Goal: Task Accomplishment & Management: Complete application form

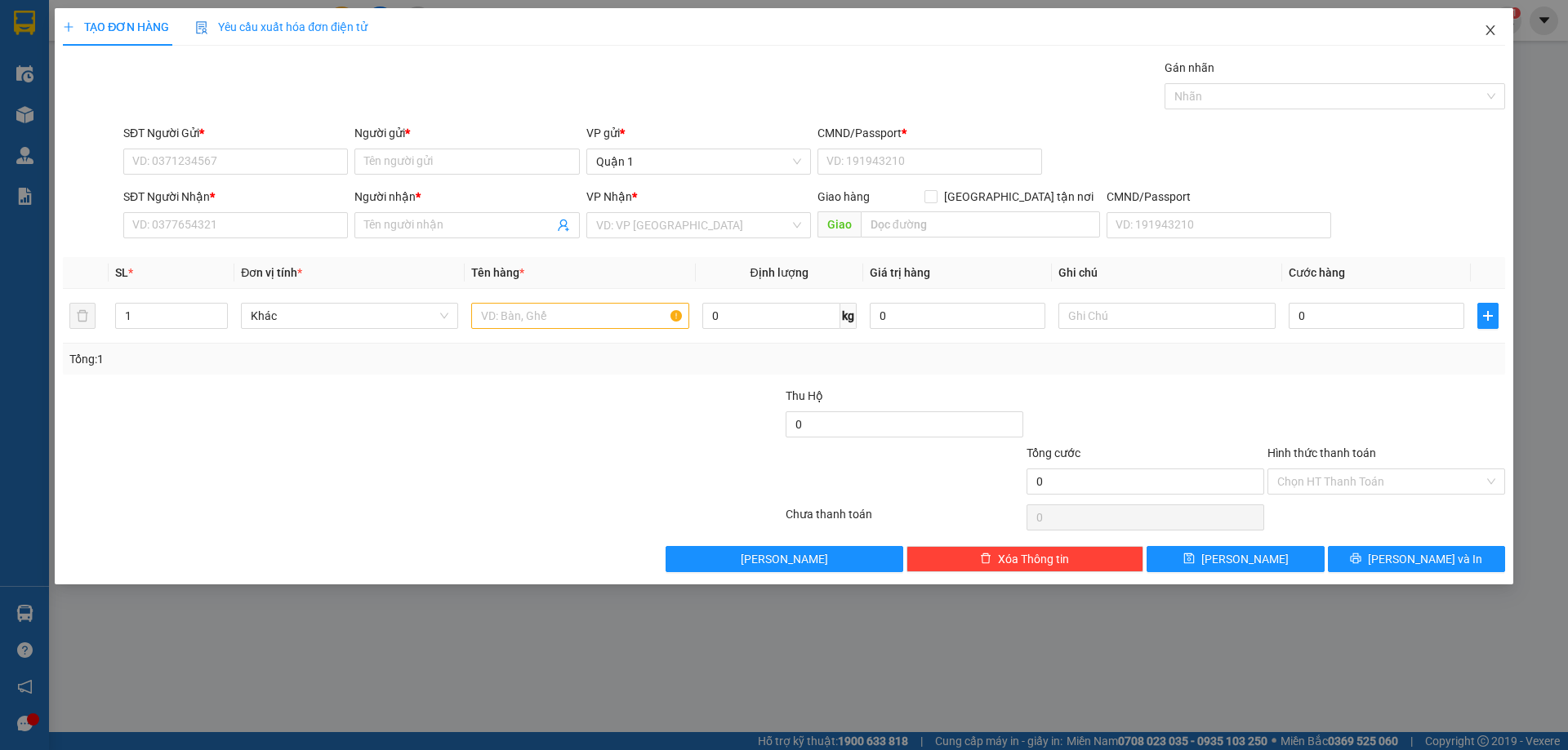
click at [1500, 35] on span "Close" at bounding box center [1491, 32] width 46 height 46
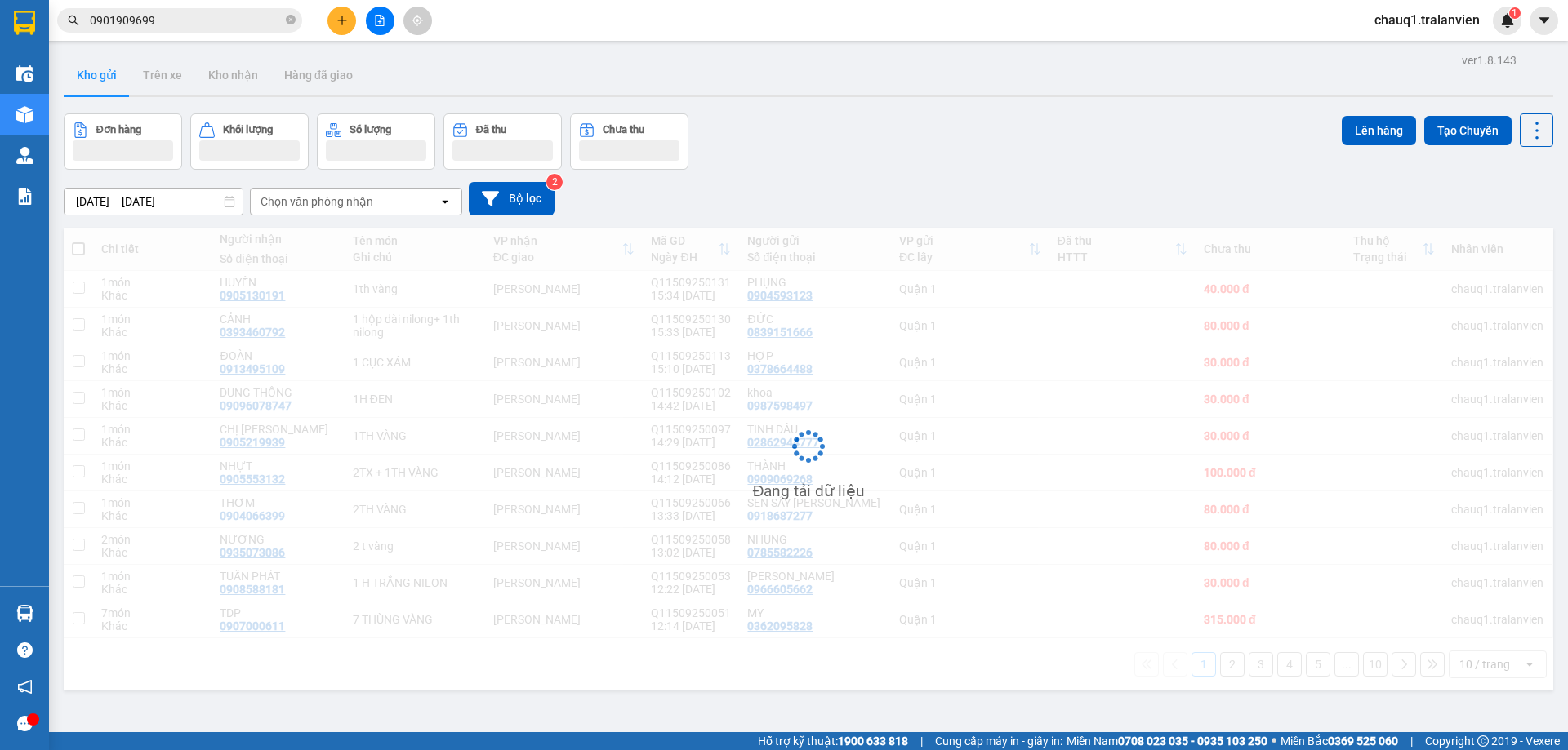
click at [172, 26] on input "0901909699" at bounding box center [186, 20] width 193 height 18
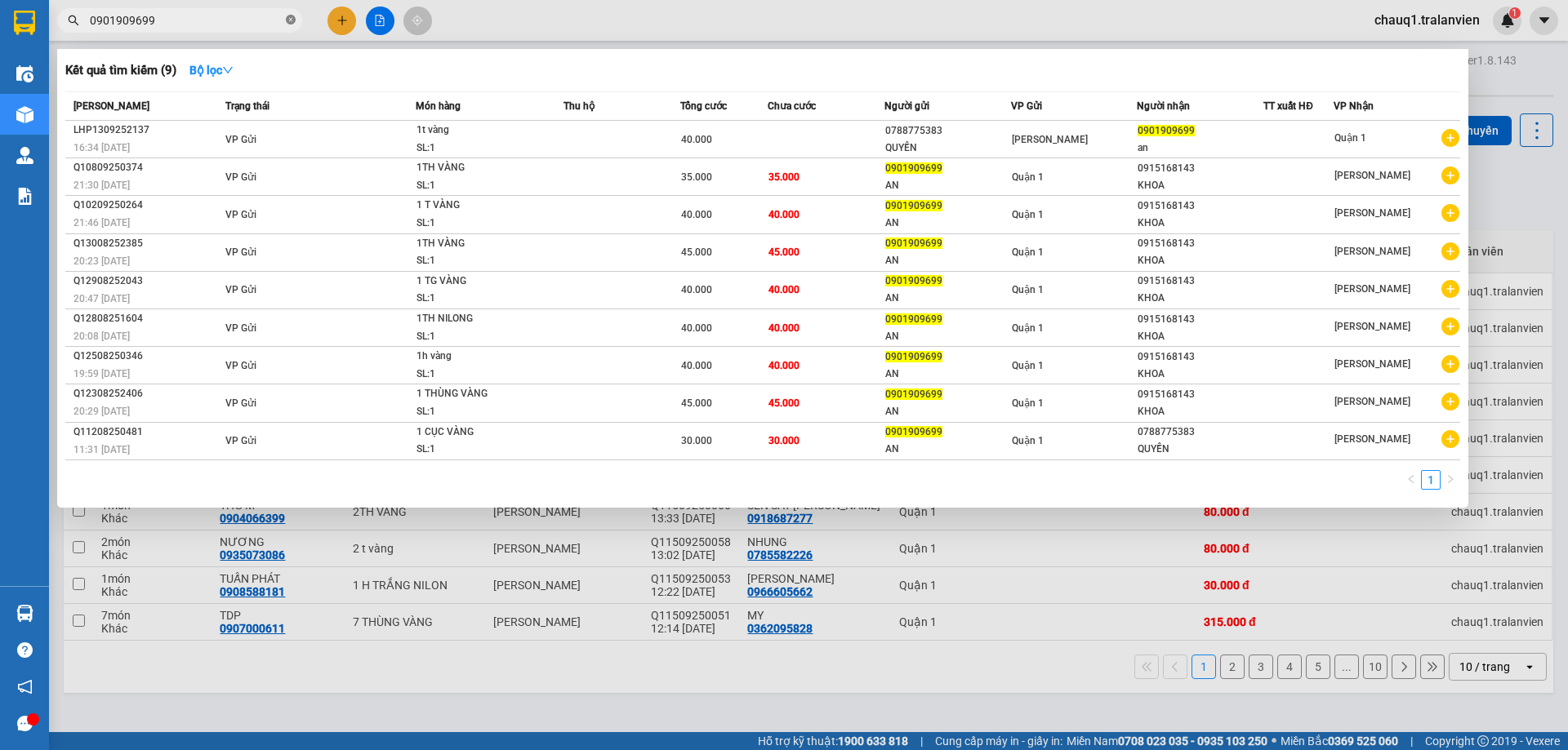
click at [294, 20] on icon "close-circle" at bounding box center [291, 19] width 10 height 10
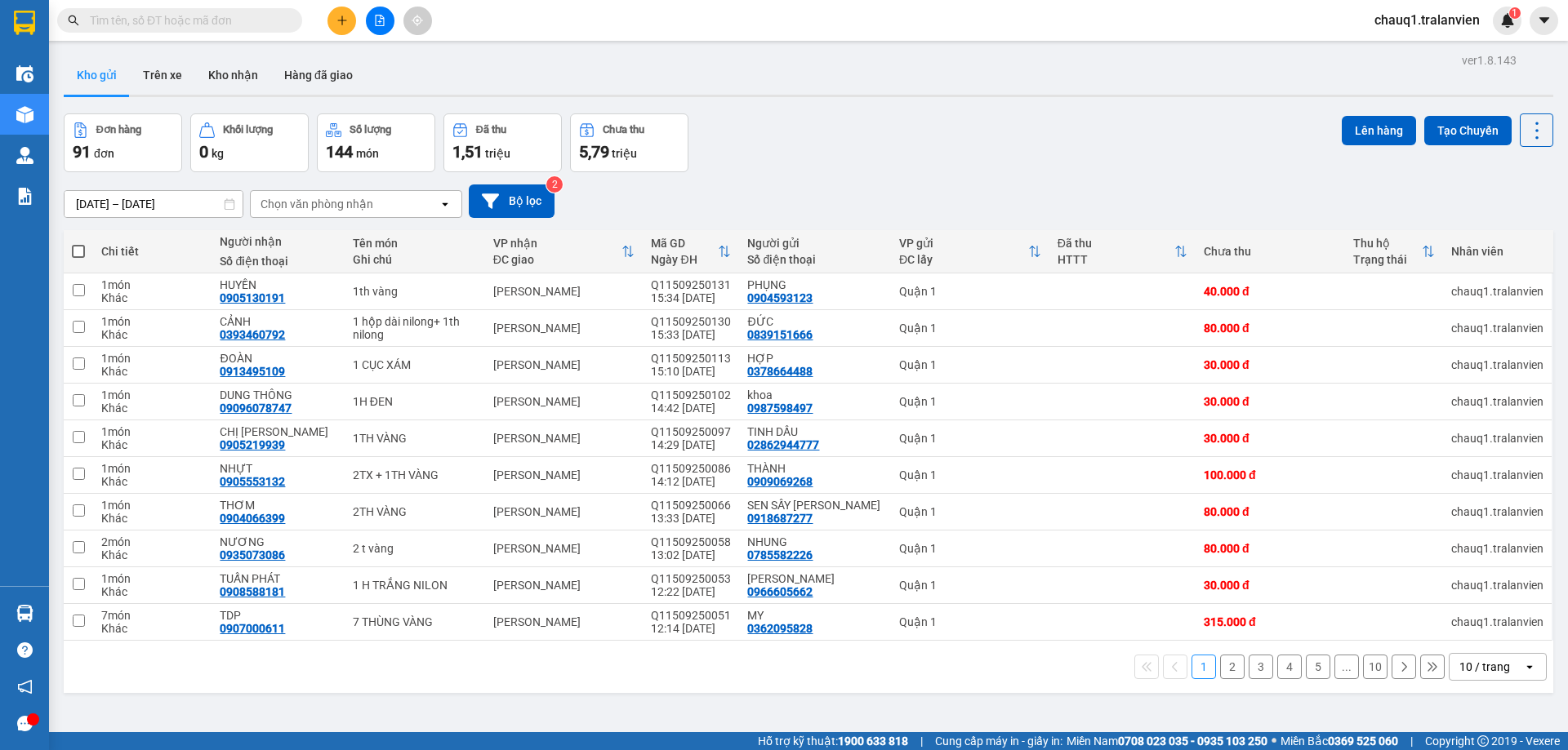
click at [238, 20] on input "text" at bounding box center [186, 20] width 193 height 18
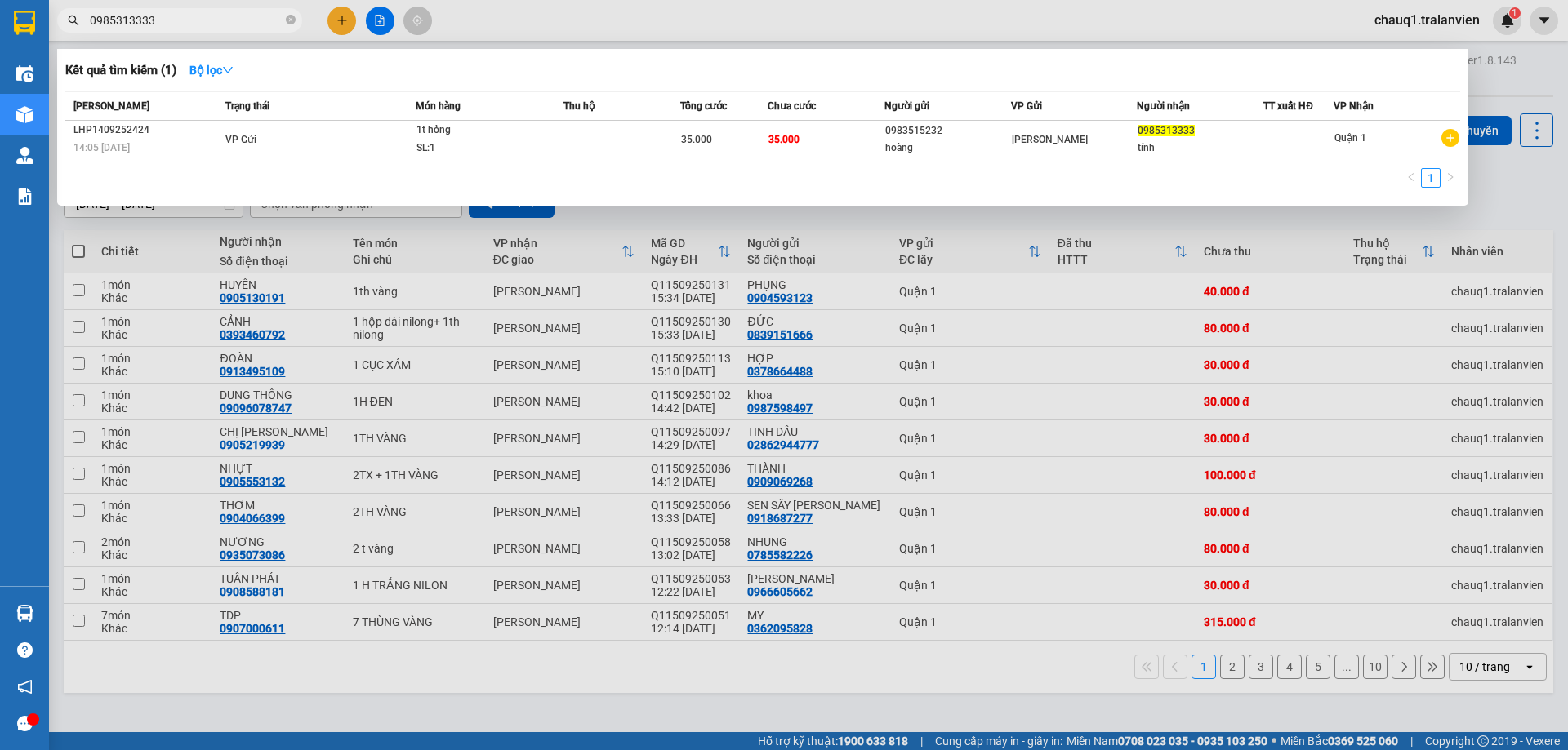
type input "0985313333"
click at [345, 23] on div at bounding box center [784, 375] width 1568 height 750
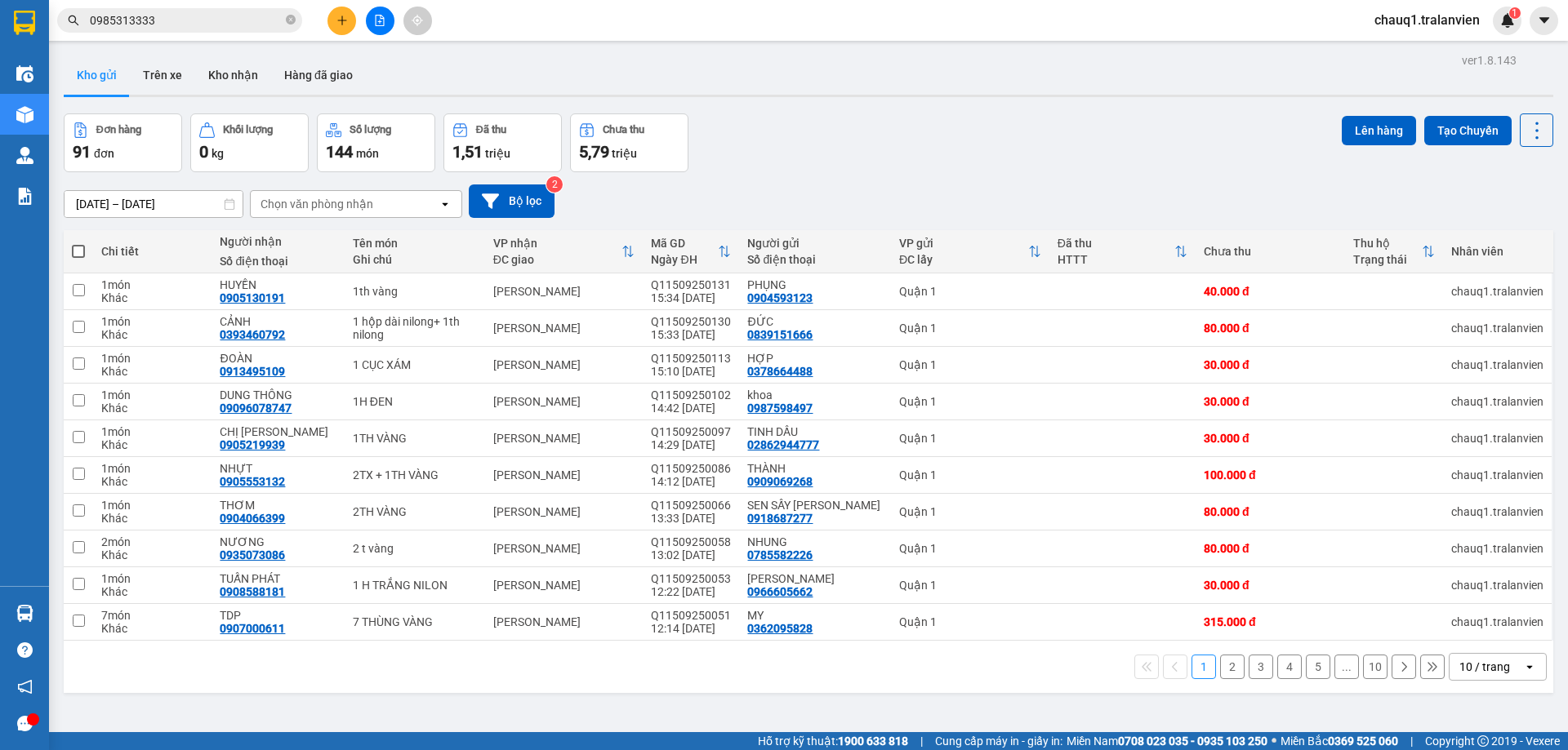
click at [345, 23] on icon "plus" at bounding box center [342, 20] width 12 height 12
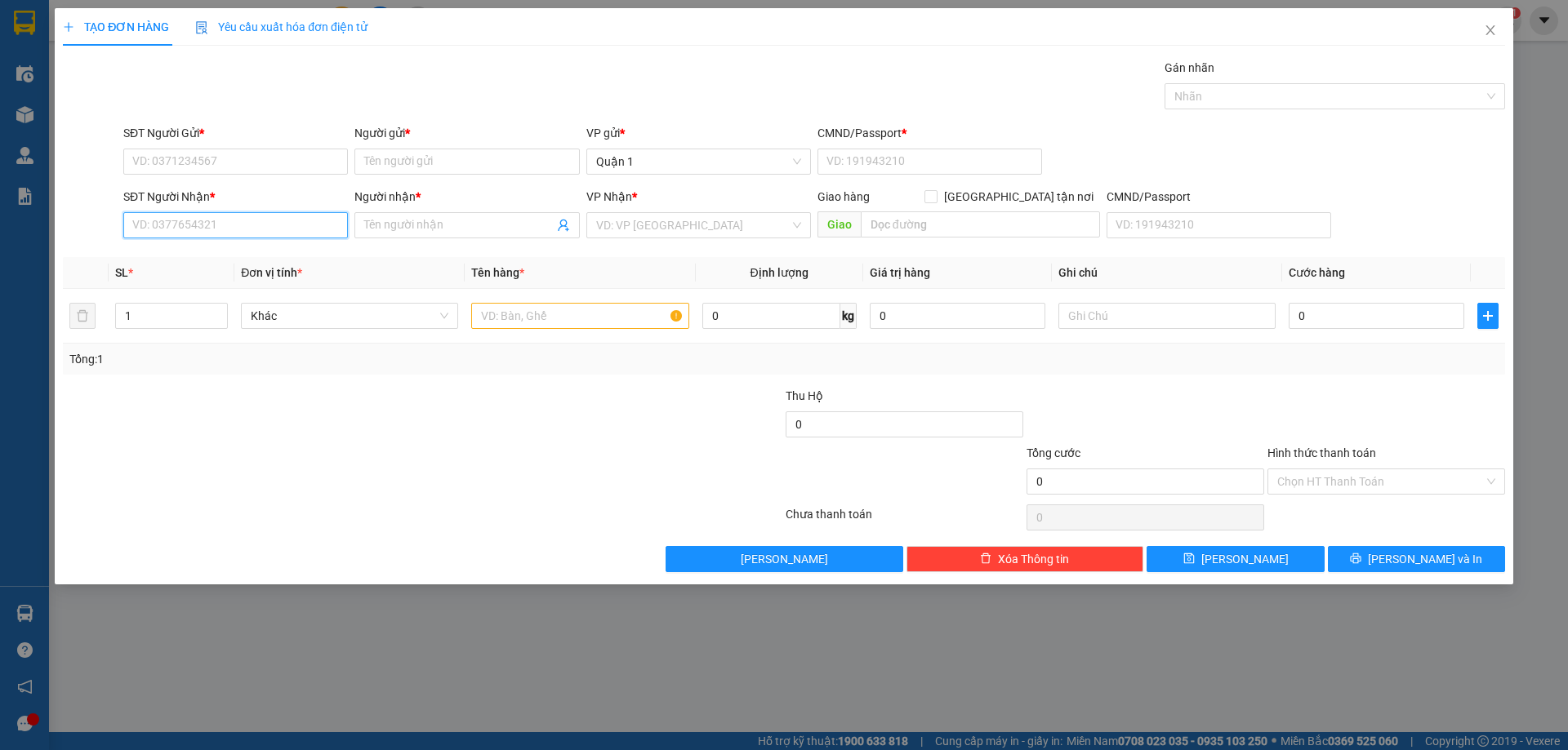
click at [273, 223] on input "SĐT Người Nhận *" at bounding box center [235, 225] width 225 height 26
click at [251, 155] on input "SĐT Người Gửi *" at bounding box center [235, 161] width 225 height 26
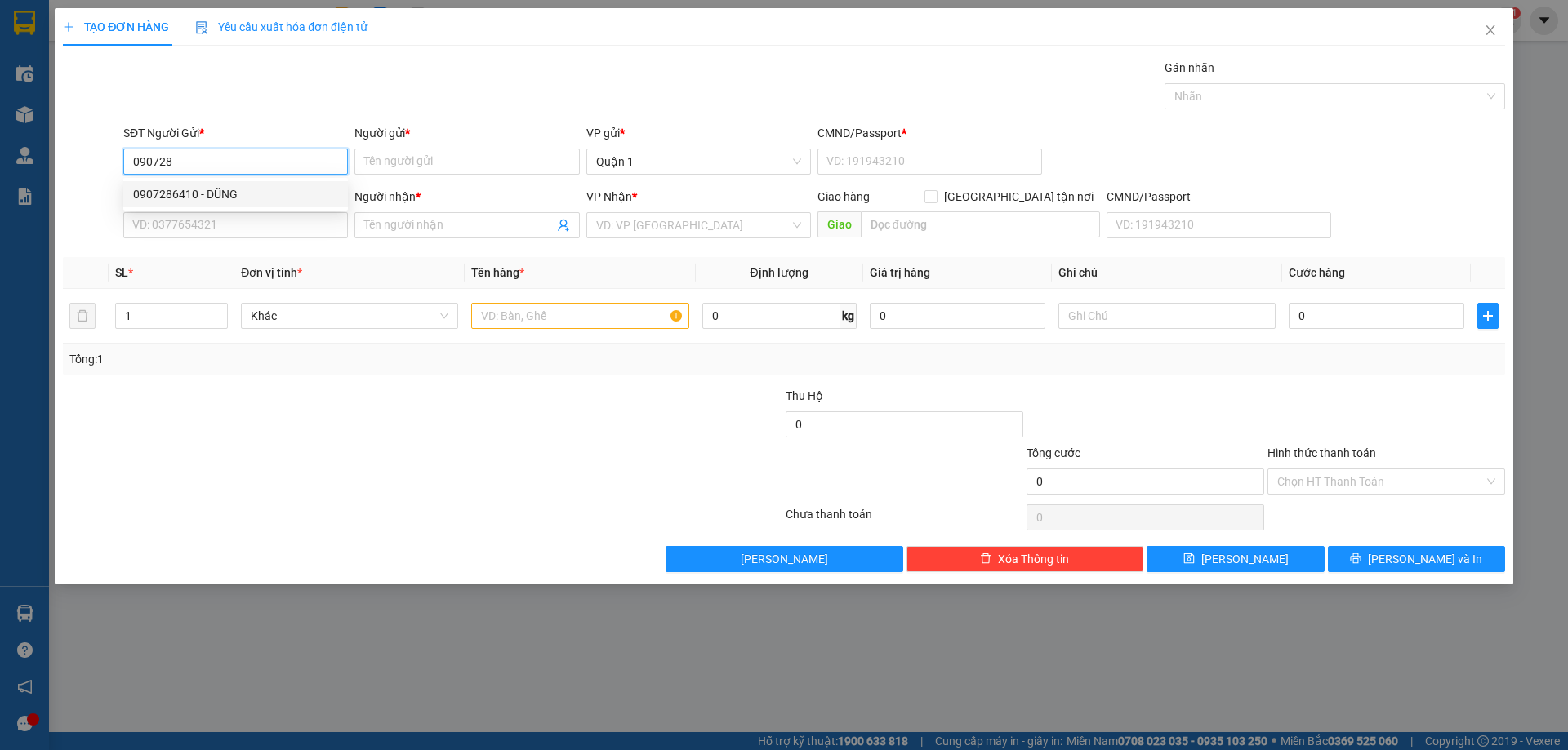
click at [243, 189] on div "0907286410 - DŨNG" at bounding box center [235, 194] width 205 height 18
type input "0907286410"
type input "DŨNG"
type input "1"
type input "0772429639"
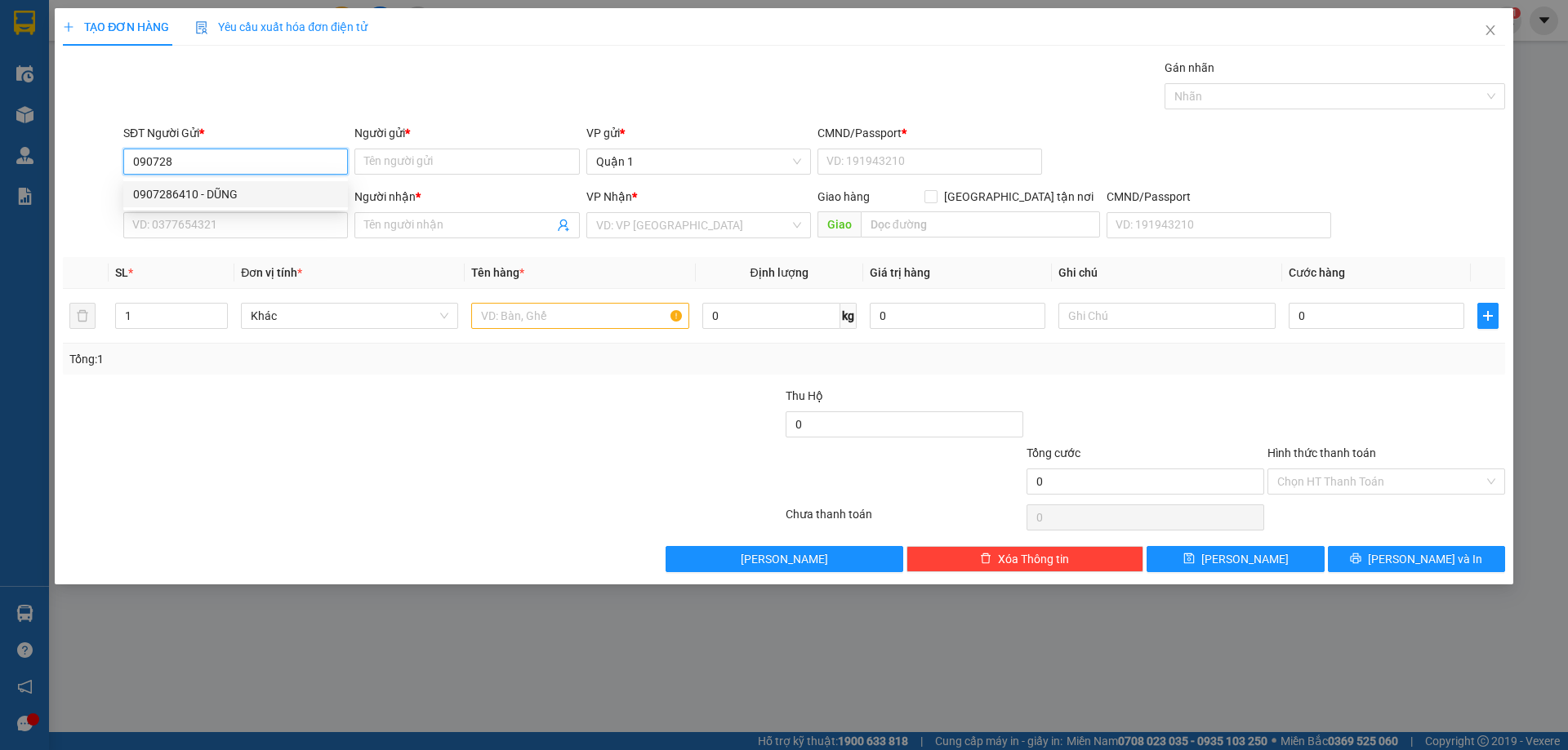
type input "TDP-TRÚC AN"
type input "0907286410"
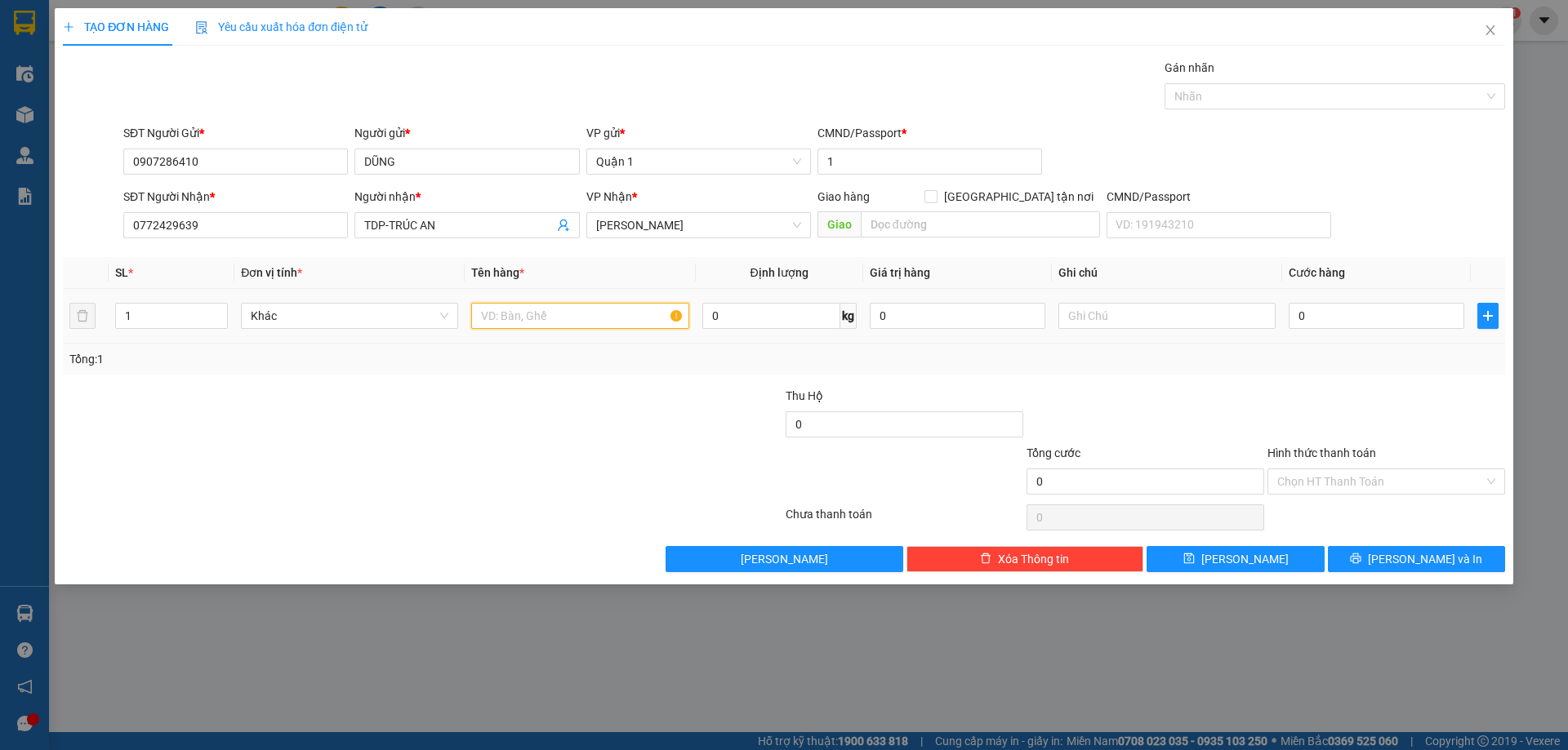
click at [532, 323] on input "text" at bounding box center [580, 315] width 217 height 26
type input "1th vàng"
click at [1357, 316] on input "0" at bounding box center [1377, 315] width 176 height 26
type input "4"
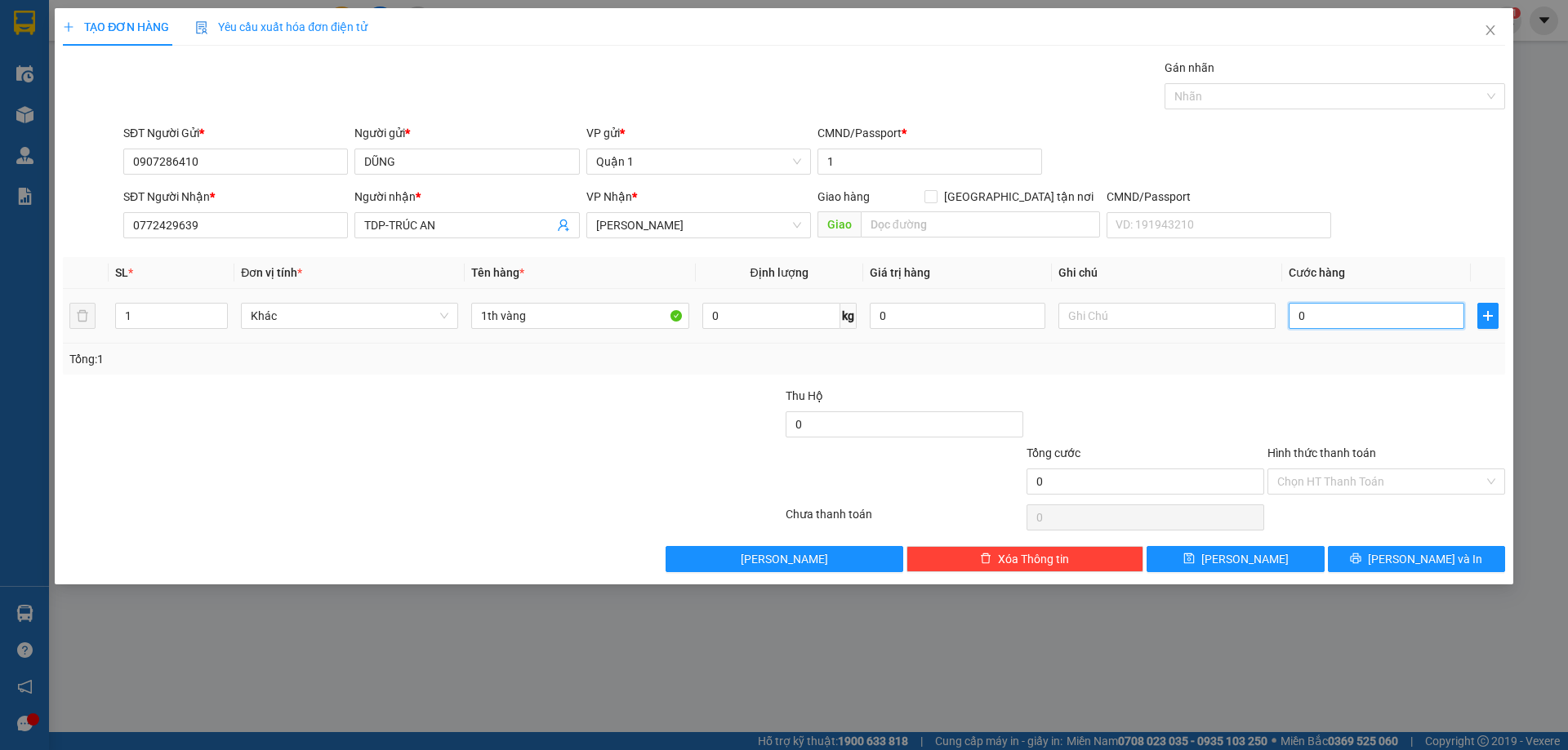
type input "4"
type input "40"
type input "40.000"
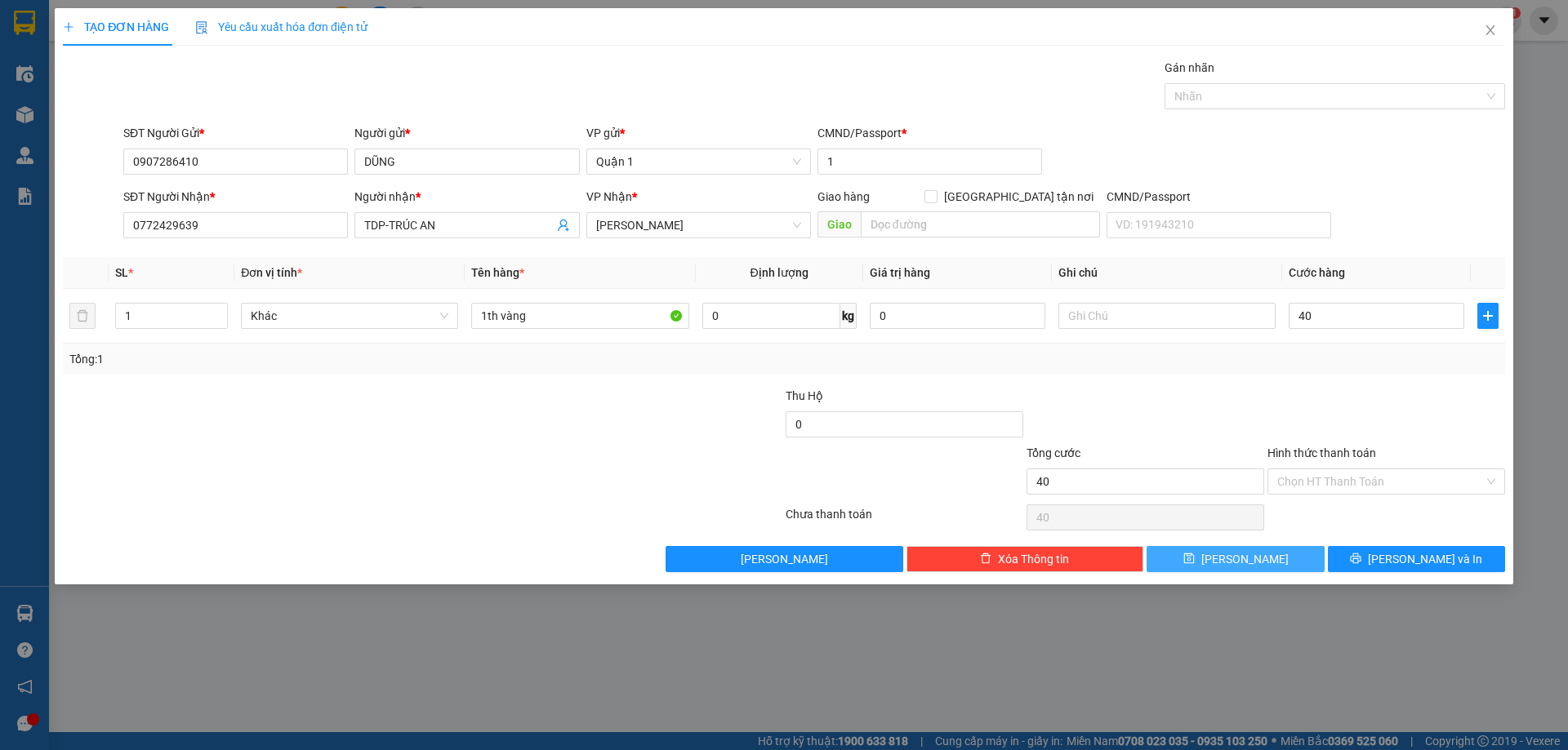
type input "40.000"
click at [1272, 565] on button "[PERSON_NAME]" at bounding box center [1236, 559] width 177 height 26
type input "0"
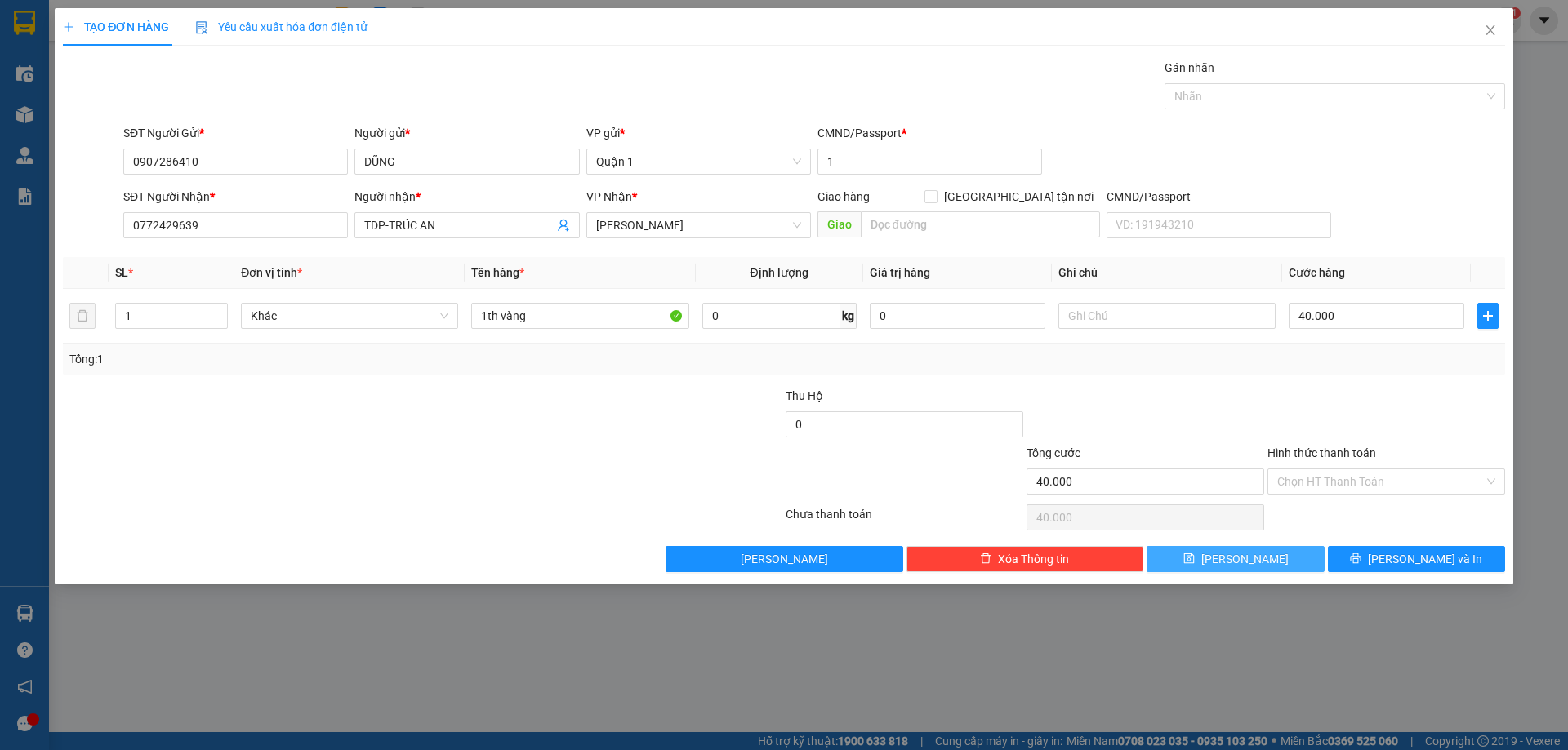
type input "0"
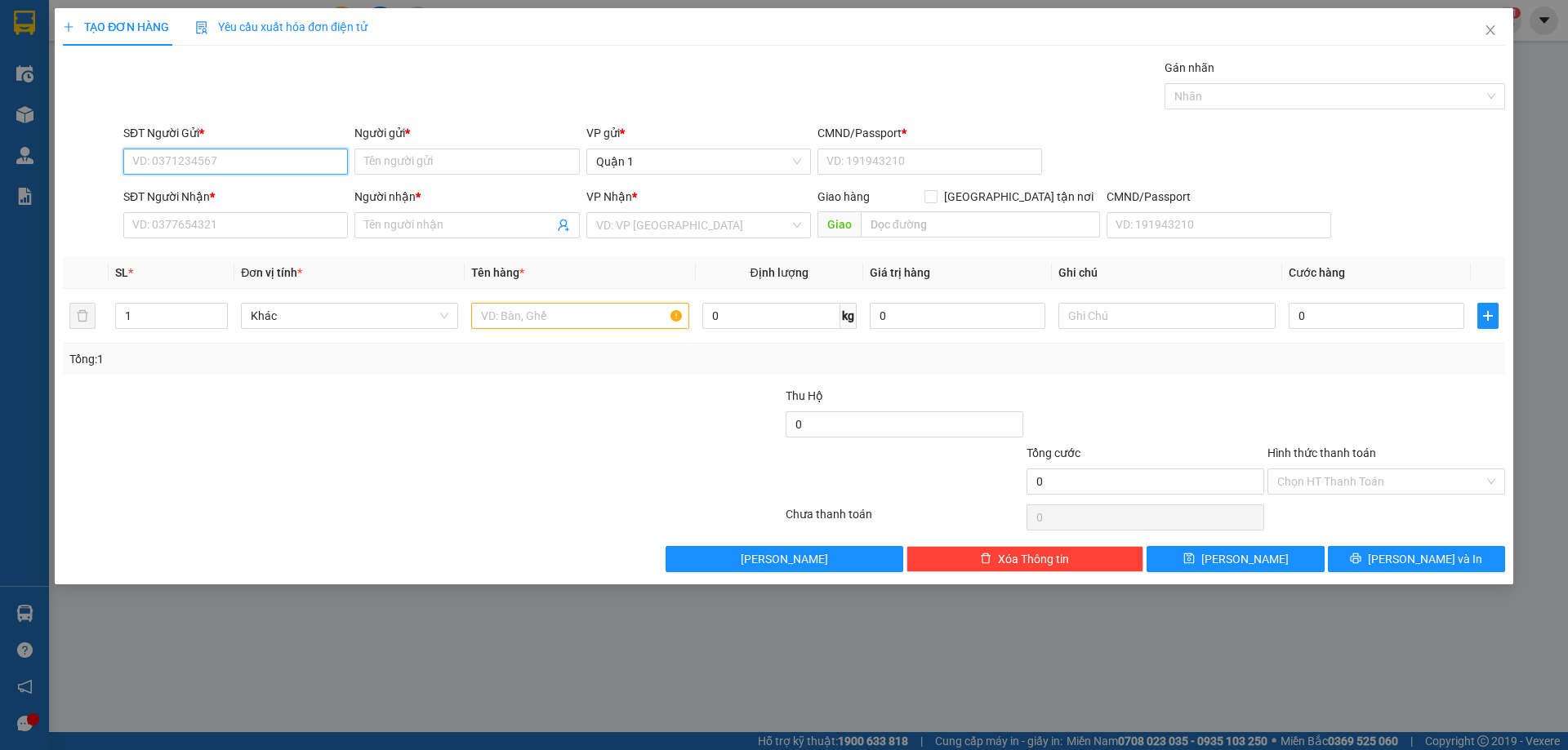
click at [214, 157] on input "SĐT Người Gửi *" at bounding box center [235, 161] width 225 height 26
click at [206, 189] on div "0909074243 - HỒNG" at bounding box center [235, 194] width 205 height 18
type input "0909074243"
type input "HỒNG"
type input "024177000215"
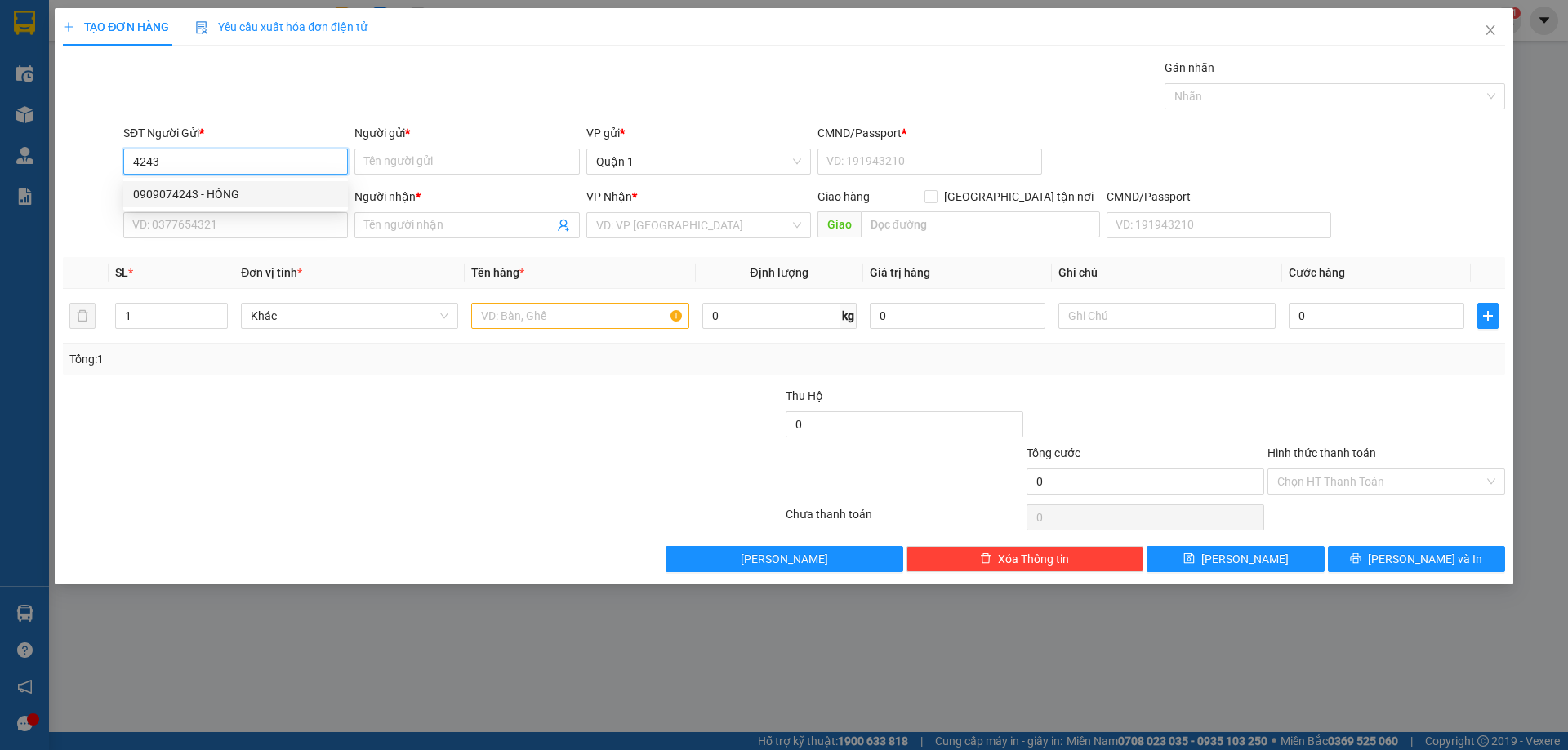
type input "0902596050"
type input "LAN ĐÍNH"
type input "0909074243"
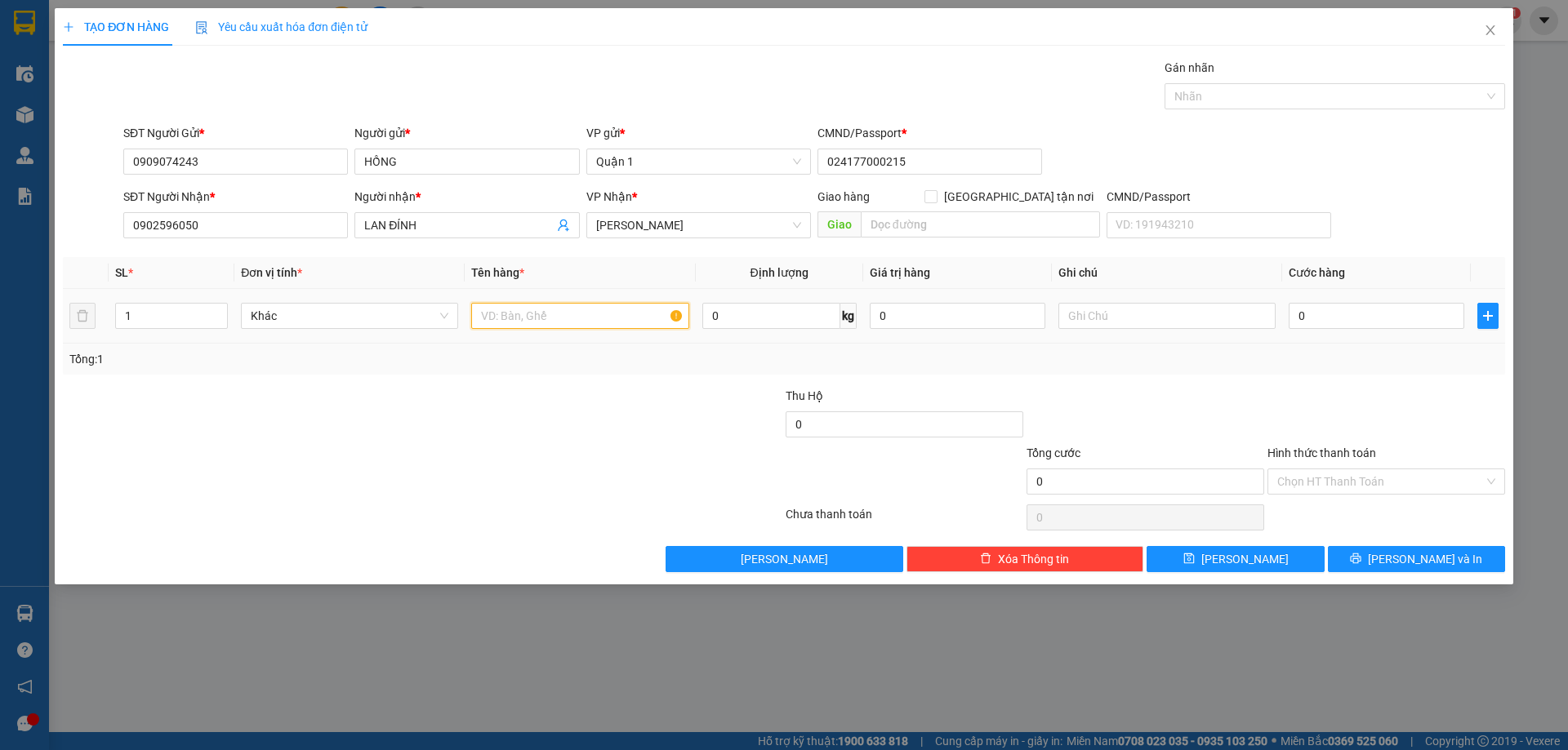
click at [532, 318] on input "text" at bounding box center [580, 315] width 217 height 26
type input "1 cục đen"
click at [1356, 313] on input "0" at bounding box center [1377, 315] width 176 height 26
type input "6"
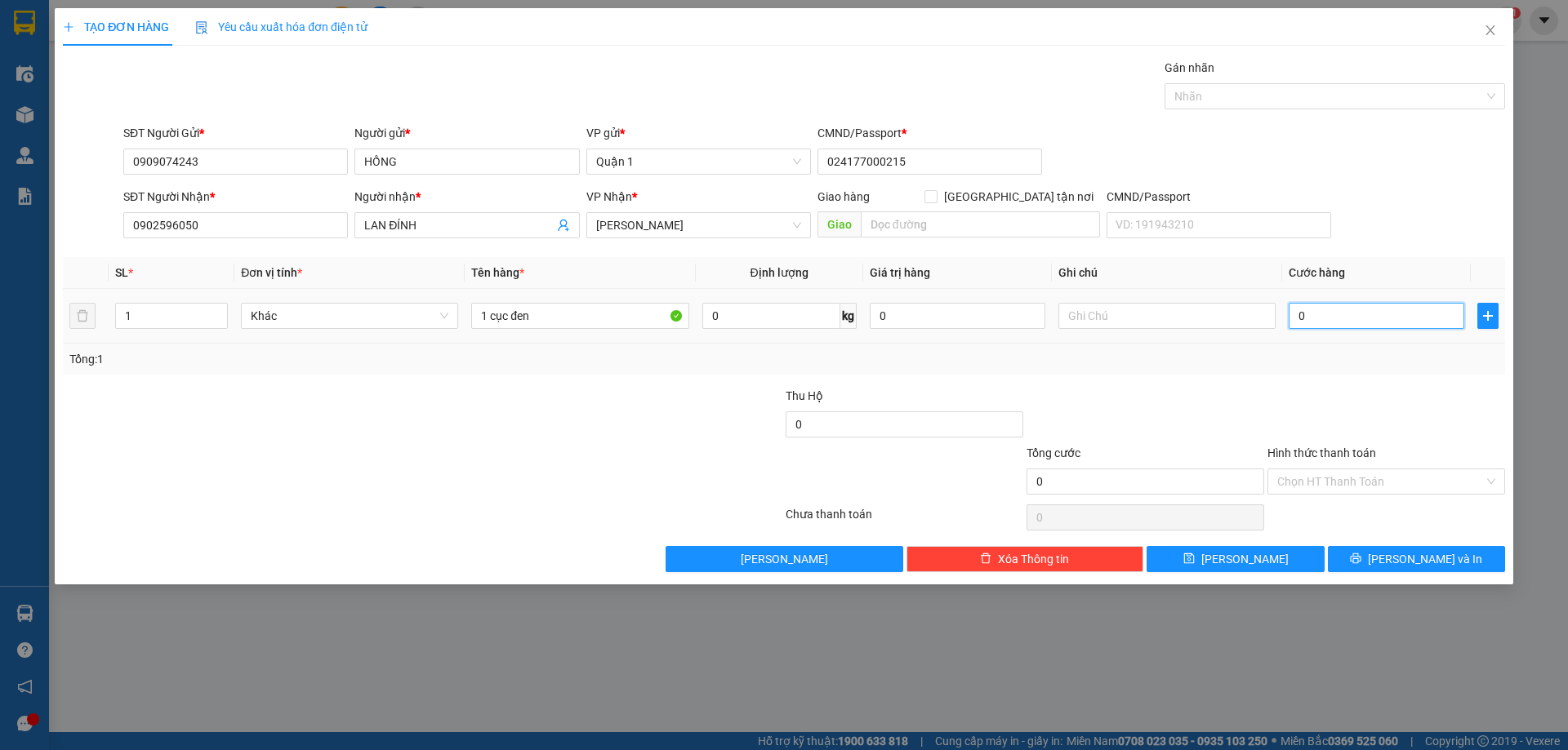
type input "6"
type input "0"
type input "05"
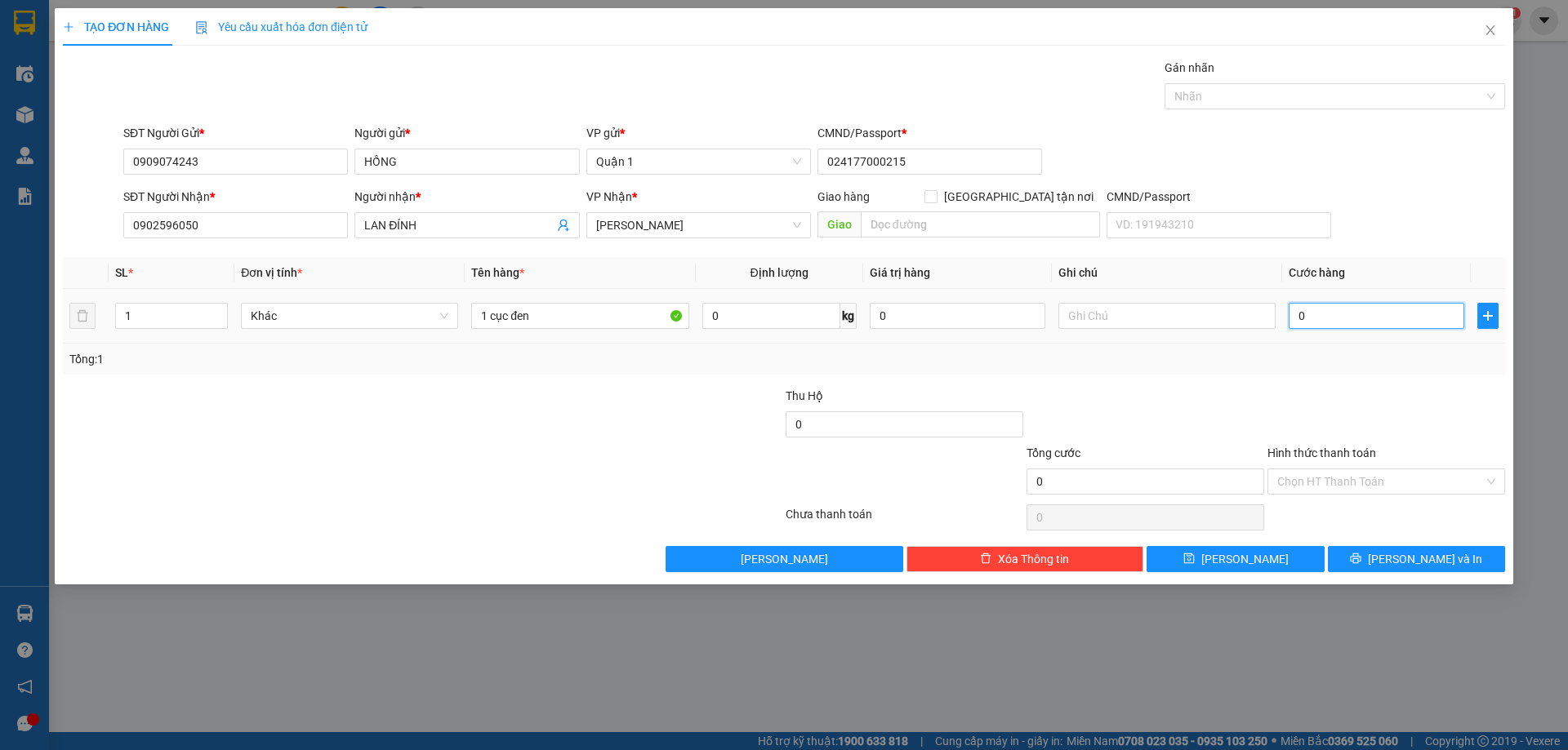
type input "5"
type input "050"
type input "50"
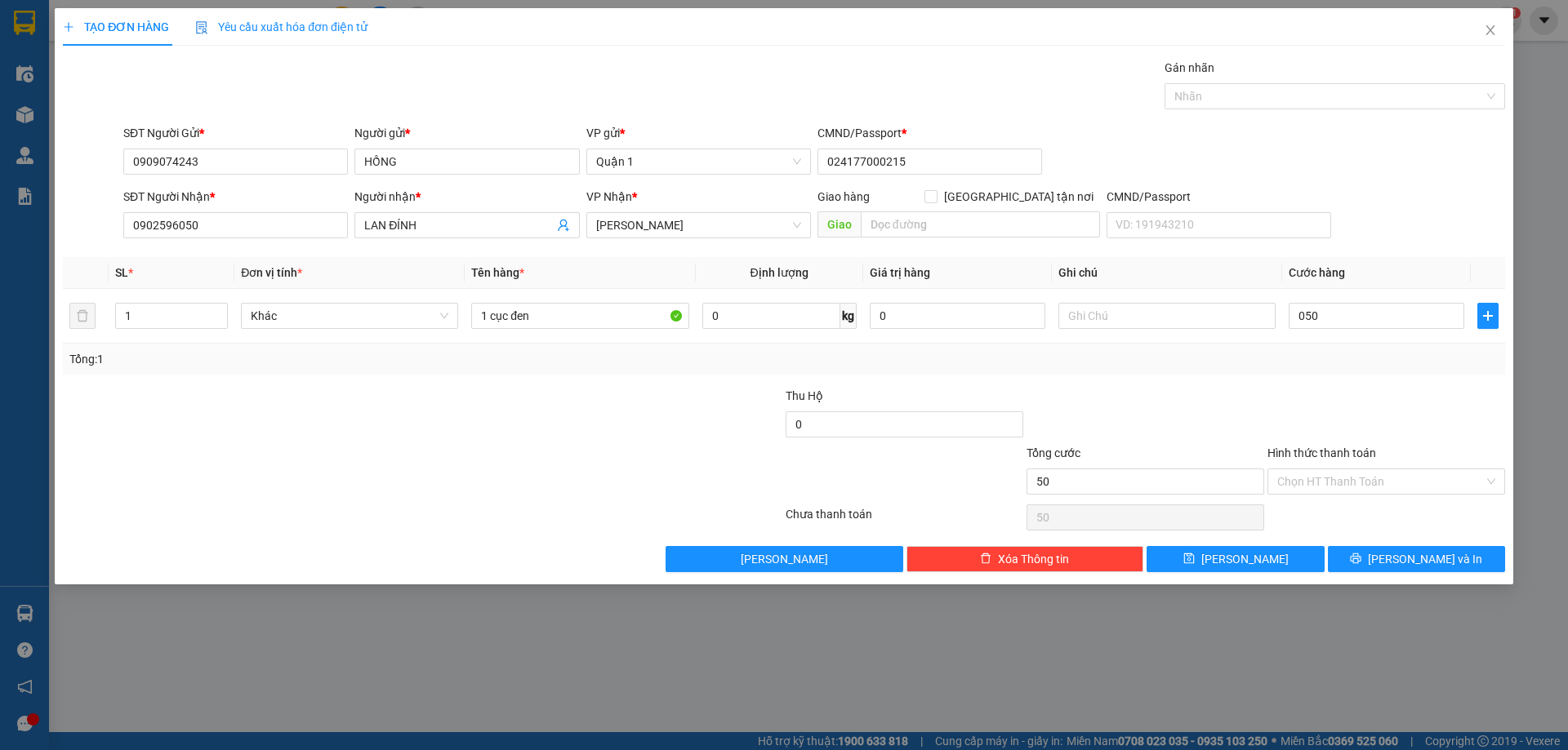
type input "50.000"
click at [1306, 390] on div at bounding box center [1386, 416] width 241 height 58
click at [1240, 553] on span "[PERSON_NAME]" at bounding box center [1245, 559] width 87 height 18
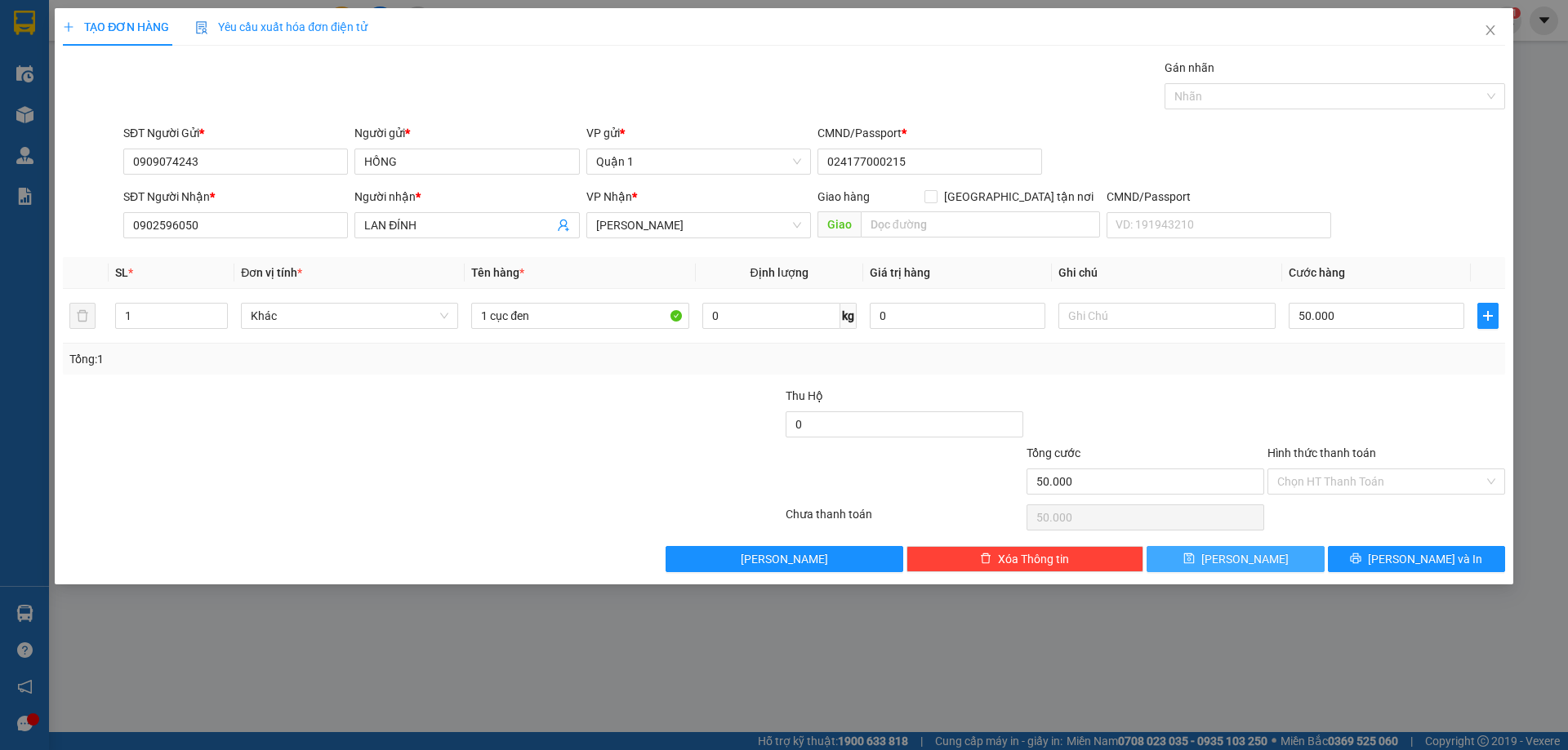
type input "0"
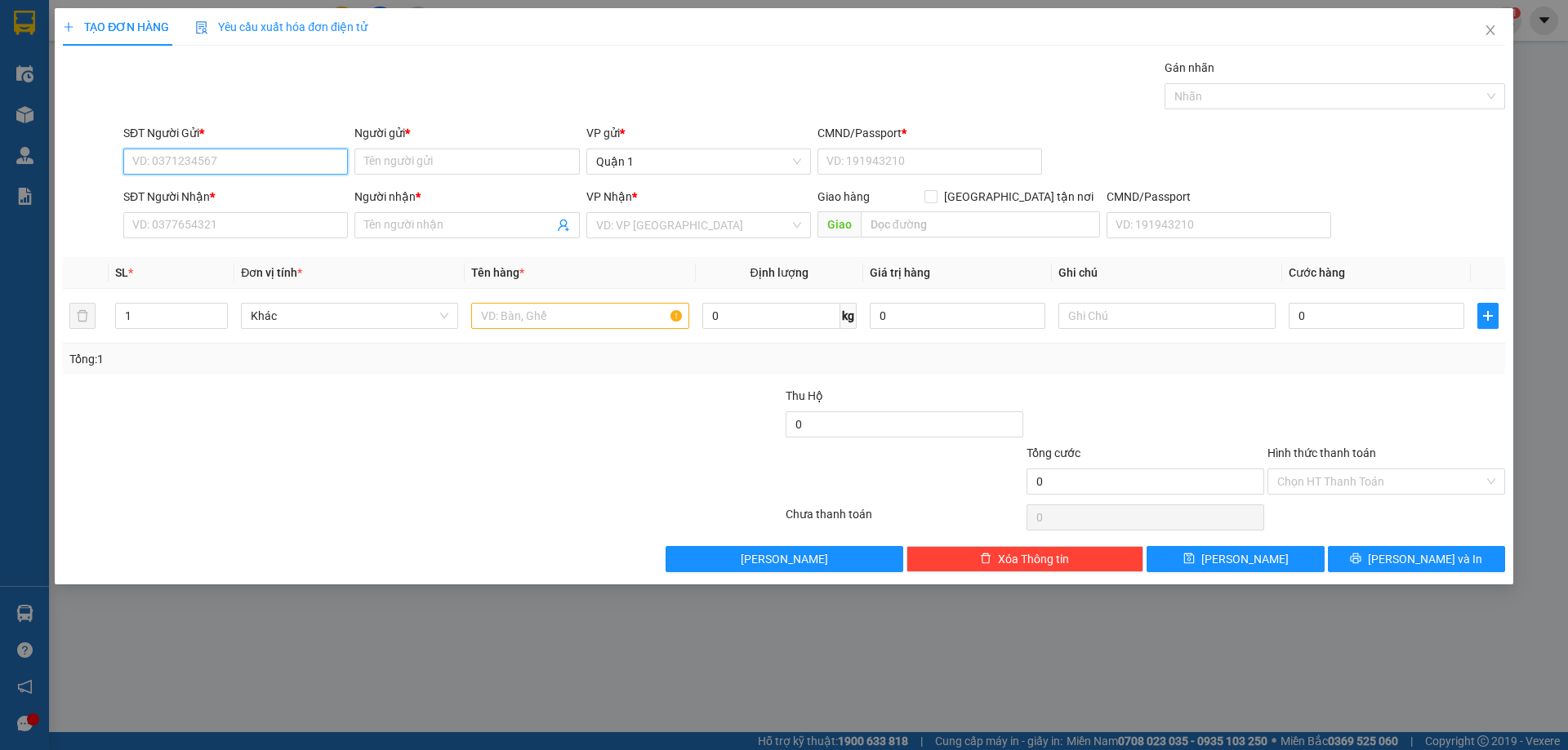
click at [248, 166] on input "SĐT Người Gửi *" at bounding box center [235, 161] width 225 height 26
drag, startPoint x: 250, startPoint y: 218, endPoint x: 242, endPoint y: 222, distance: 8.9
click at [250, 217] on div "0968905904 - fast auto" at bounding box center [235, 220] width 205 height 18
type input "0968905904"
type input "fast auto"
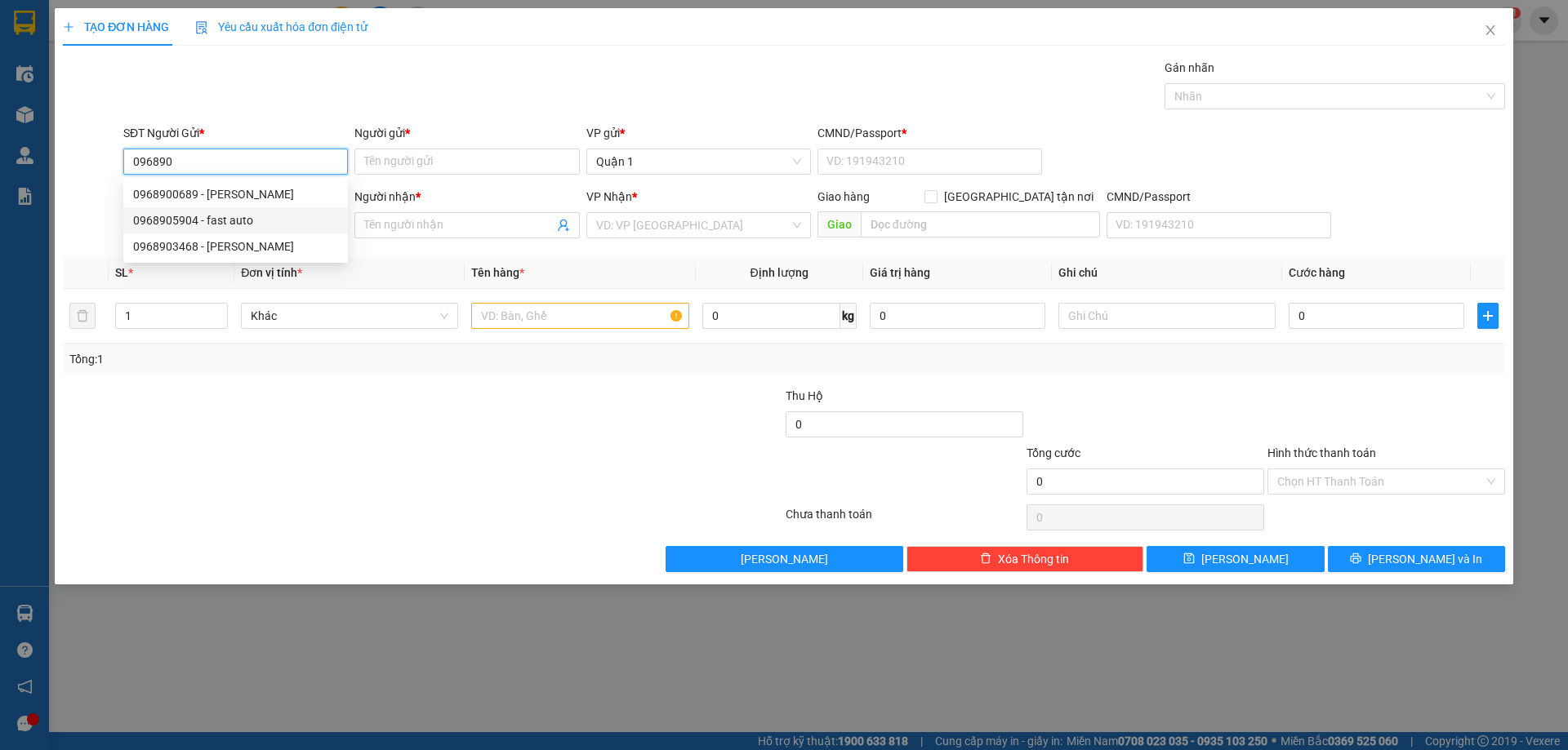
type input "1"
type input "0933476493"
type input "THẢO"
type input "0968905904"
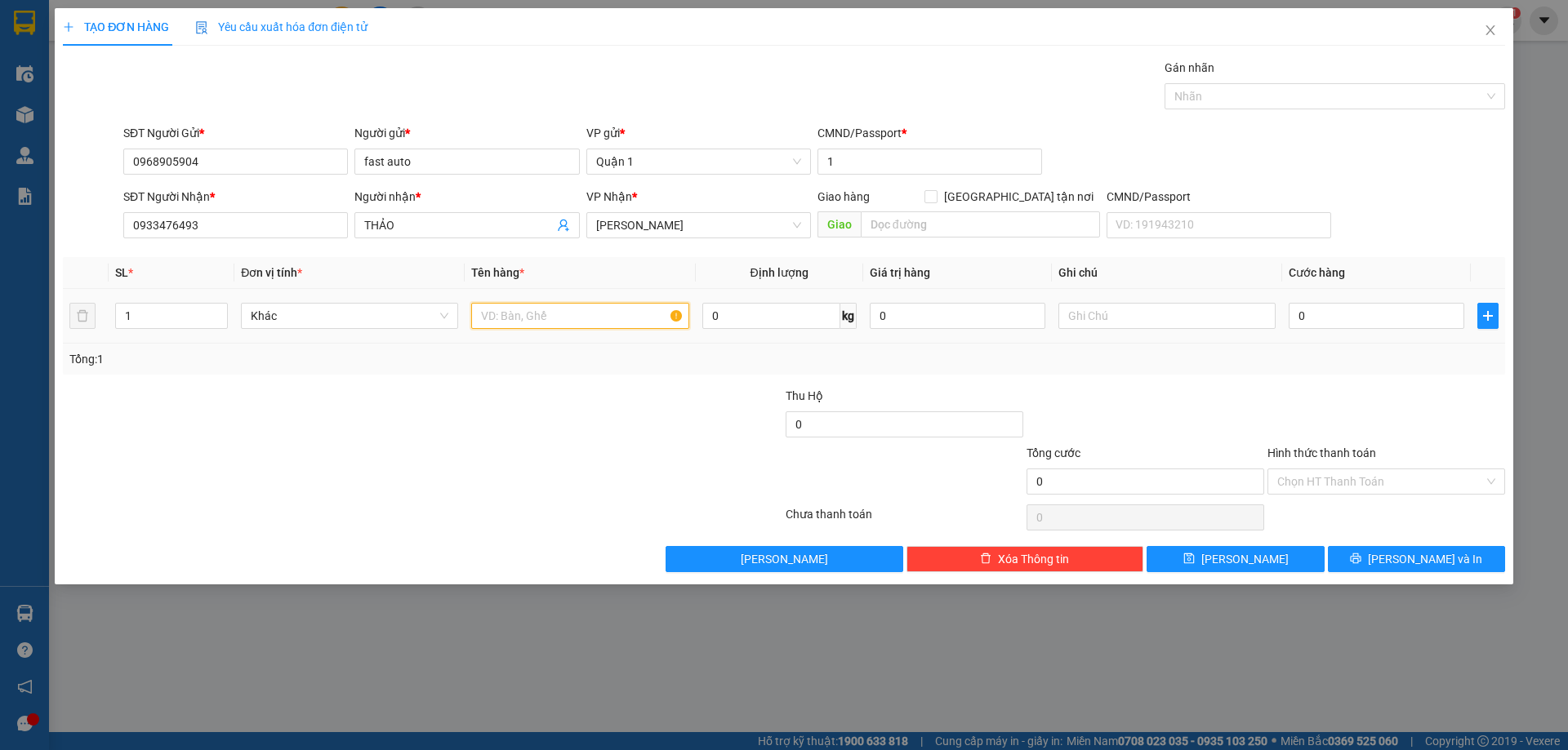
click at [513, 314] on input "text" at bounding box center [580, 315] width 217 height 26
type input "1th dài"
click at [1365, 316] on input "0" at bounding box center [1377, 315] width 176 height 26
type input "6"
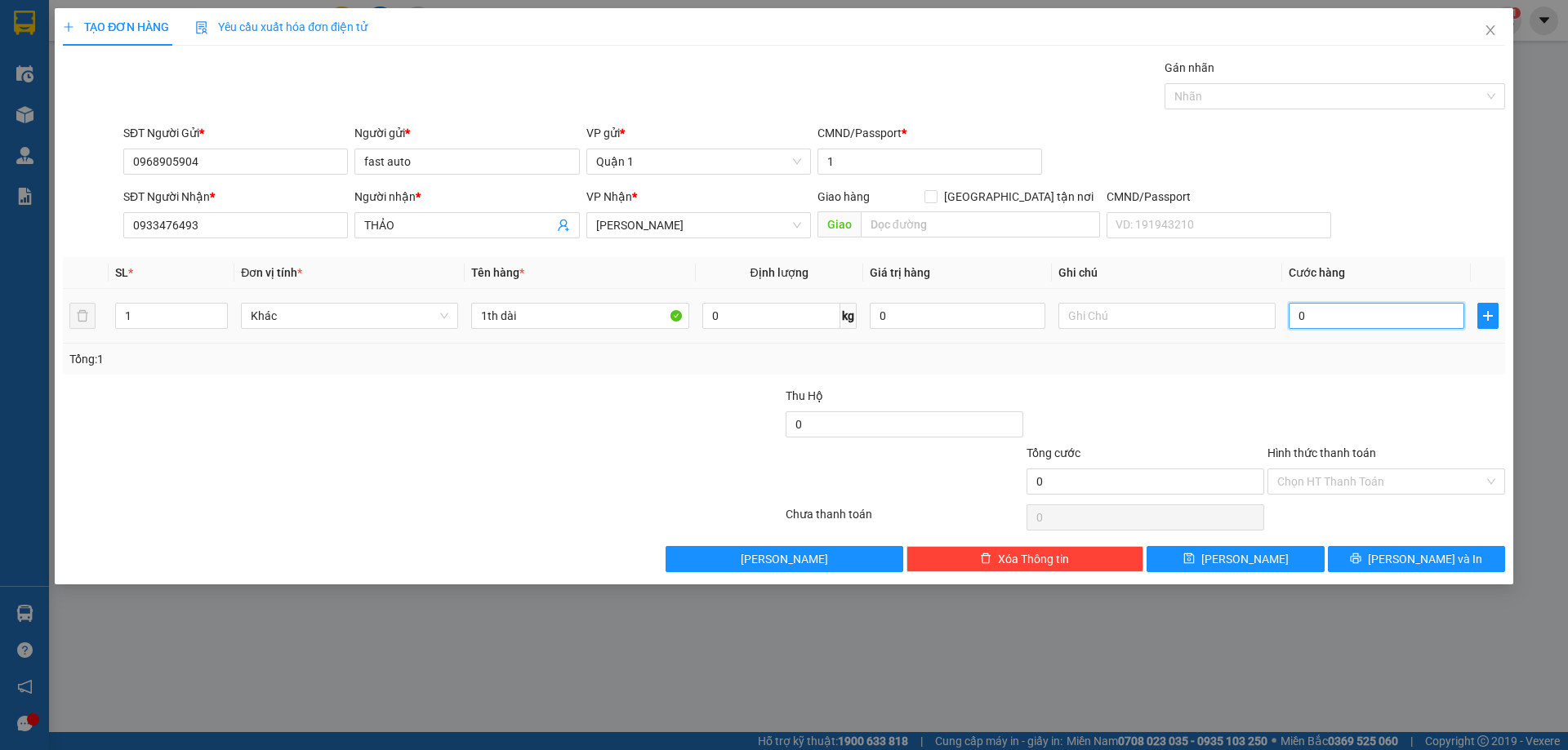
type input "6"
type input "60"
type input "60.000"
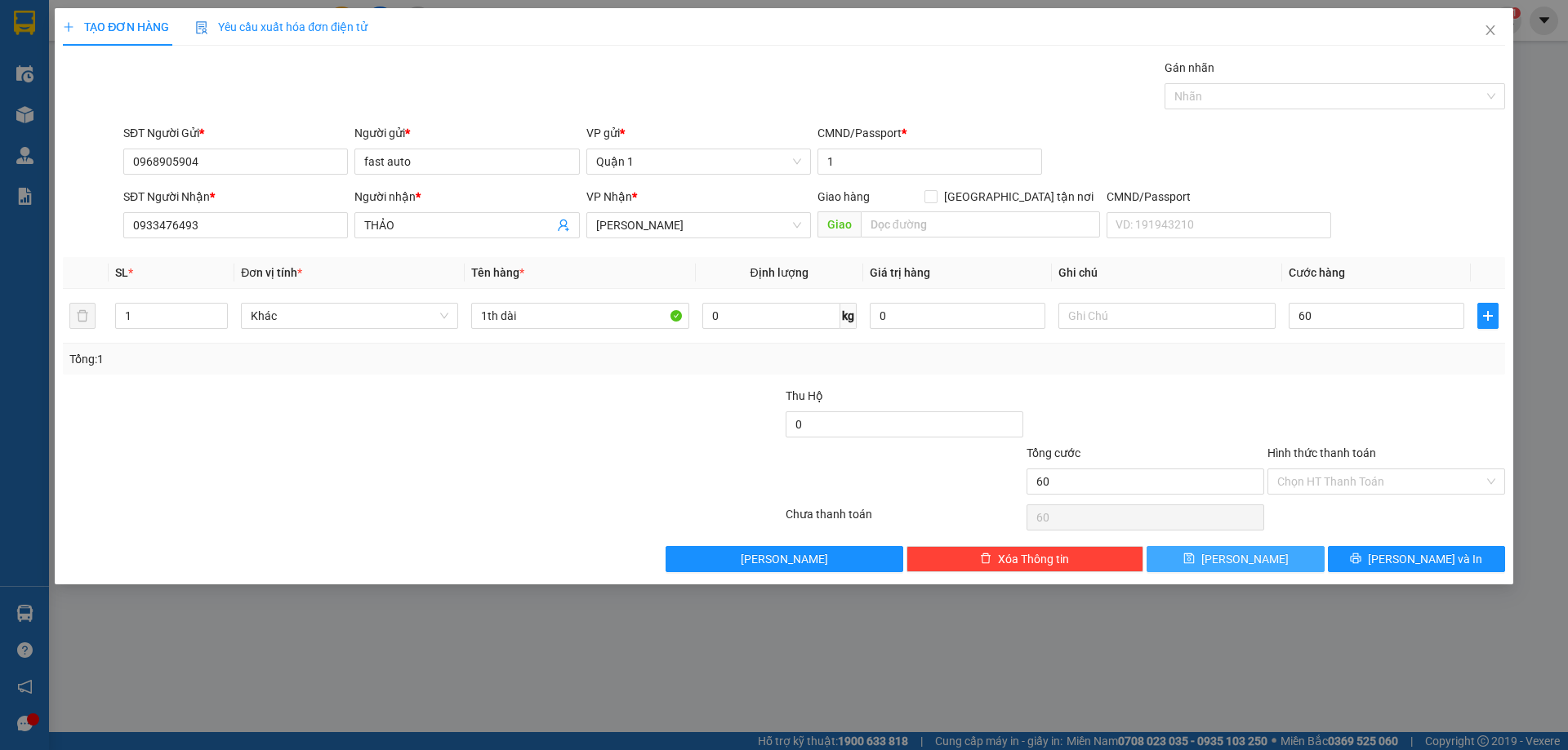
type input "60.000"
click at [1266, 561] on button "[PERSON_NAME]" at bounding box center [1236, 559] width 177 height 26
type input "0"
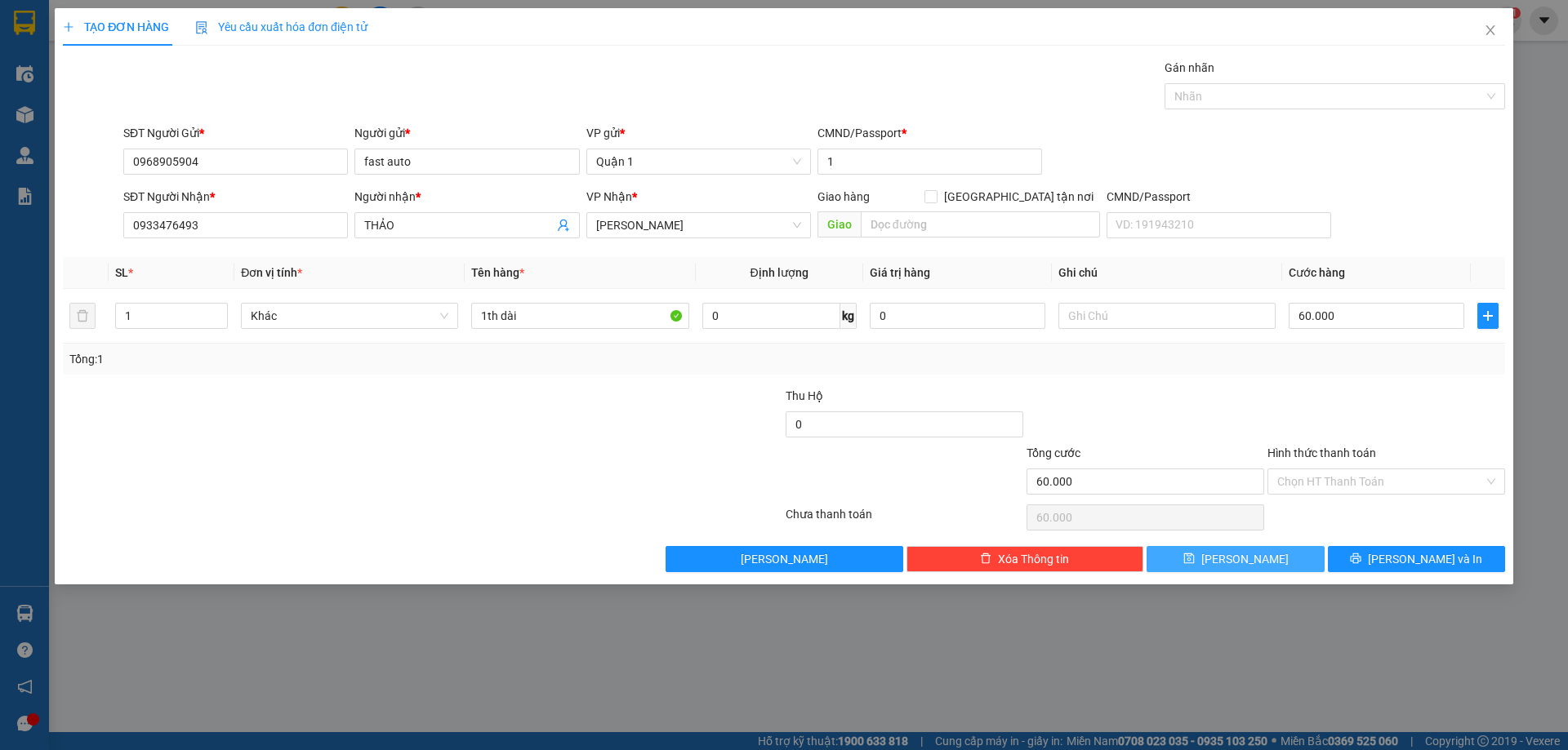
type input "0"
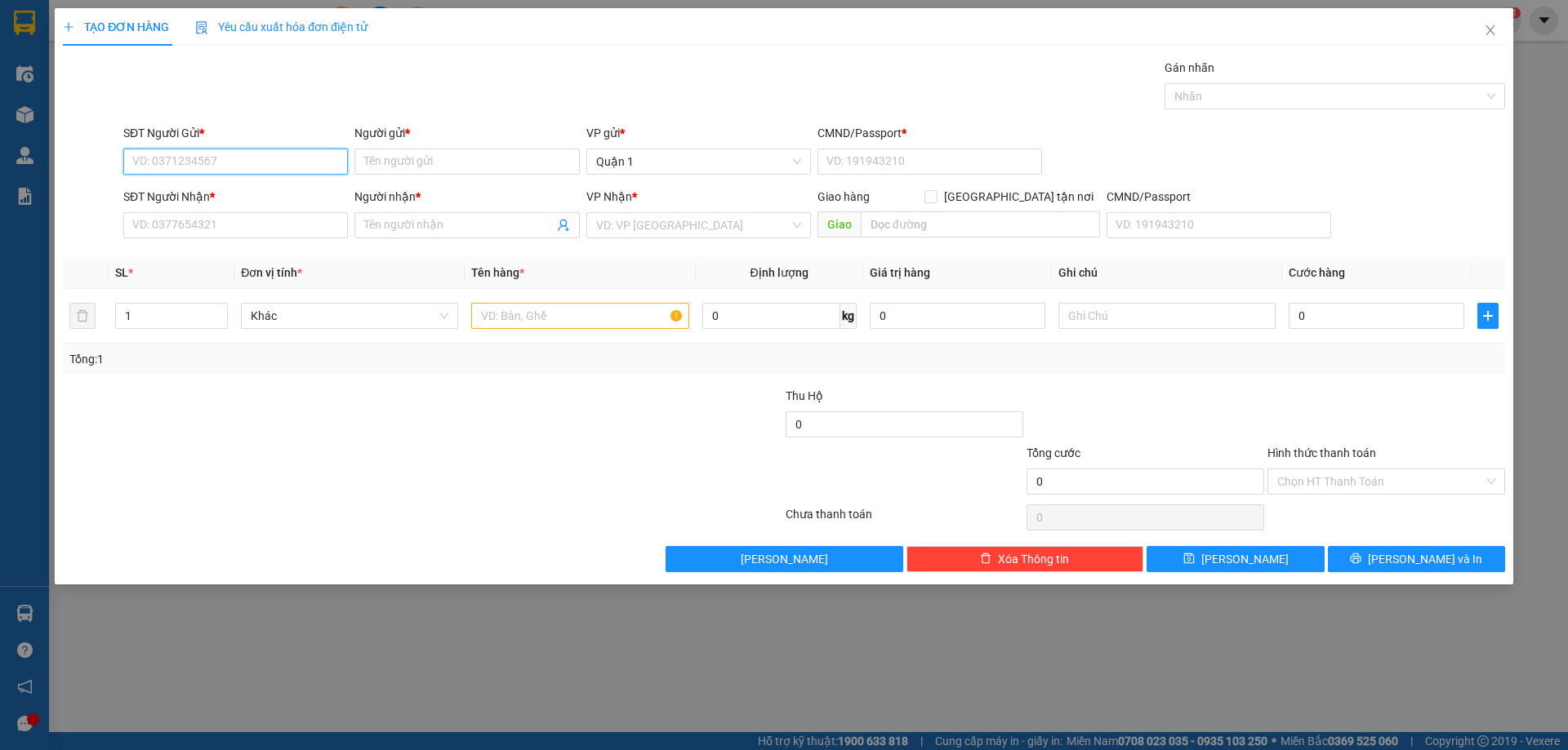
click at [233, 157] on input "SĐT Người Gửi *" at bounding box center [235, 161] width 225 height 26
click at [242, 192] on div "0397359804 - MỘC" at bounding box center [235, 194] width 205 height 18
type input "0397359804"
type input "MỘC"
type input "1"
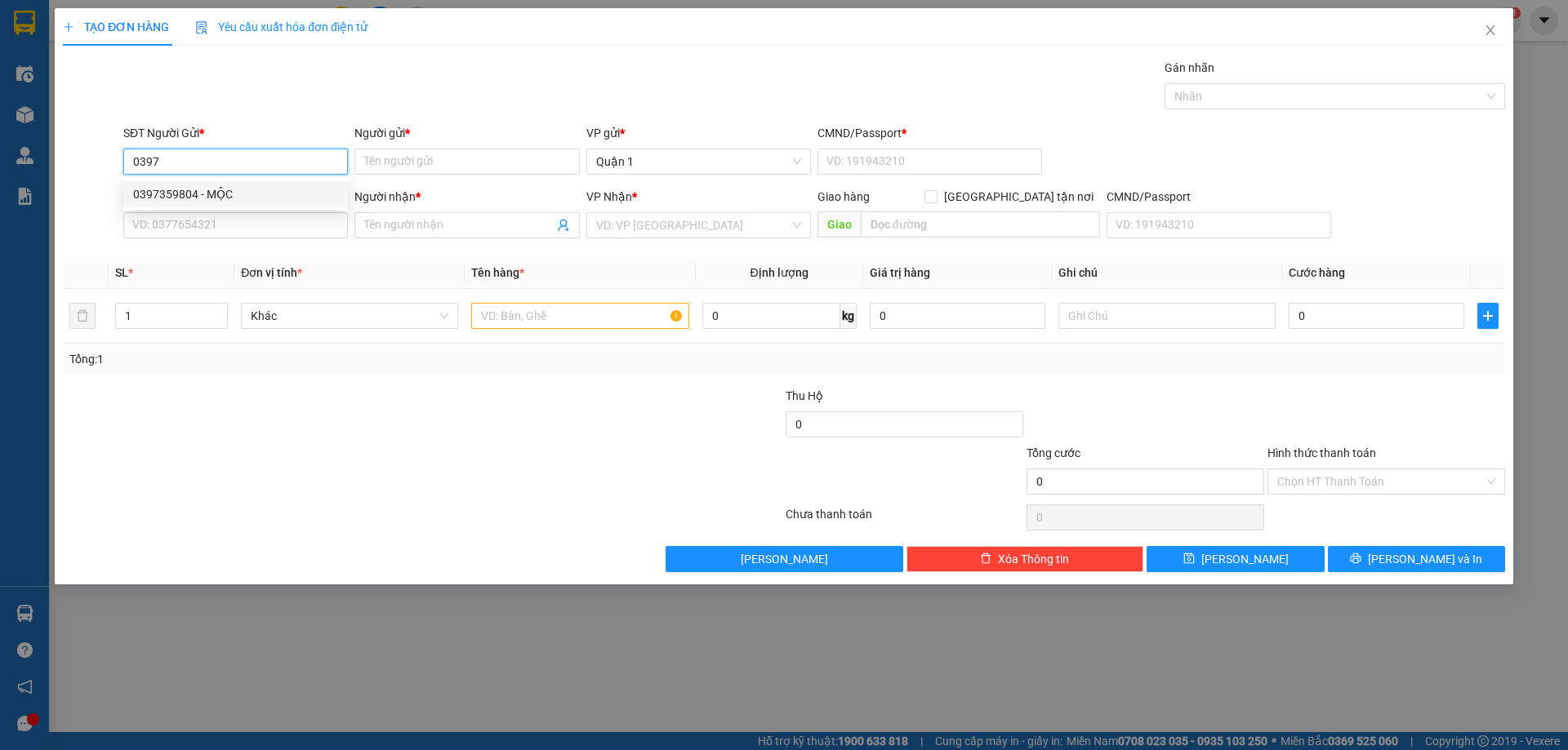
type input "0935009614"
type input "LÂN"
type input "0397359804"
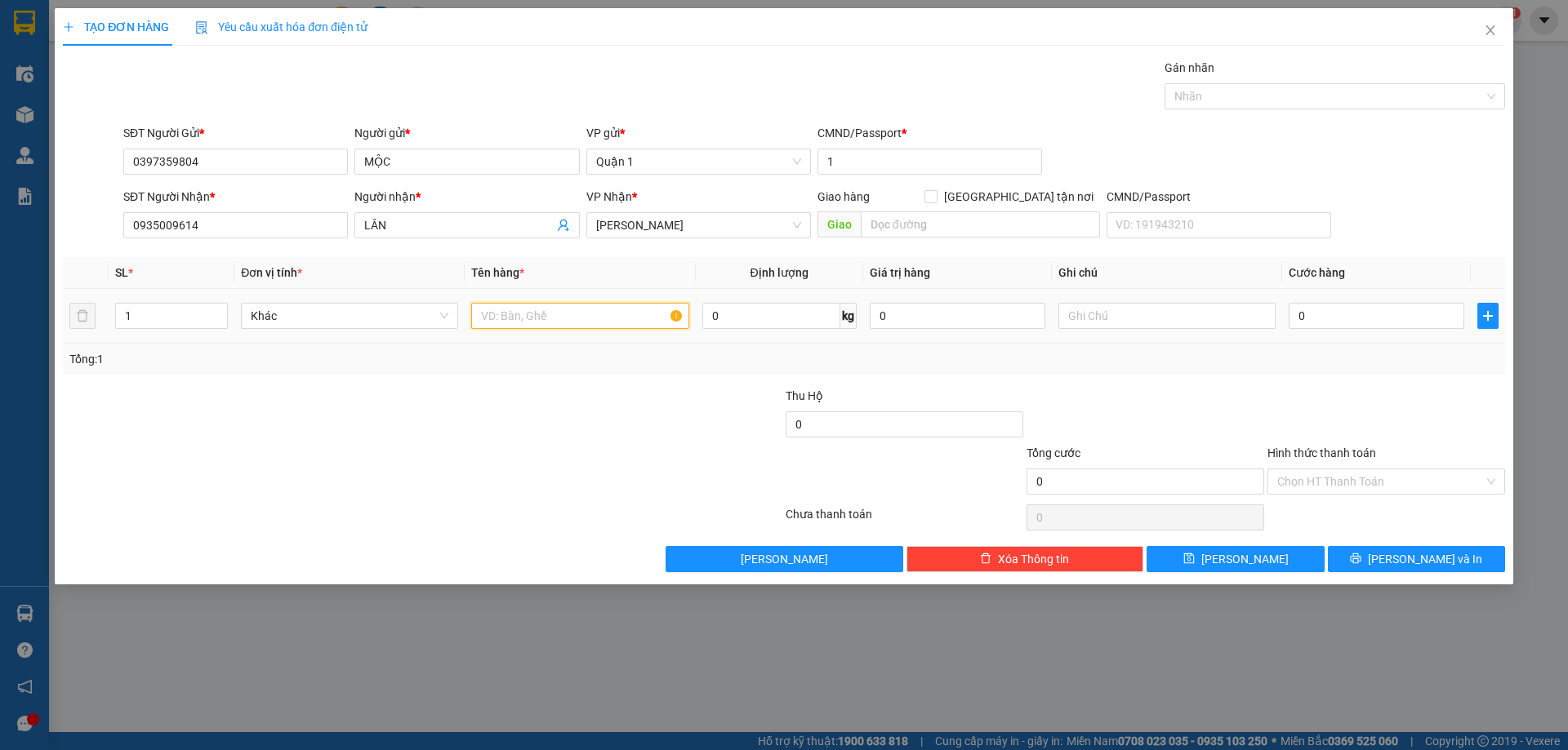
click at [551, 312] on input "text" at bounding box center [580, 315] width 217 height 26
type input "1"
click at [422, 223] on input "LÂN" at bounding box center [458, 225] width 188 height 18
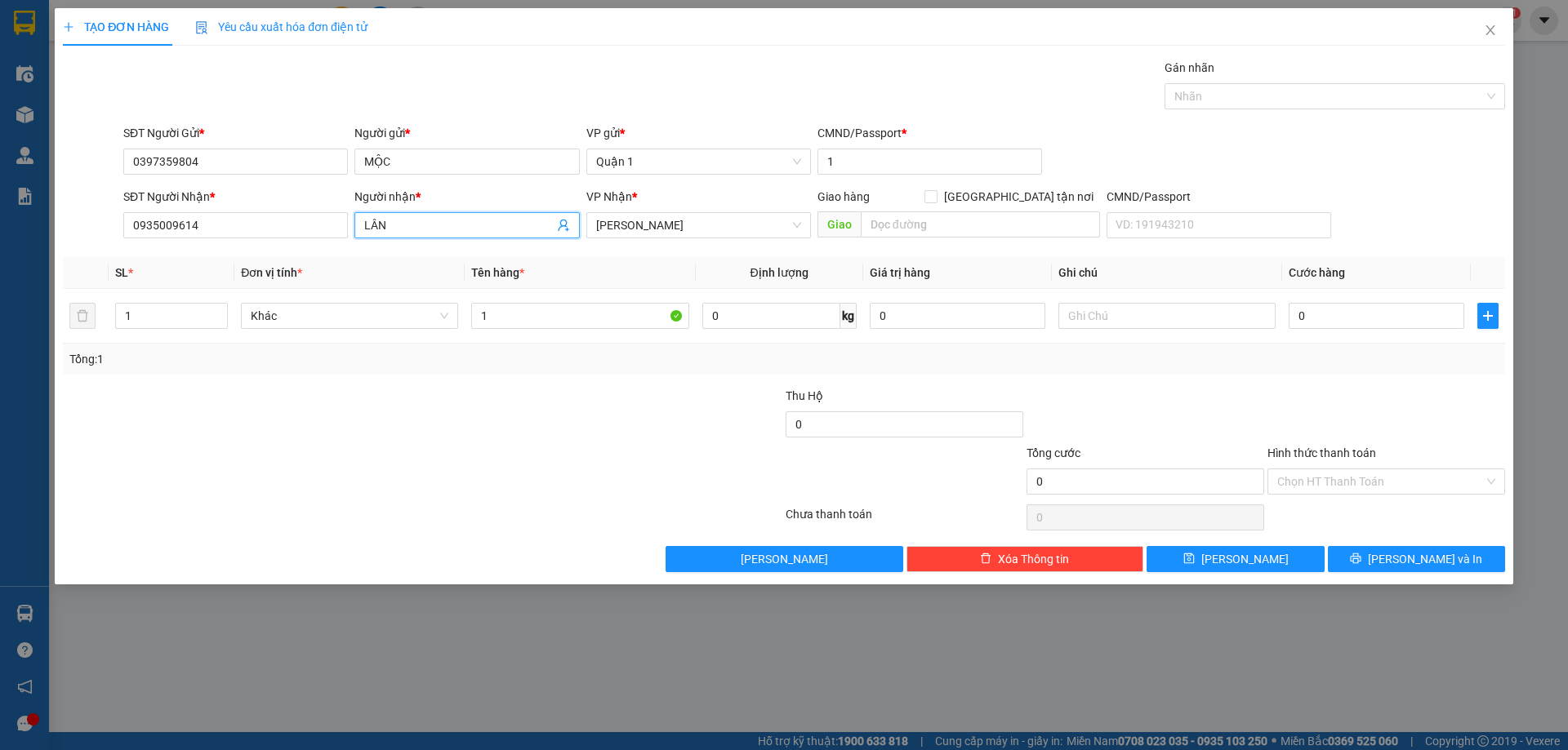
click at [422, 223] on input "LÂN" at bounding box center [458, 225] width 188 height 18
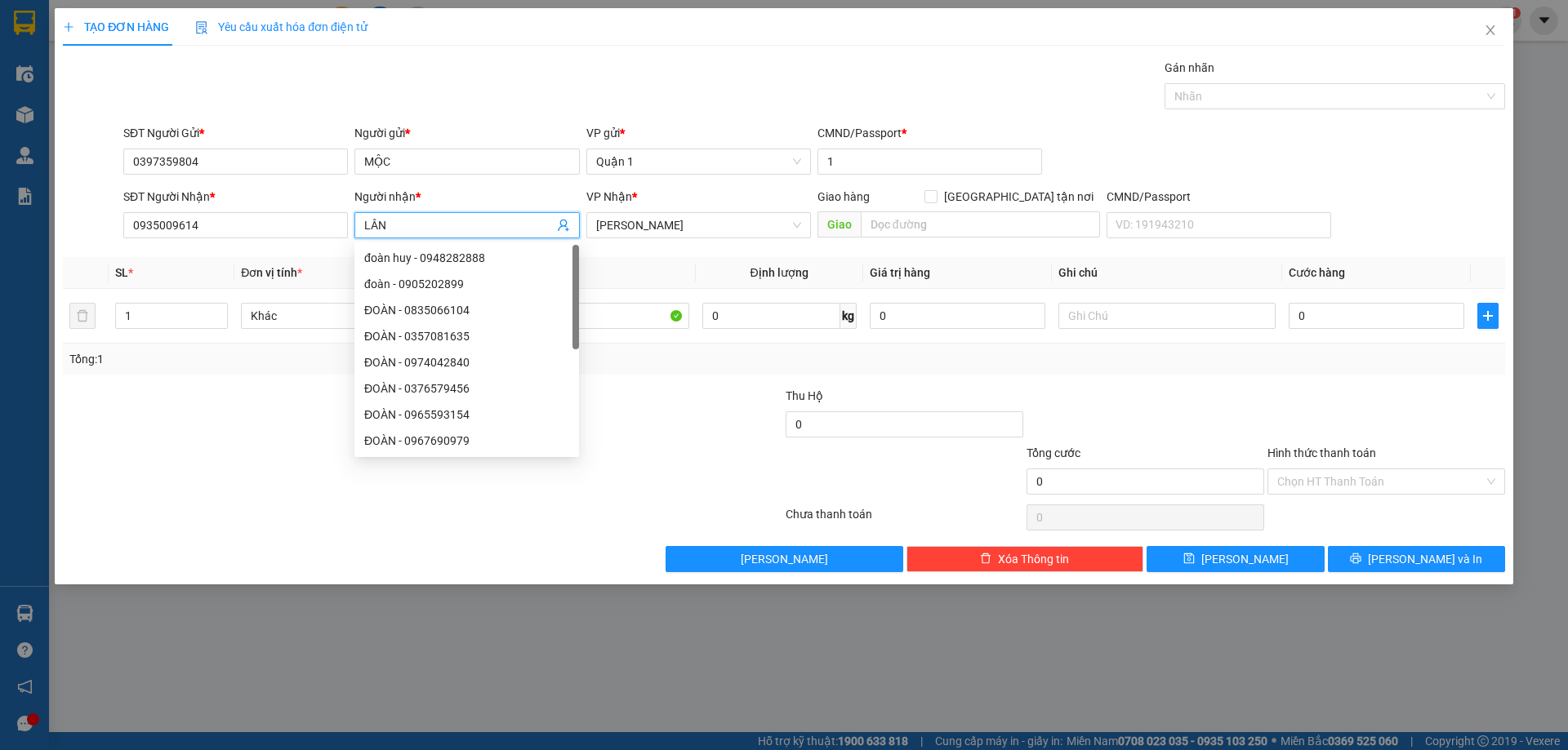
click at [422, 223] on input "LÂN" at bounding box center [458, 225] width 188 height 18
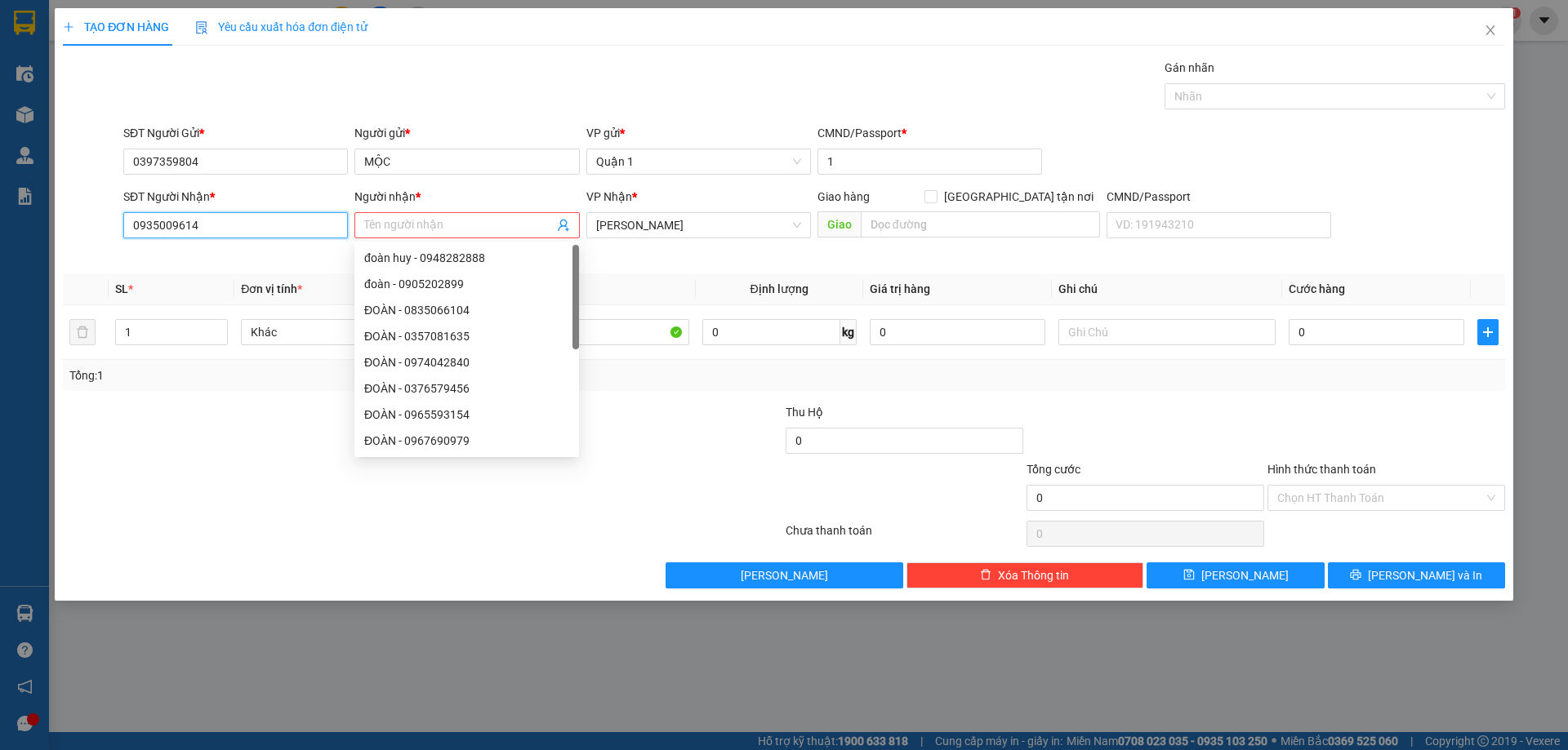
click at [241, 215] on input "0935009614" at bounding box center [235, 225] width 225 height 26
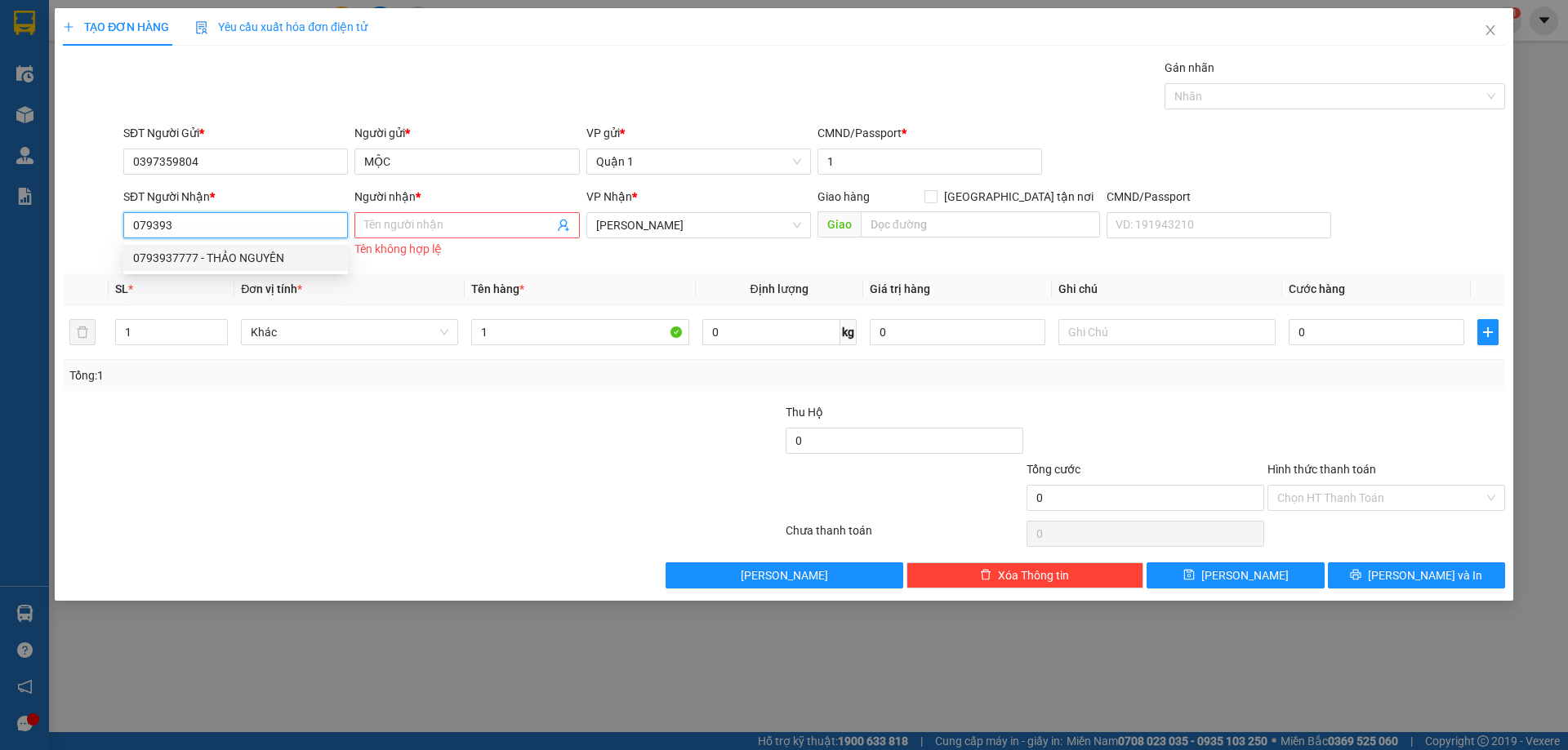
click at [239, 249] on div "0793937777 - THẢO NGUYÊN" at bounding box center [235, 257] width 205 height 18
type input "0793937777"
type input "THẢO NGUYÊN"
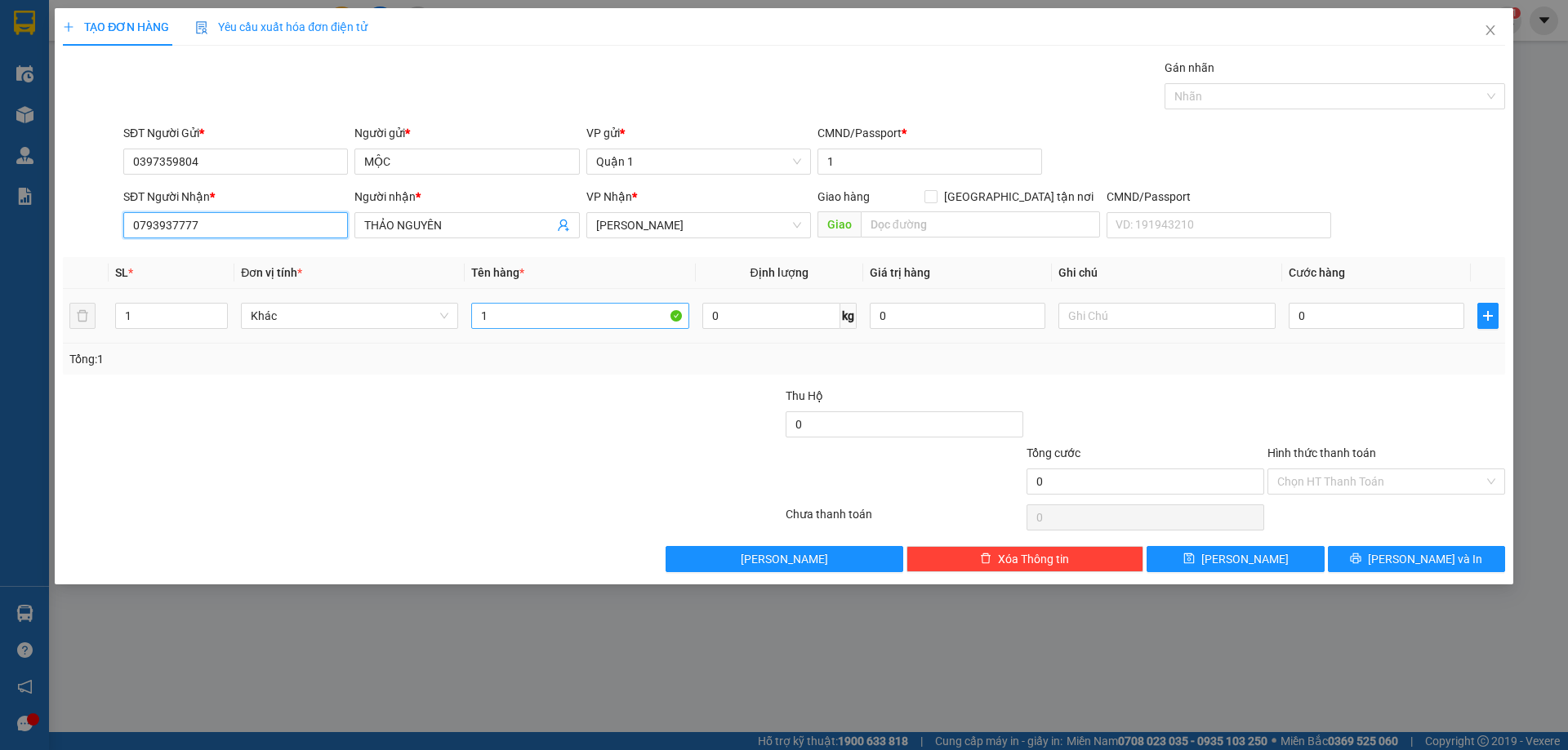
type input "0793937777"
click at [565, 322] on input "1" at bounding box center [580, 315] width 217 height 26
type input "1tx vàng"
drag, startPoint x: 1342, startPoint y: 293, endPoint x: 1338, endPoint y: 303, distance: 10.8
click at [1340, 300] on td "0" at bounding box center [1377, 316] width 188 height 55
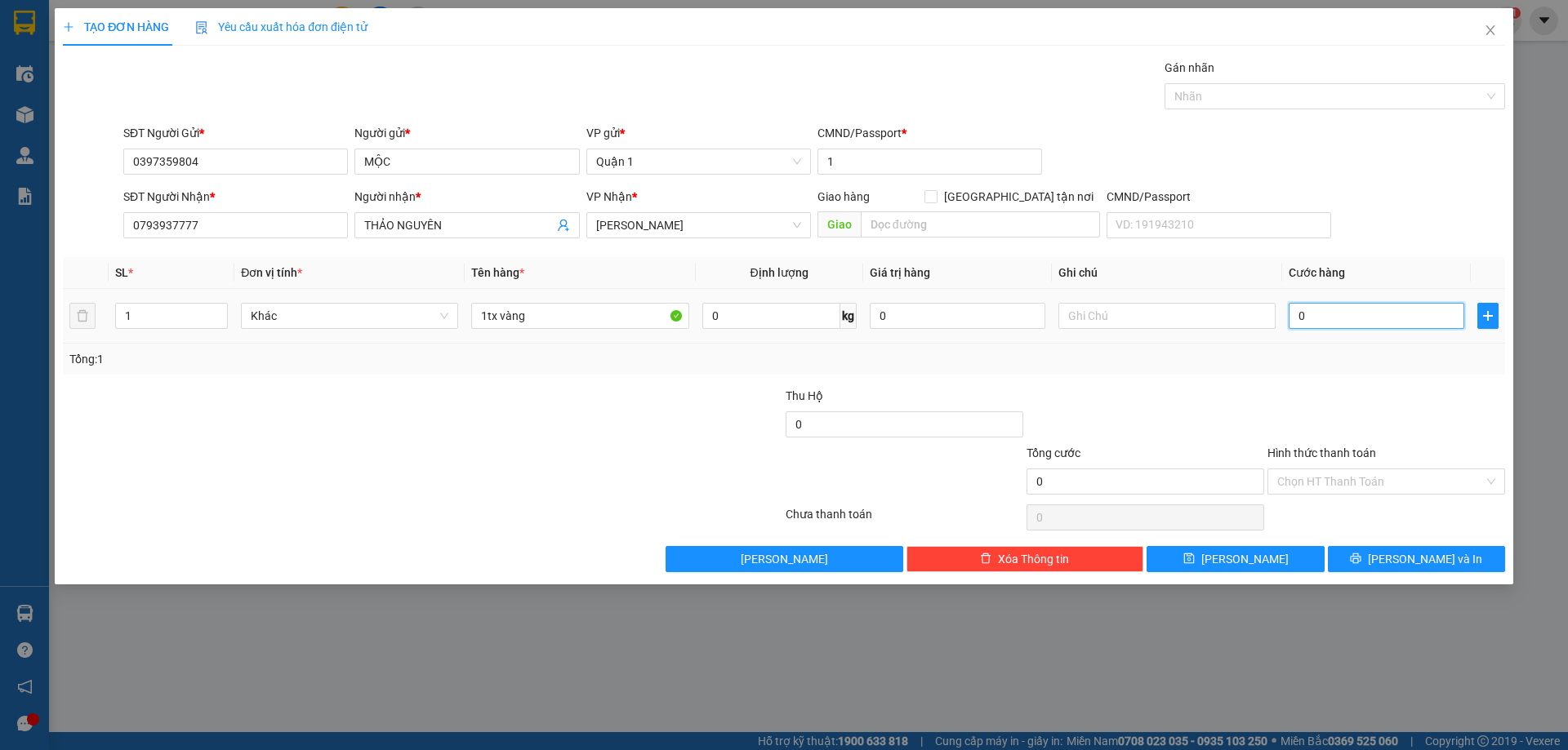
click at [1338, 303] on input "0" at bounding box center [1377, 315] width 176 height 26
type input "8"
type input "80"
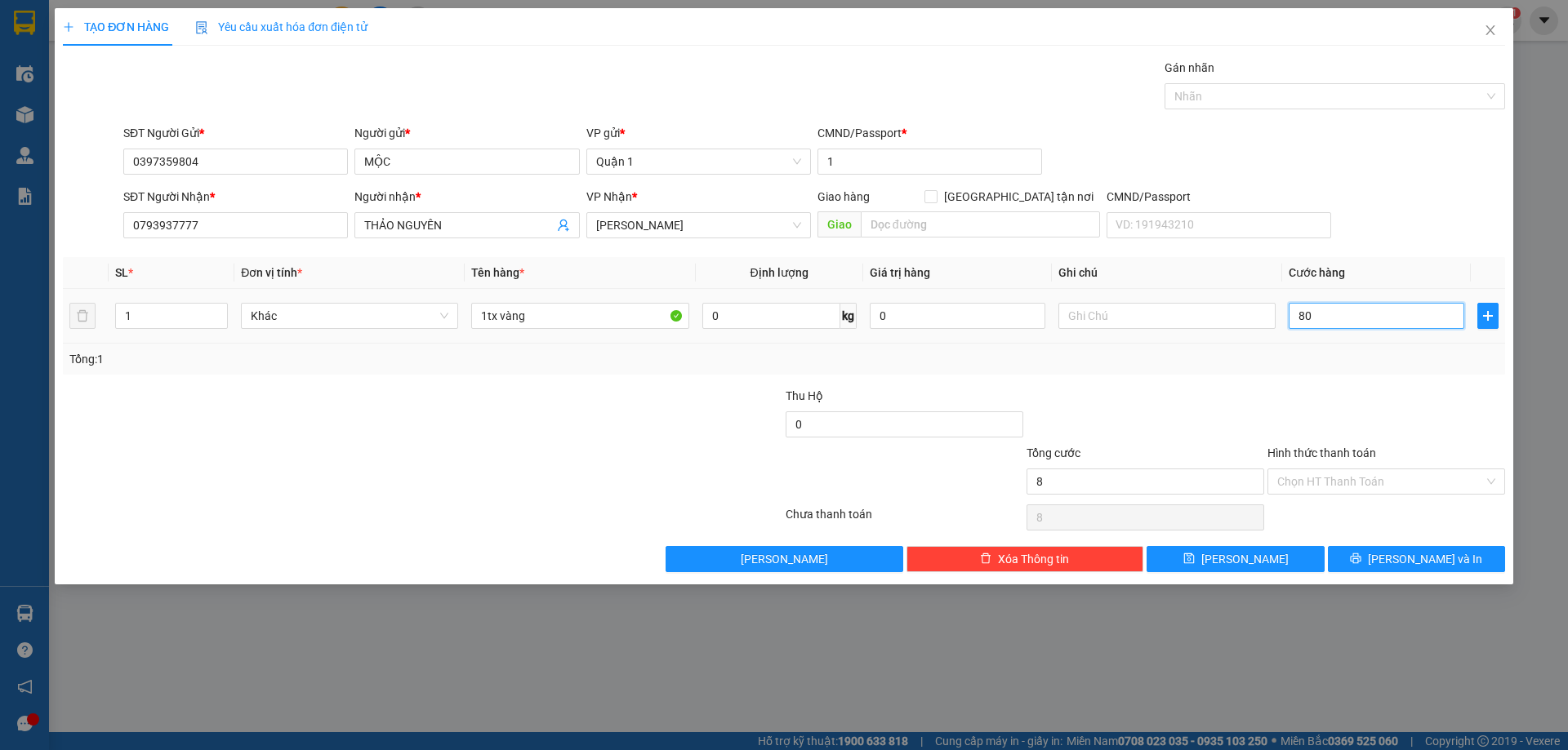
type input "80"
type input "80.000"
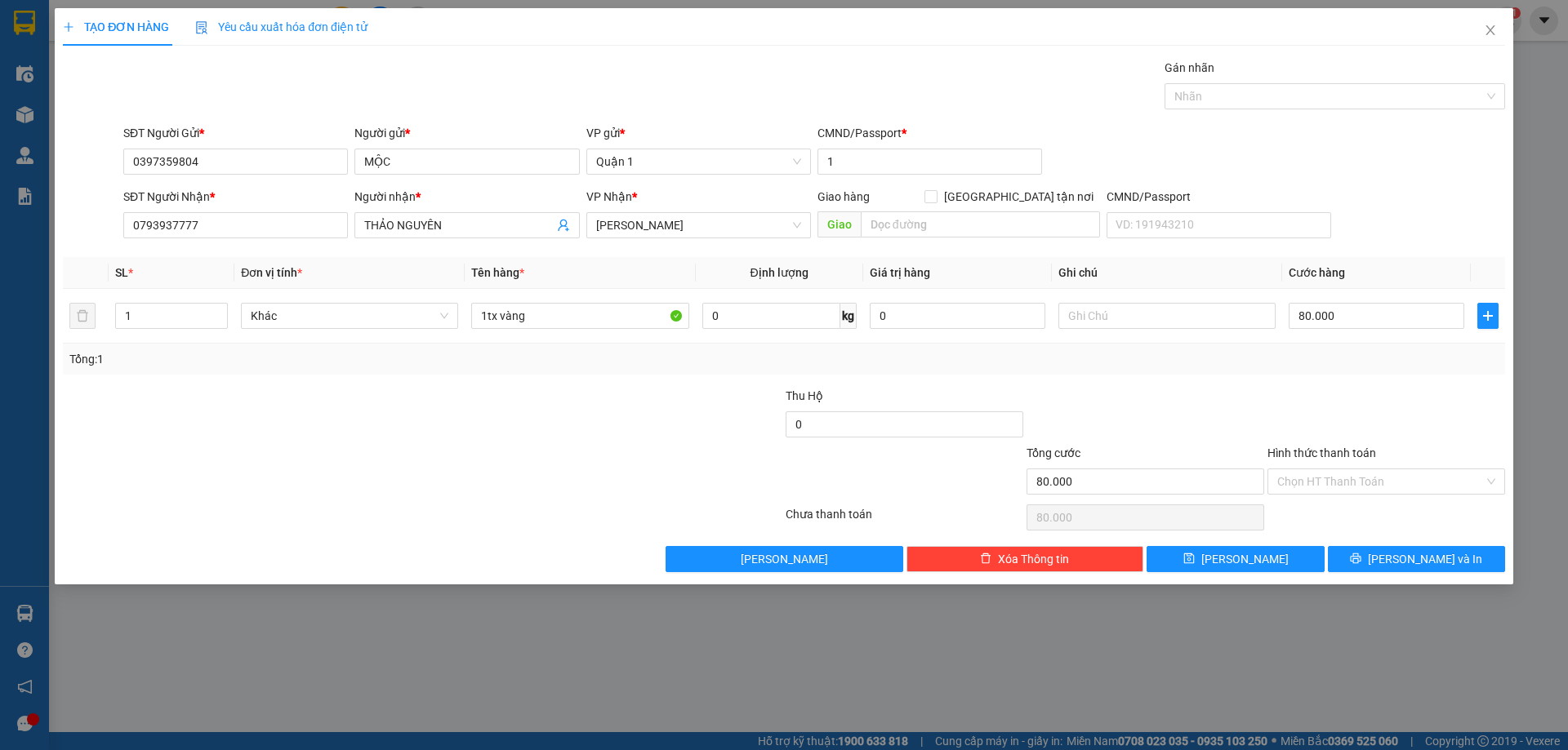
click at [1338, 399] on div at bounding box center [1386, 416] width 241 height 58
click at [1247, 558] on span "[PERSON_NAME]" at bounding box center [1245, 559] width 87 height 18
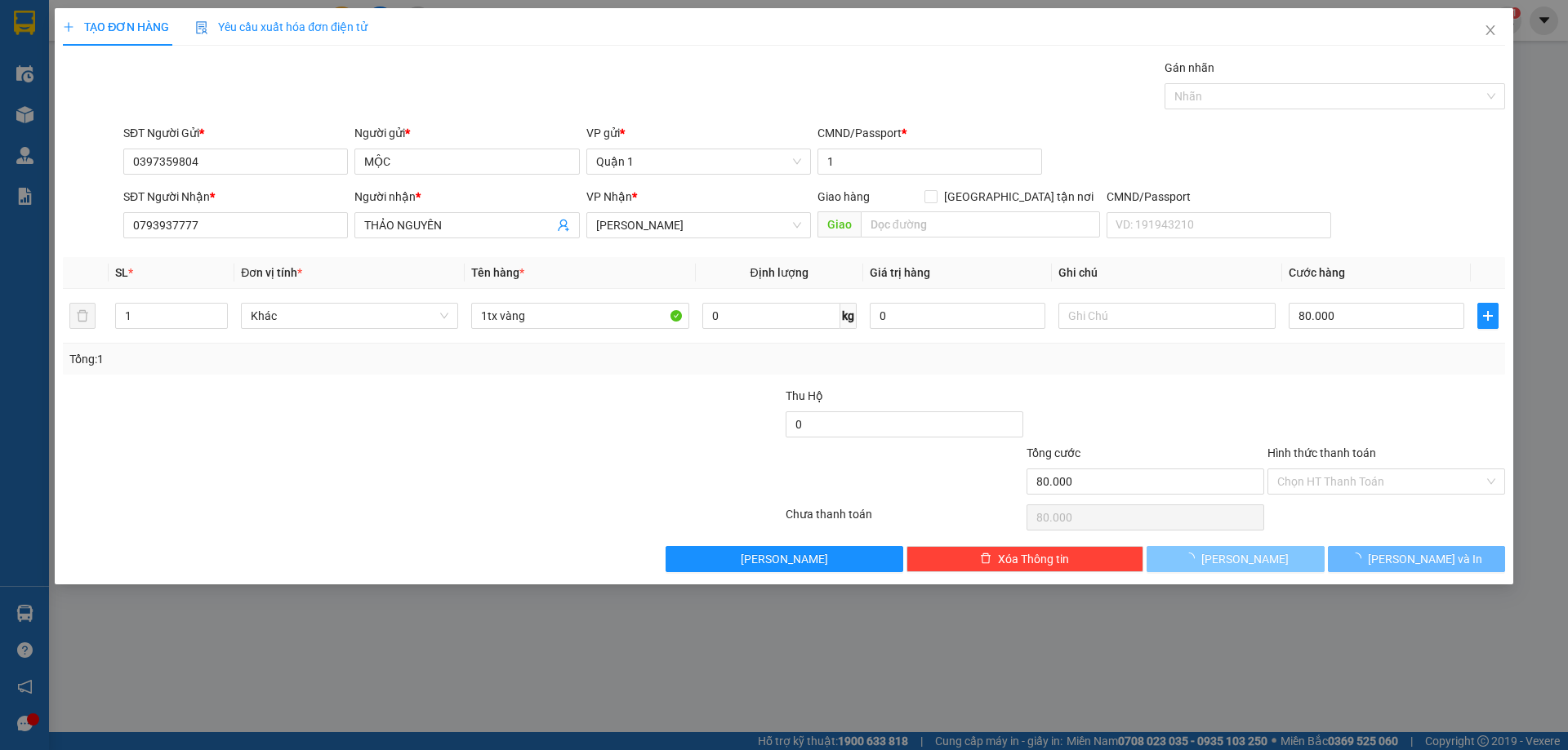
type input "0"
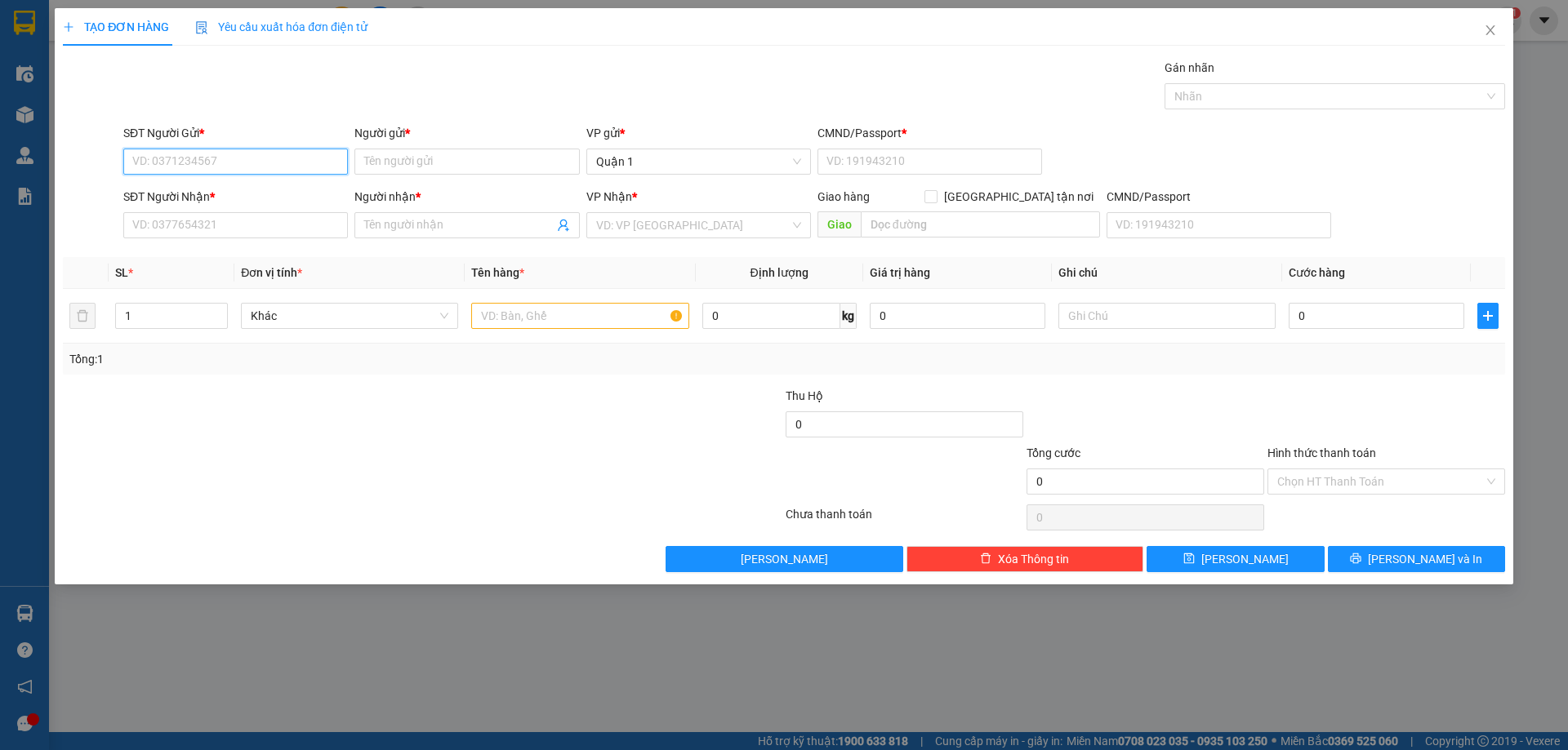
click at [244, 162] on input "SĐT Người Gửi *" at bounding box center [235, 161] width 225 height 26
click at [243, 185] on div "0397359804 - MỘC" at bounding box center [235, 194] width 205 height 18
type input "0397359804"
type input "MỘC"
type input "1"
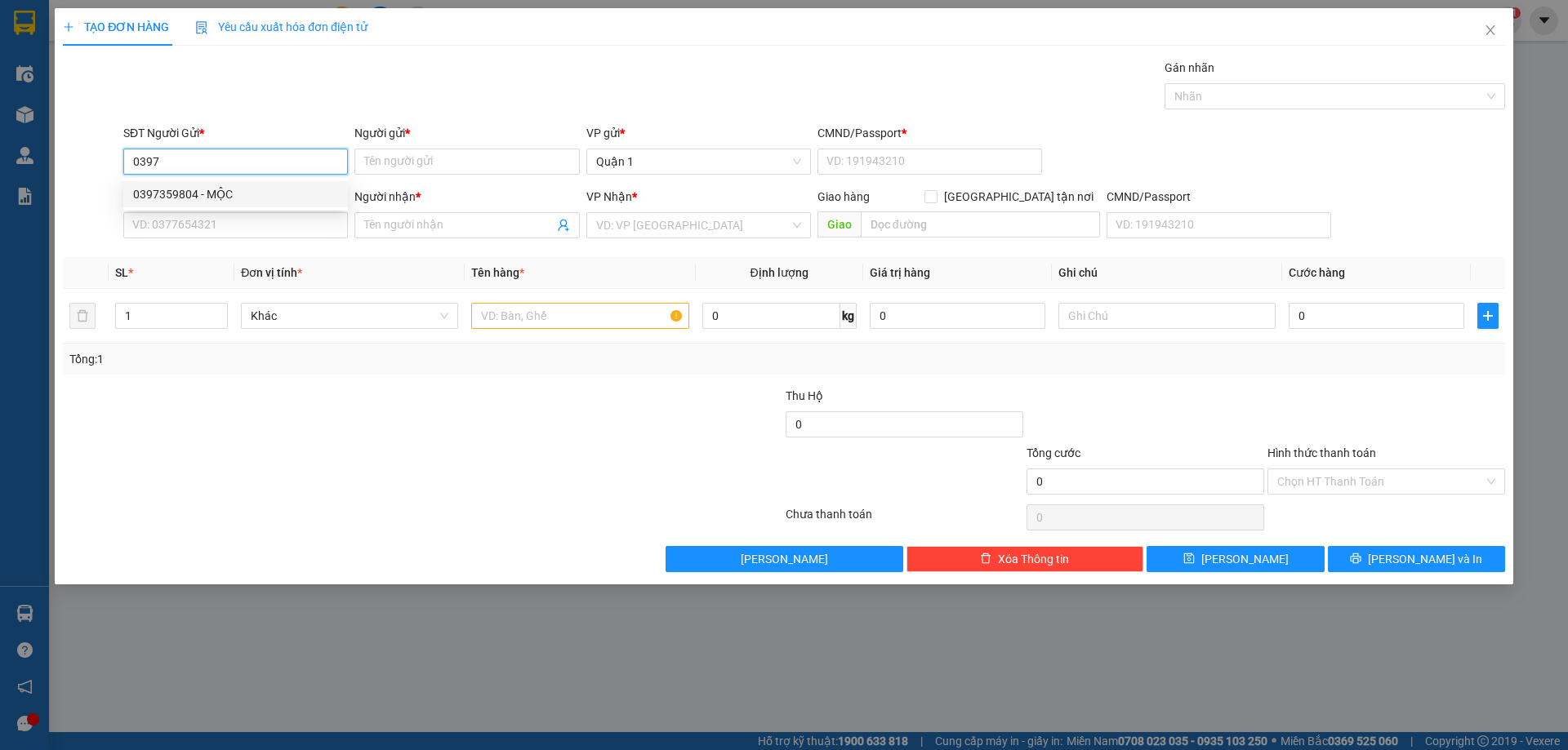
type input "0793937777"
type input "THẢO NGUYÊN"
type input "0397359804"
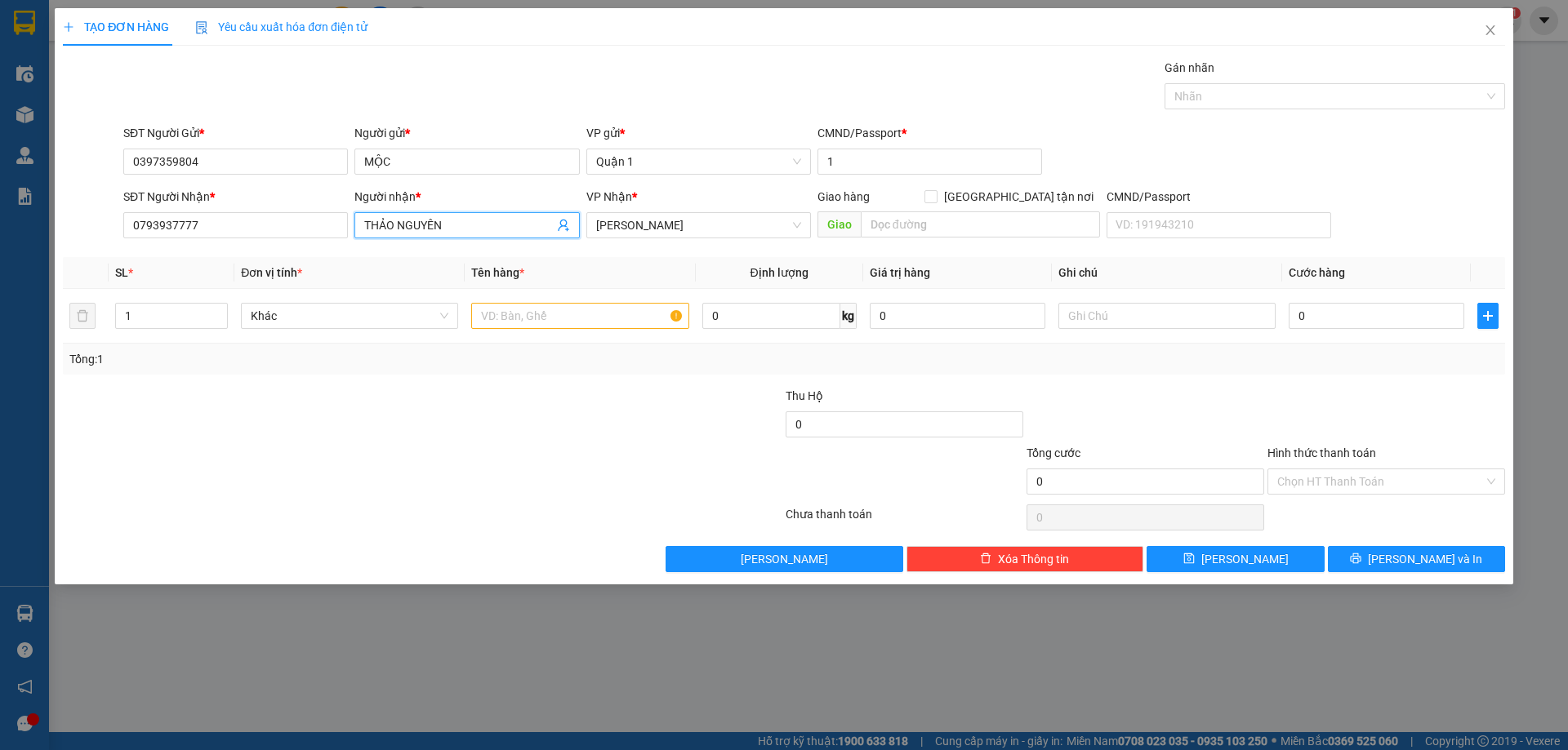
click at [464, 222] on input "THẢO NGUYÊN" at bounding box center [458, 225] width 188 height 18
click at [463, 221] on input "THẢO NGUYÊN" at bounding box center [458, 225] width 188 height 18
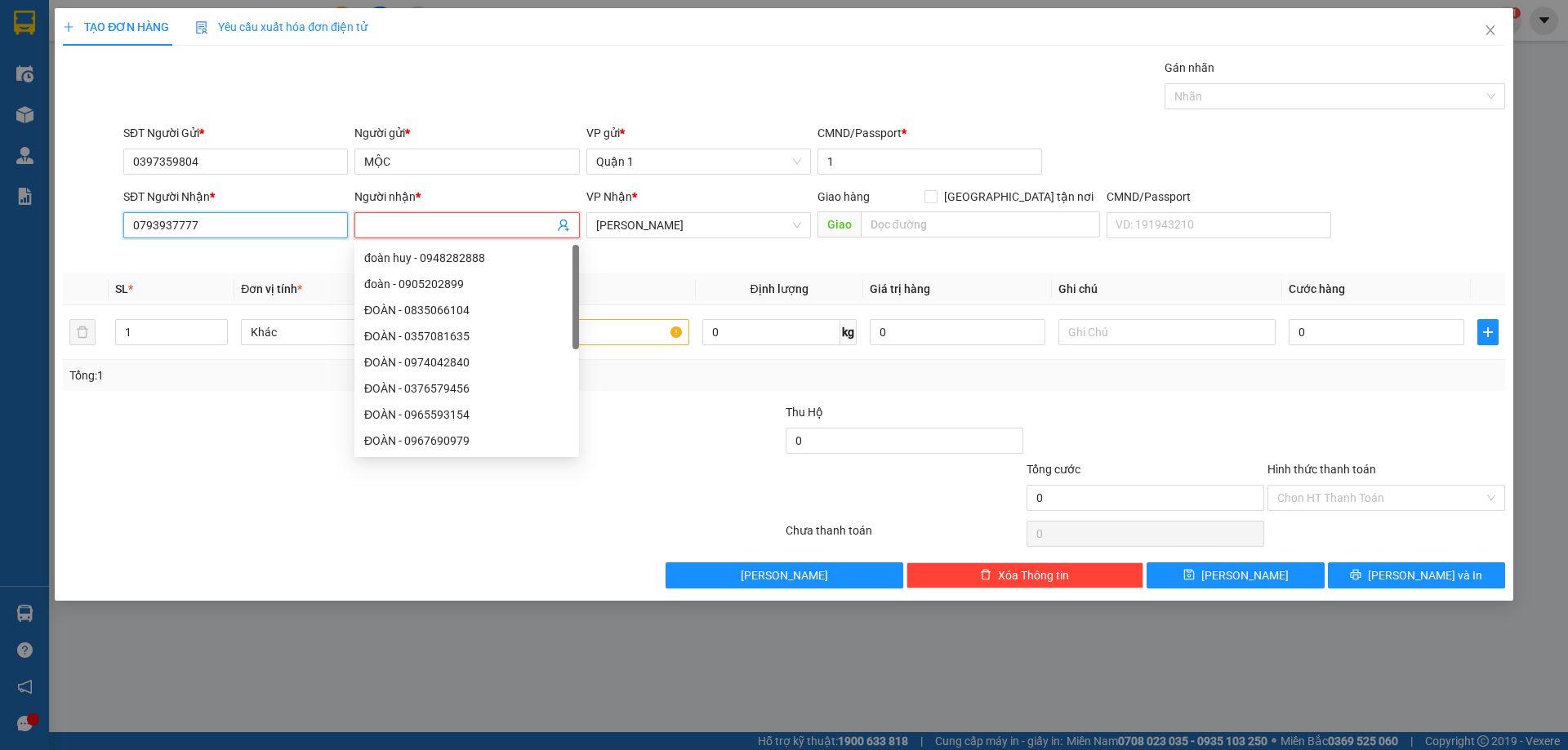
click at [233, 219] on input "0793937777" at bounding box center [235, 225] width 225 height 26
click at [233, 218] on input "0793937777" at bounding box center [235, 225] width 225 height 26
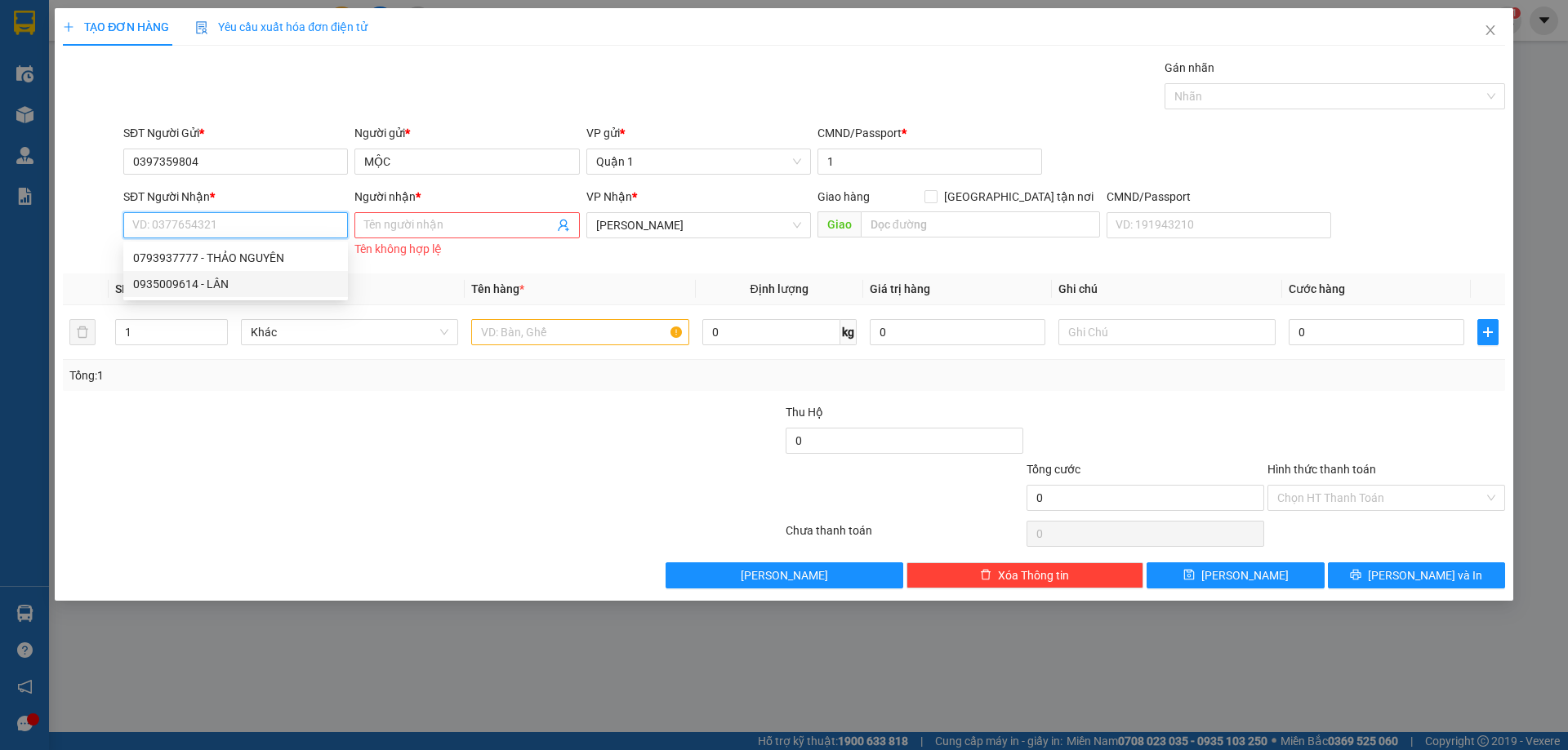
drag, startPoint x: 252, startPoint y: 280, endPoint x: 270, endPoint y: 284, distance: 18.4
click at [252, 280] on div "0935009614 - LÂN" at bounding box center [235, 283] width 205 height 18
type input "0935009614"
type input "LÂN"
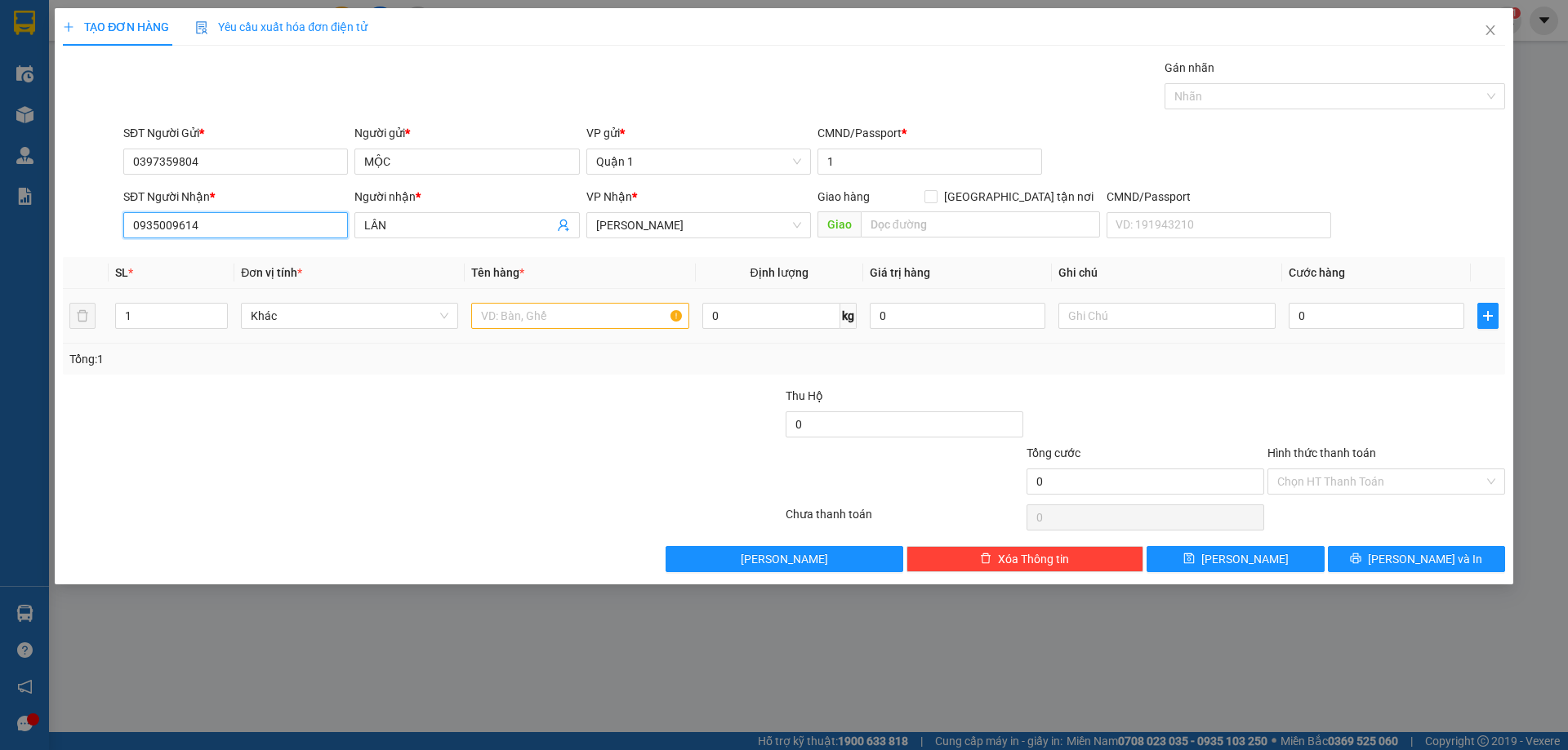
type input "0935009614"
click at [553, 327] on input "text" at bounding box center [580, 315] width 217 height 26
type input "1tx"
click at [213, 226] on input "0935009614" at bounding box center [235, 225] width 225 height 26
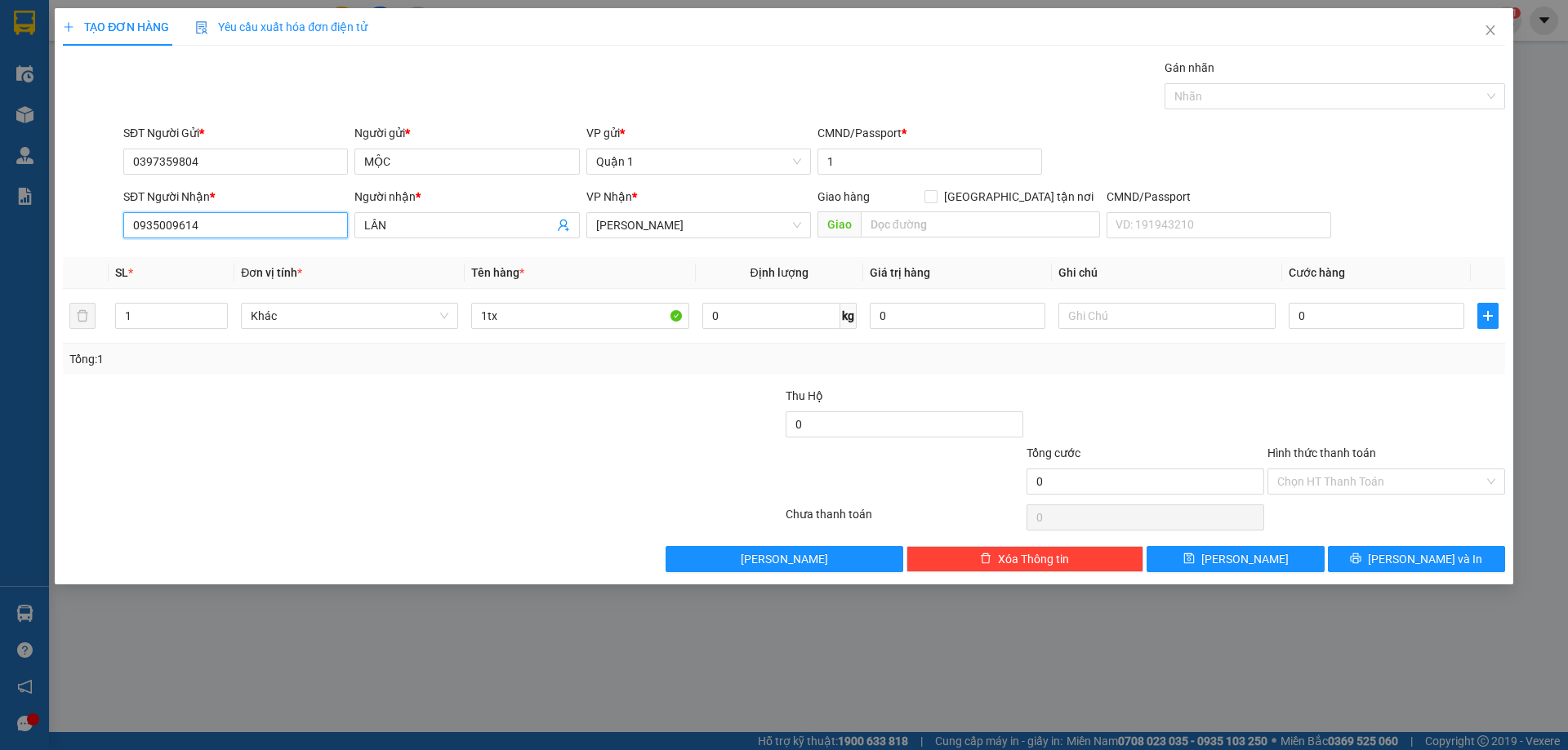
click at [213, 226] on input "0935009614" at bounding box center [235, 225] width 225 height 26
type input "0935009617"
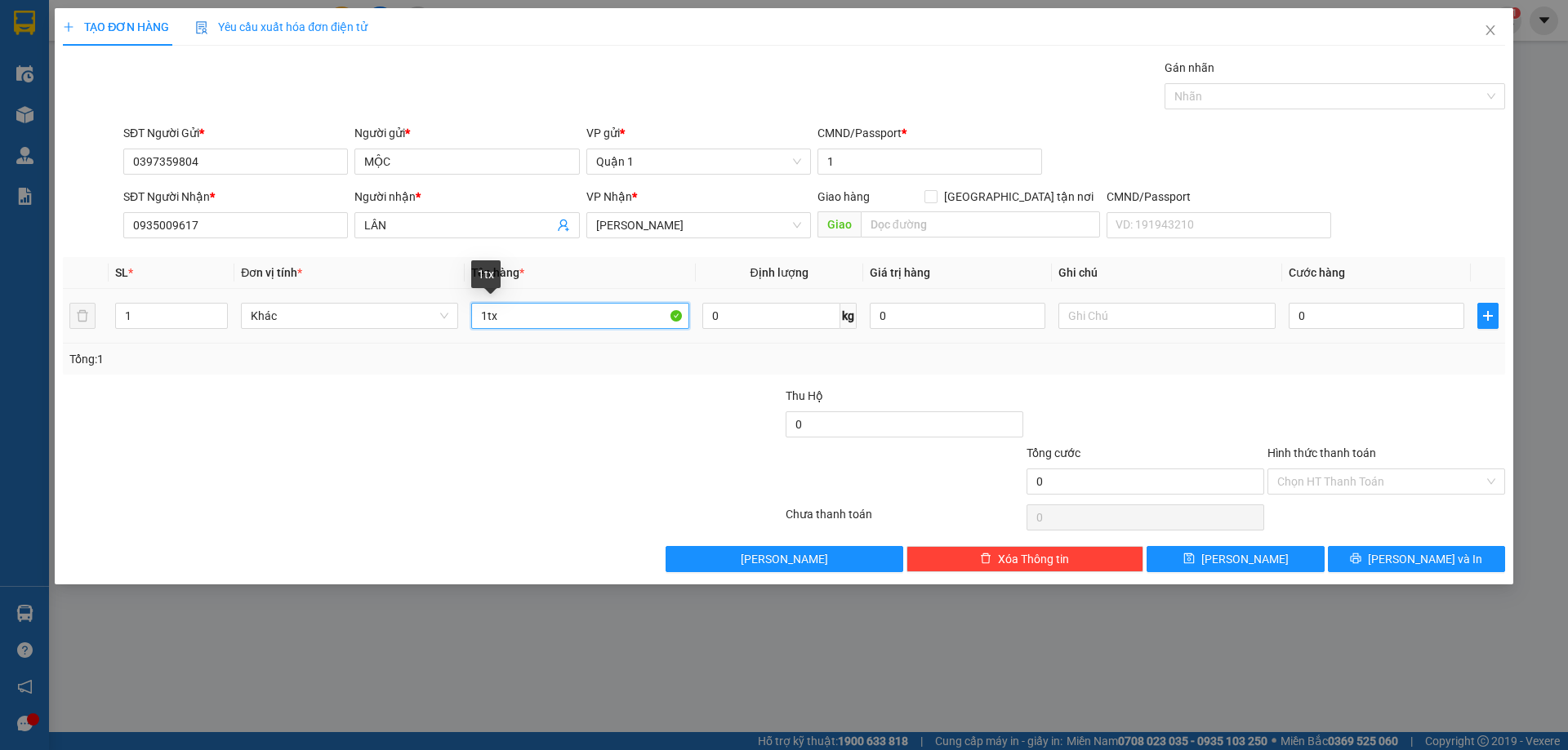
click at [580, 309] on input "1tx" at bounding box center [580, 315] width 217 height 26
type input "1tx trắng"
click at [1378, 326] on input "0" at bounding box center [1377, 315] width 176 height 26
type input "6"
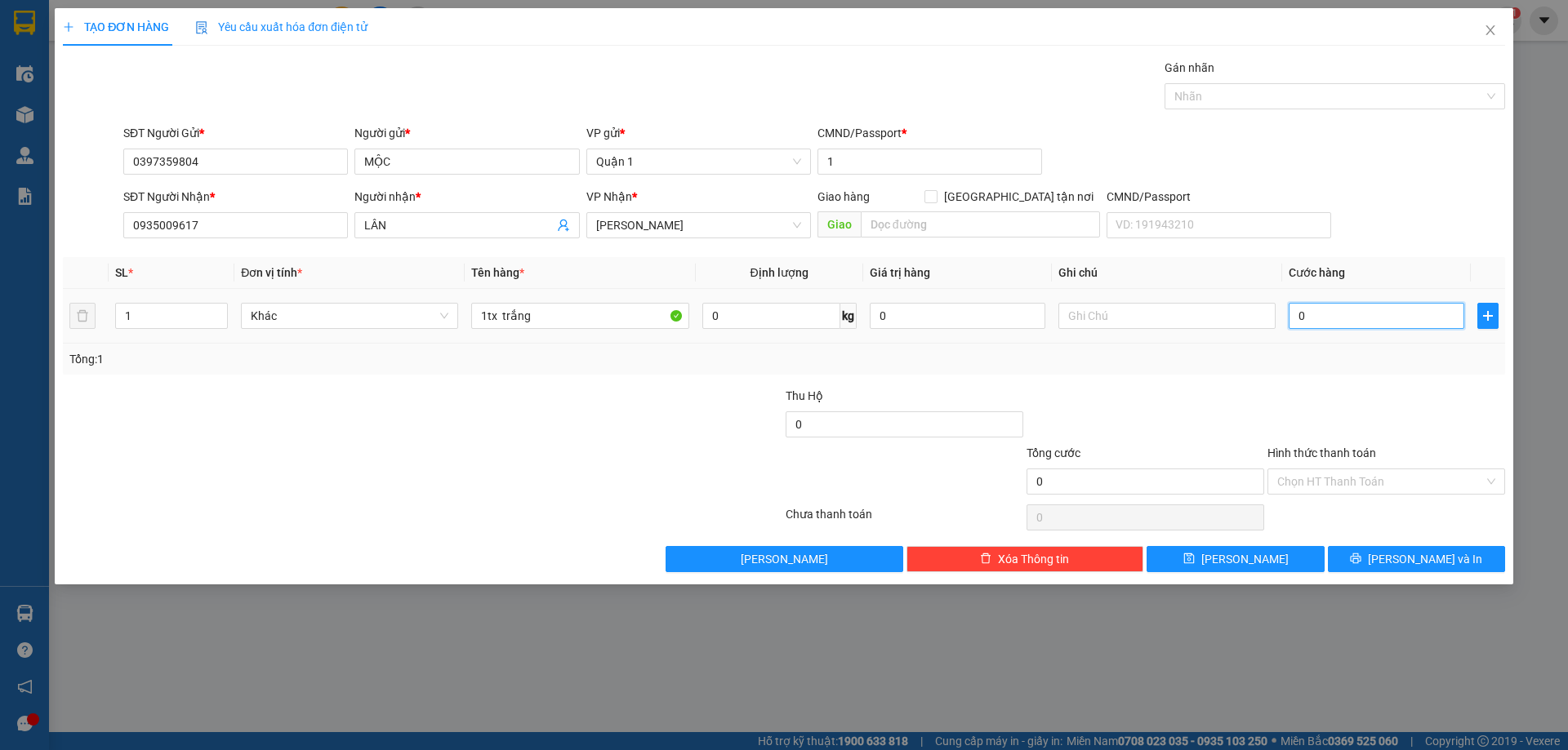
type input "6"
type input "60"
type input "60.000"
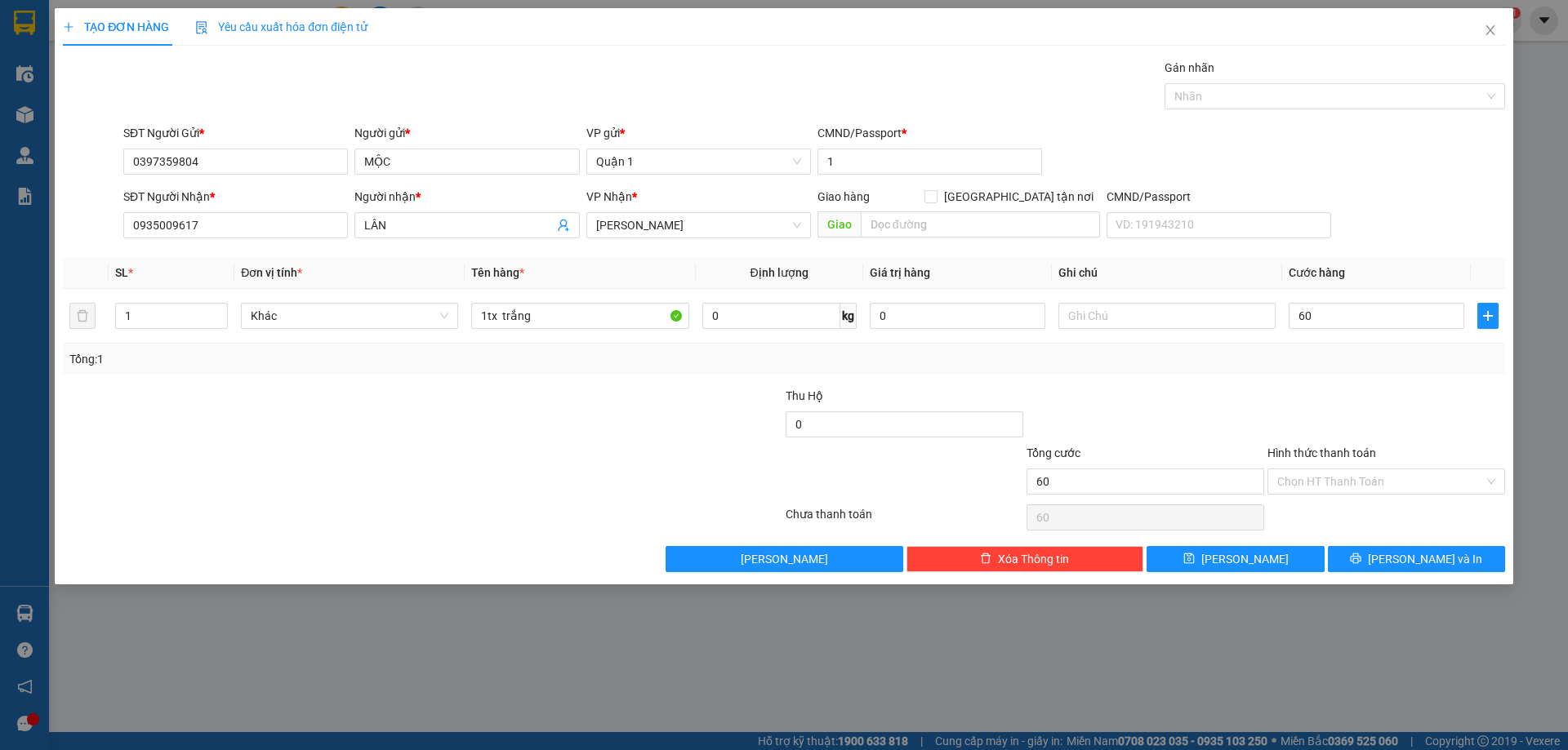
type input "60.000"
click at [1361, 408] on div at bounding box center [1386, 416] width 241 height 58
click at [1274, 557] on button "[PERSON_NAME]" at bounding box center [1236, 559] width 177 height 26
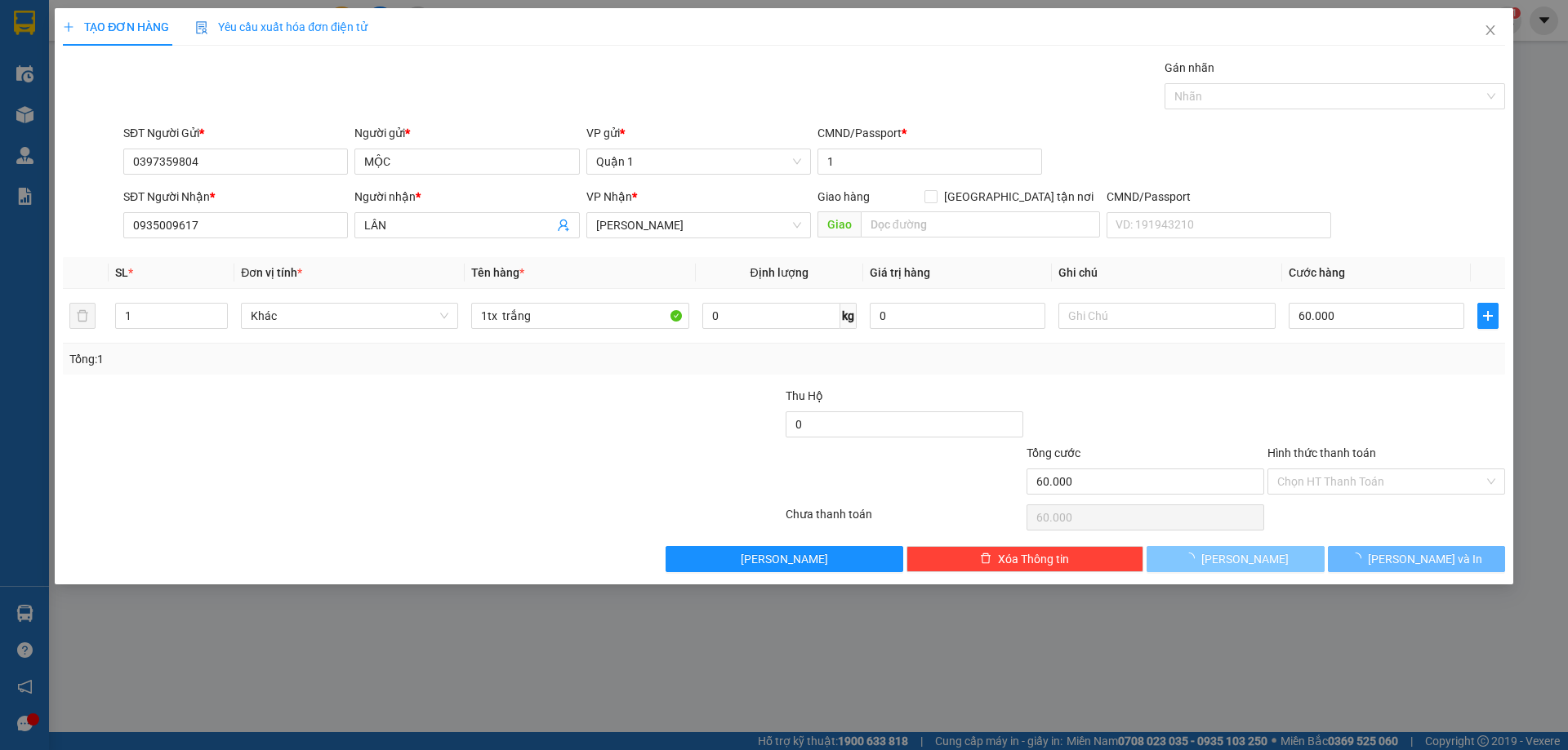
type input "0"
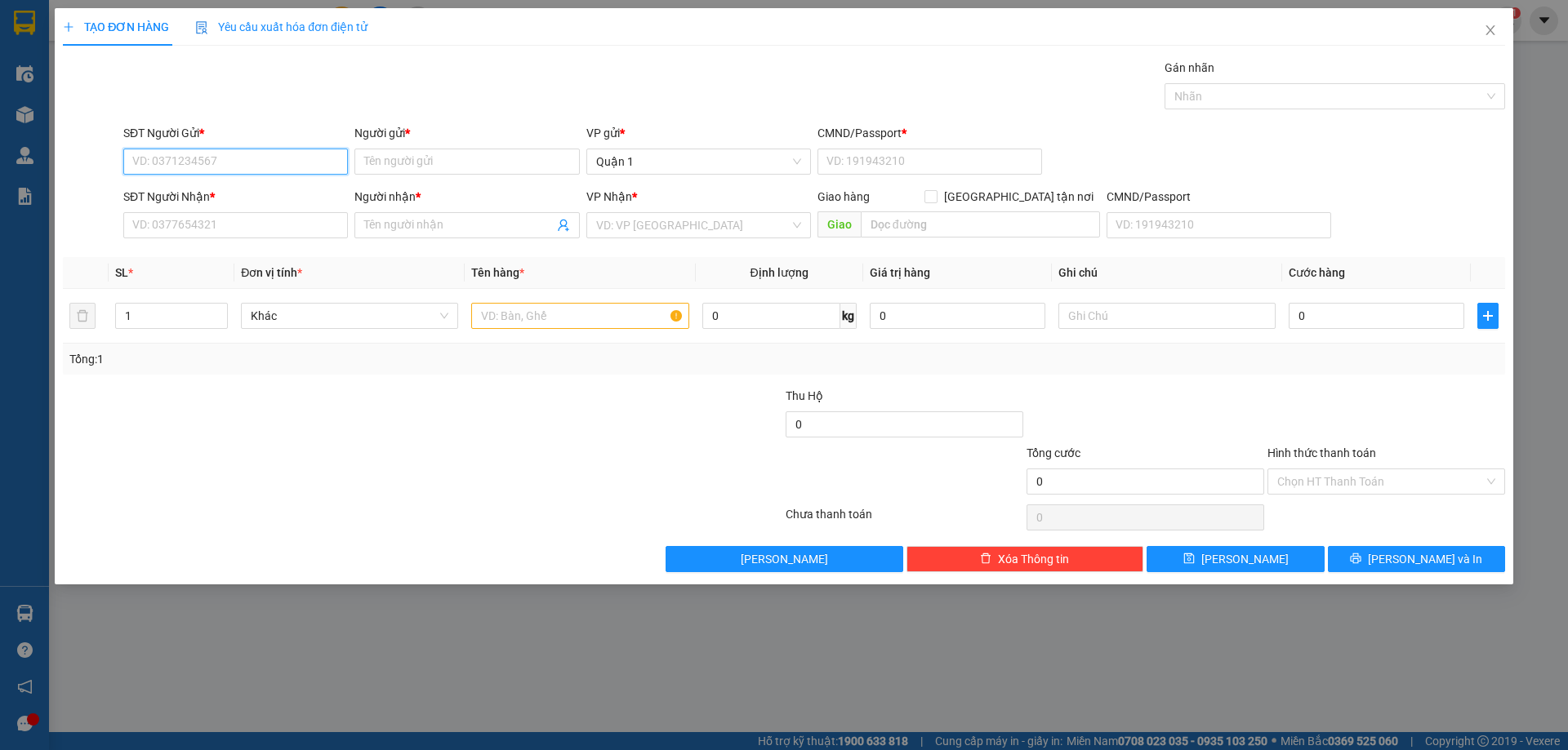
click at [289, 156] on input "SĐT Người Gửi *" at bounding box center [235, 161] width 225 height 26
click at [570, 314] on input "text" at bounding box center [580, 315] width 217 height 26
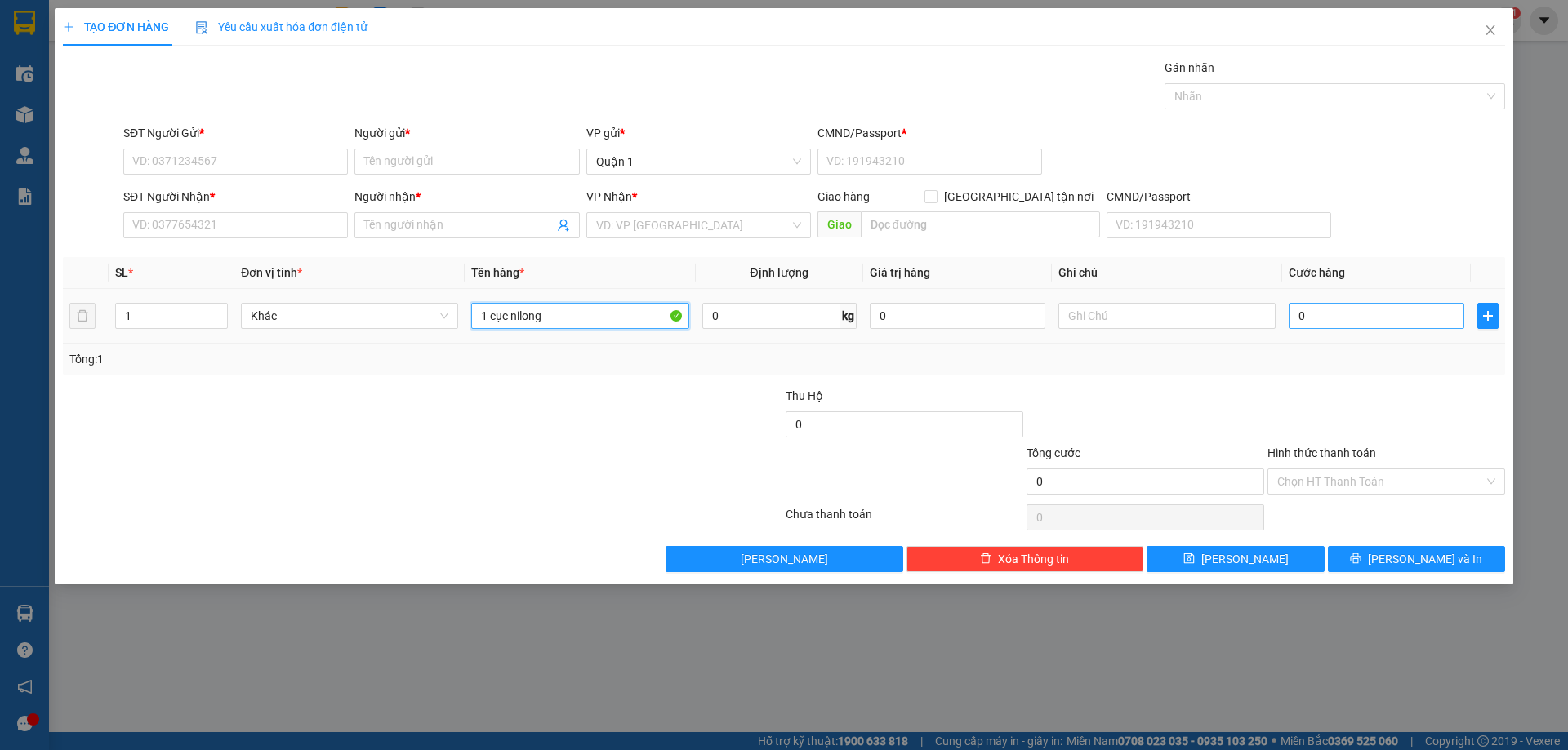
type input "1 cục nilong"
click at [1409, 313] on input "0" at bounding box center [1377, 315] width 176 height 26
type input "3"
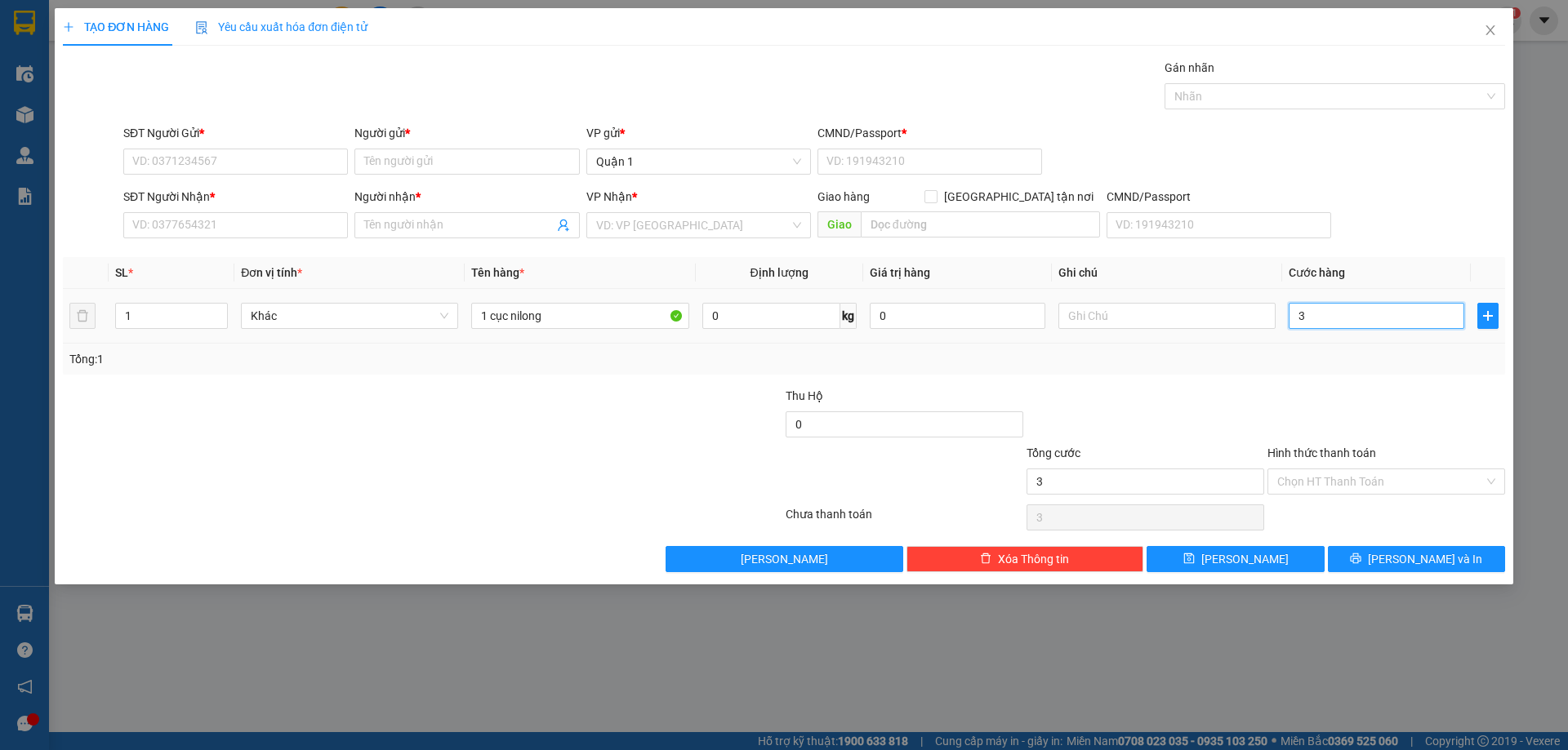
type input "30"
type input "30.000"
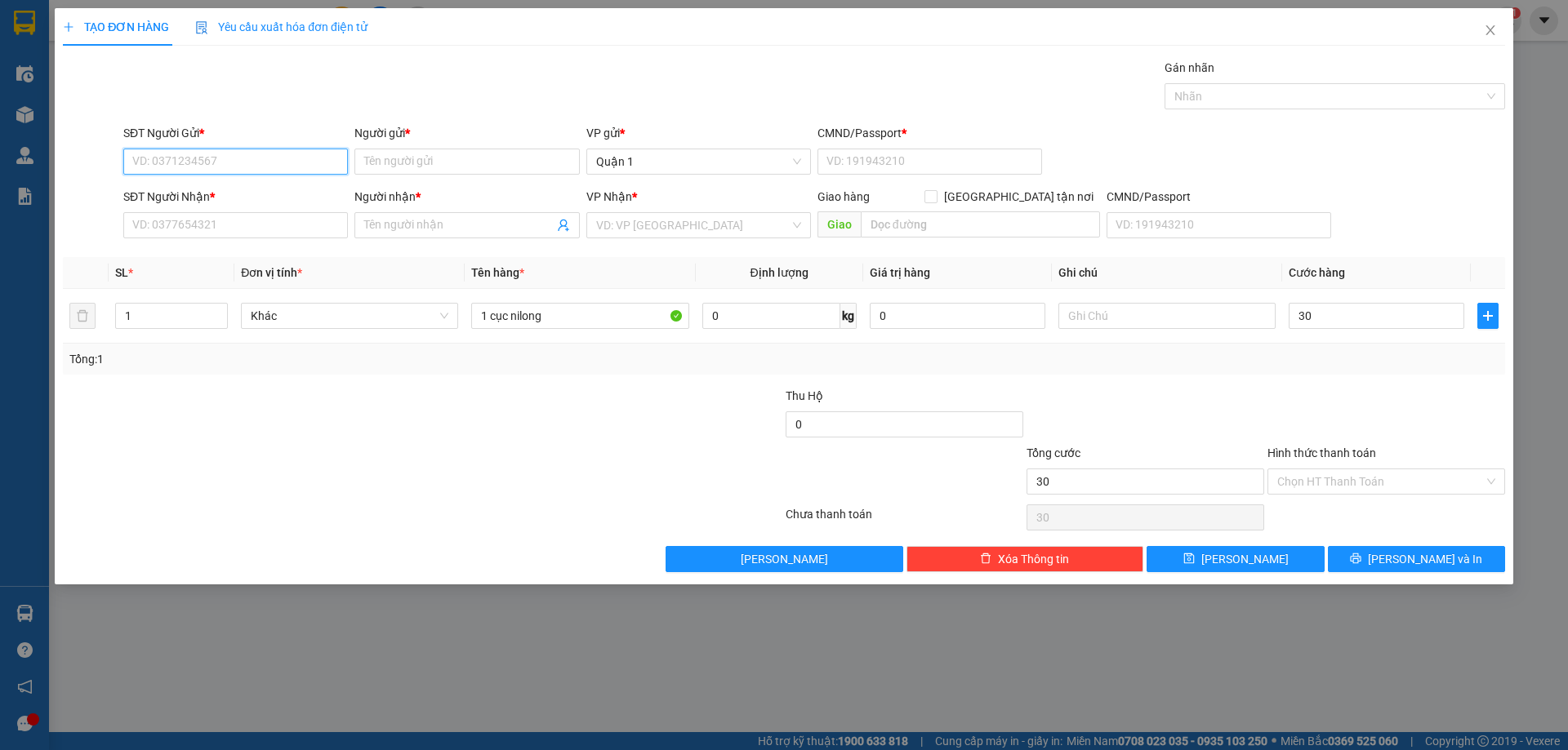
type input "30.000"
click at [237, 163] on input "SĐT Người Gửi *" at bounding box center [235, 161] width 225 height 26
type input "0903545788"
click at [408, 146] on div "Người gửi *" at bounding box center [467, 136] width 225 height 25
click at [406, 154] on input "Người gửi *" at bounding box center [467, 161] width 225 height 26
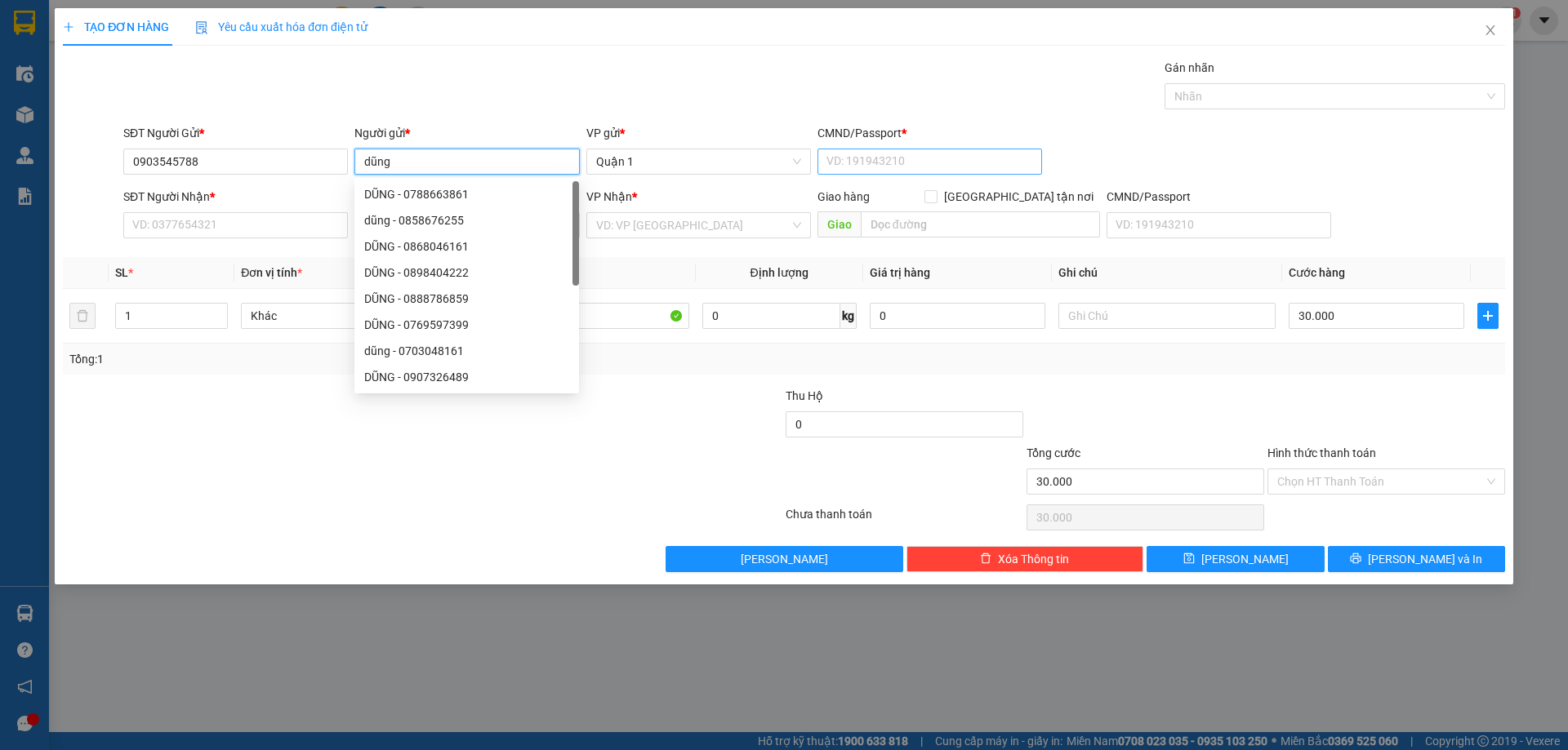
type input "dũng"
click at [860, 152] on input "CMND/Passport *" at bounding box center [930, 161] width 225 height 26
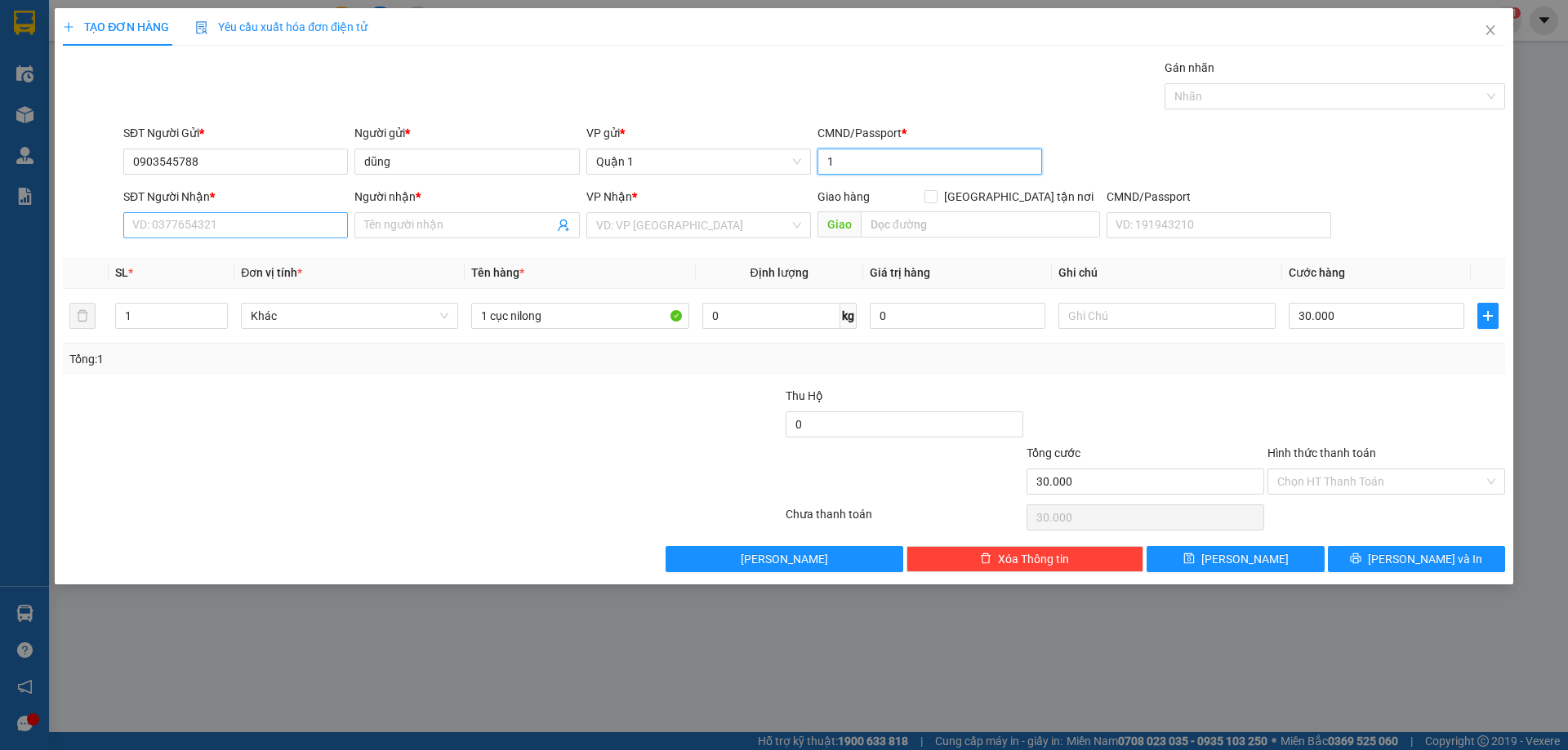
type input "1"
drag, startPoint x: 192, startPoint y: 226, endPoint x: 254, endPoint y: 228, distance: 62.0
click at [193, 226] on input "SĐT Người Nhận *" at bounding box center [235, 225] width 225 height 26
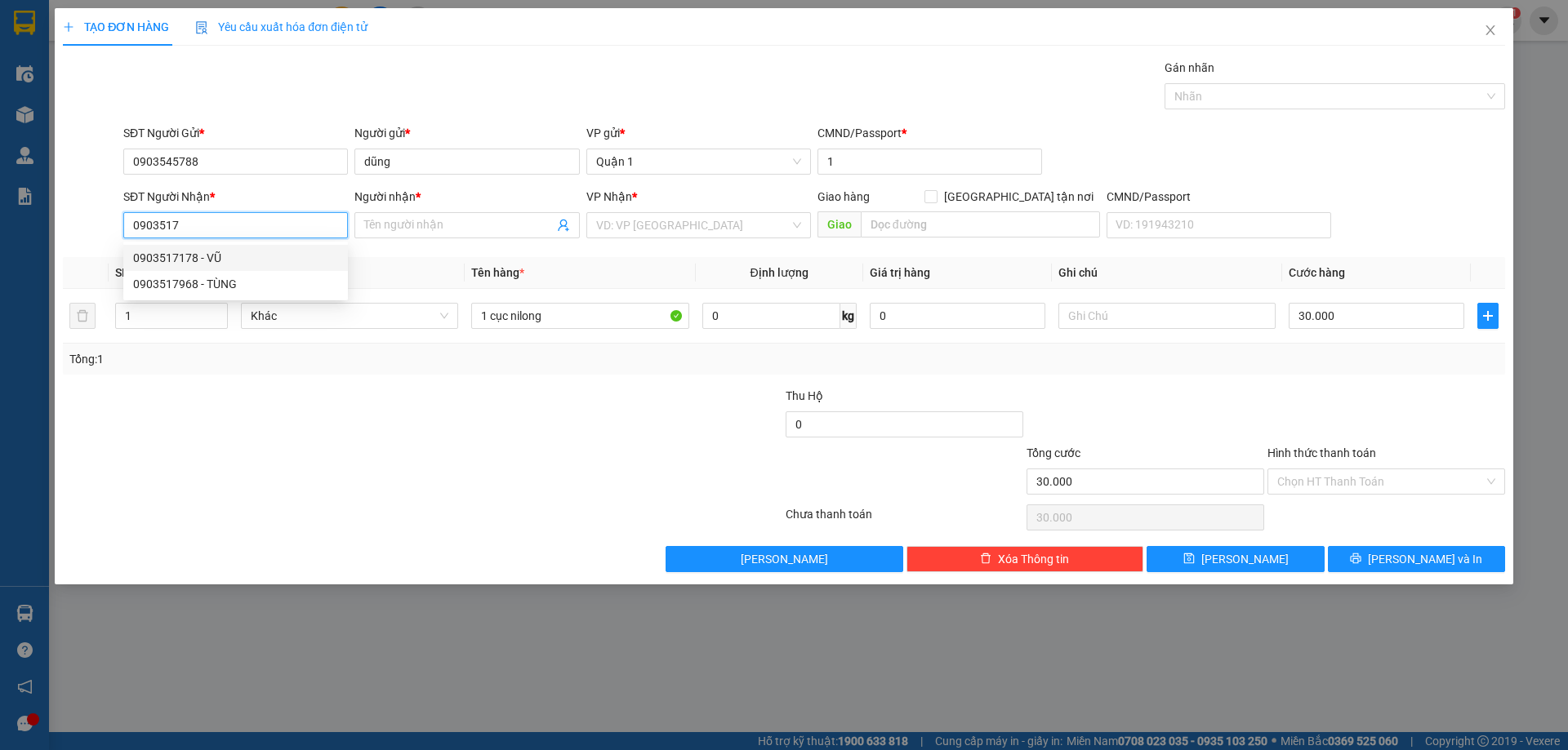
click at [254, 246] on div "0903517178 - VŨ" at bounding box center [235, 257] width 225 height 26
type input "0903517178"
type input "VŨ"
type input "0903517178"
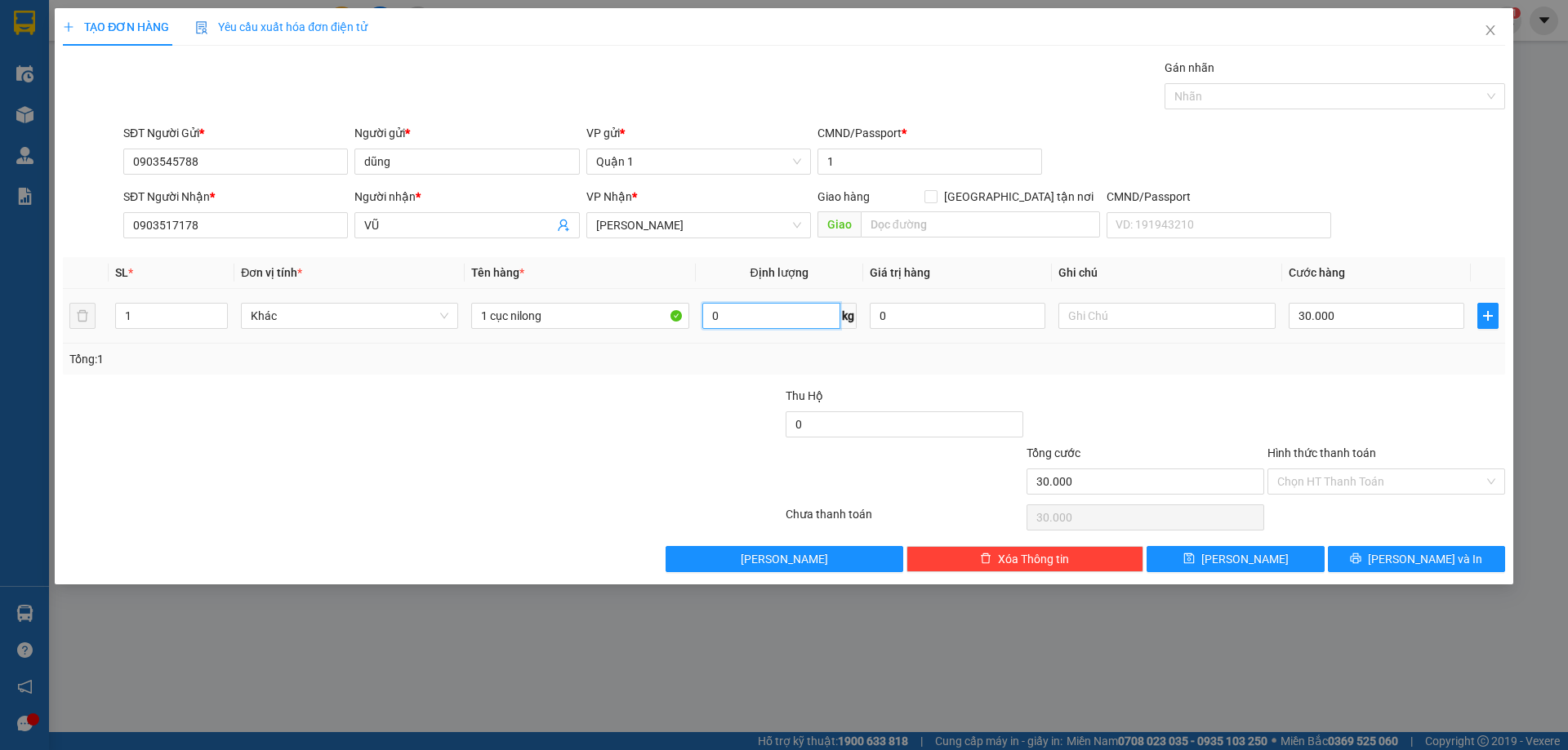
click at [759, 317] on input "0" at bounding box center [772, 315] width 138 height 26
click at [1235, 563] on button "[PERSON_NAME]" at bounding box center [1236, 559] width 177 height 26
type input "0"
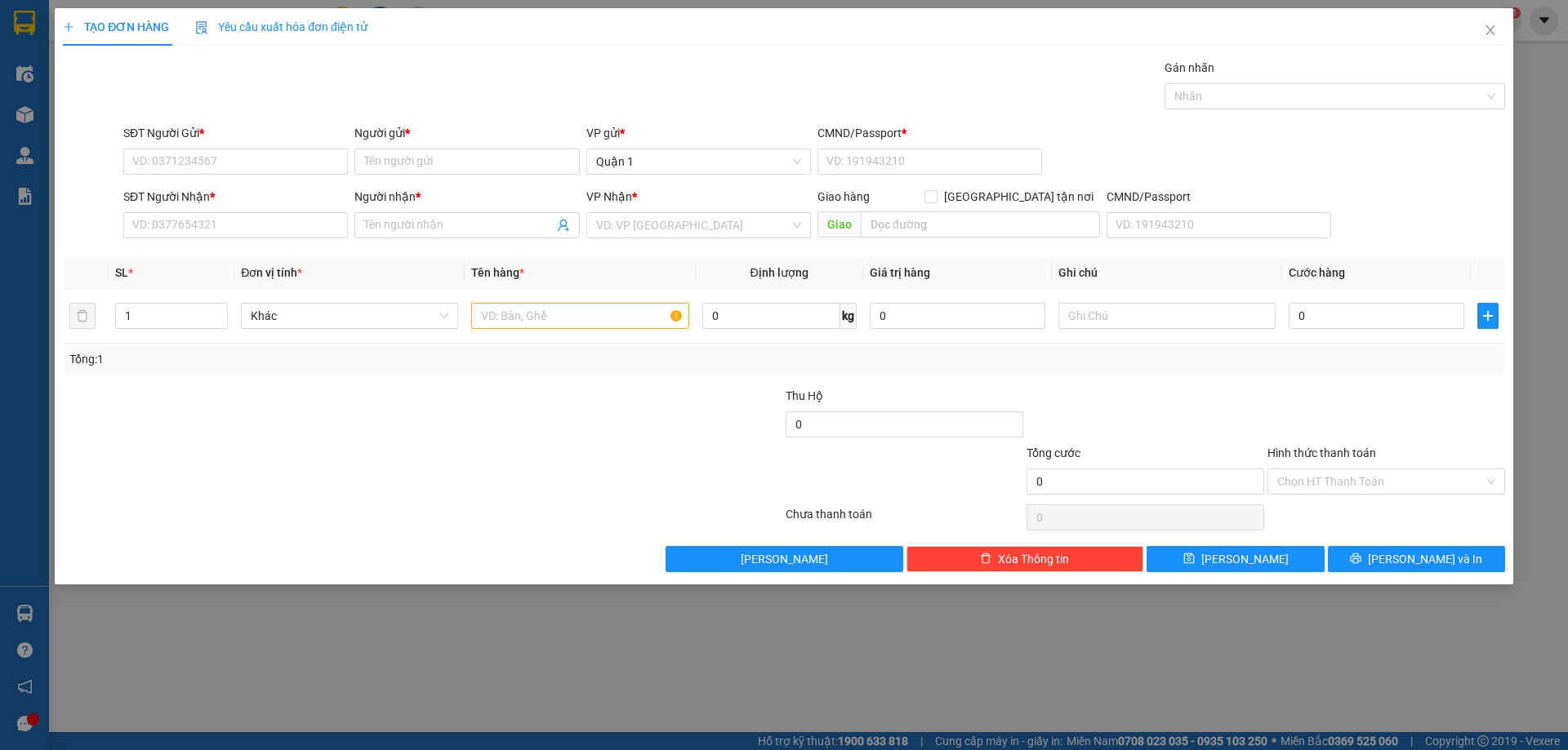
click at [526, 531] on div at bounding box center [423, 518] width 723 height 33
drag, startPoint x: 244, startPoint y: 162, endPoint x: 602, endPoint y: 176, distance: 358.3
click at [245, 162] on input "SĐT Người Gửi *" at bounding box center [235, 161] width 225 height 26
type input "0939122777"
drag, startPoint x: 396, startPoint y: 155, endPoint x: 410, endPoint y: 152, distance: 14.3
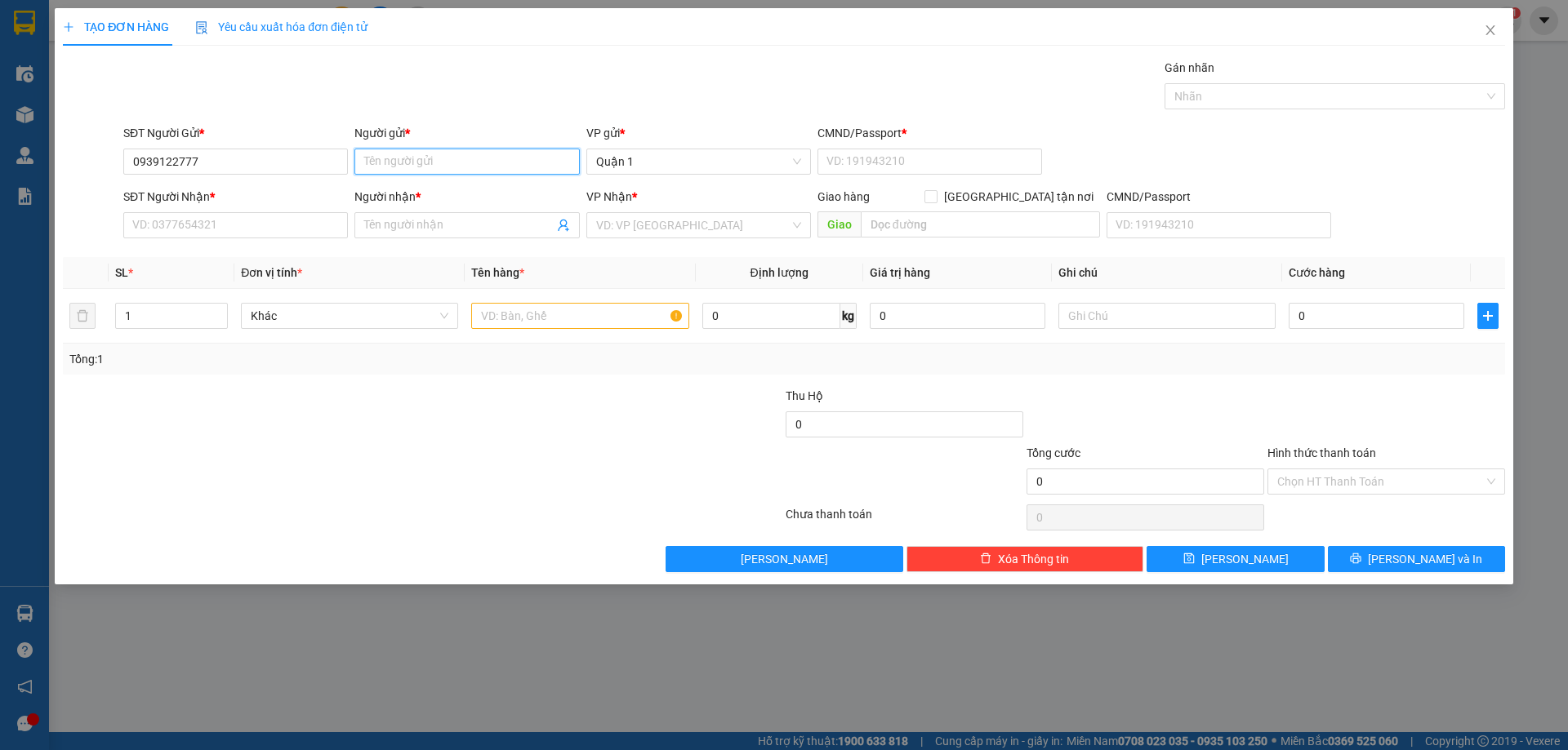
click at [401, 154] on input "Người gửi *" at bounding box center [467, 161] width 225 height 26
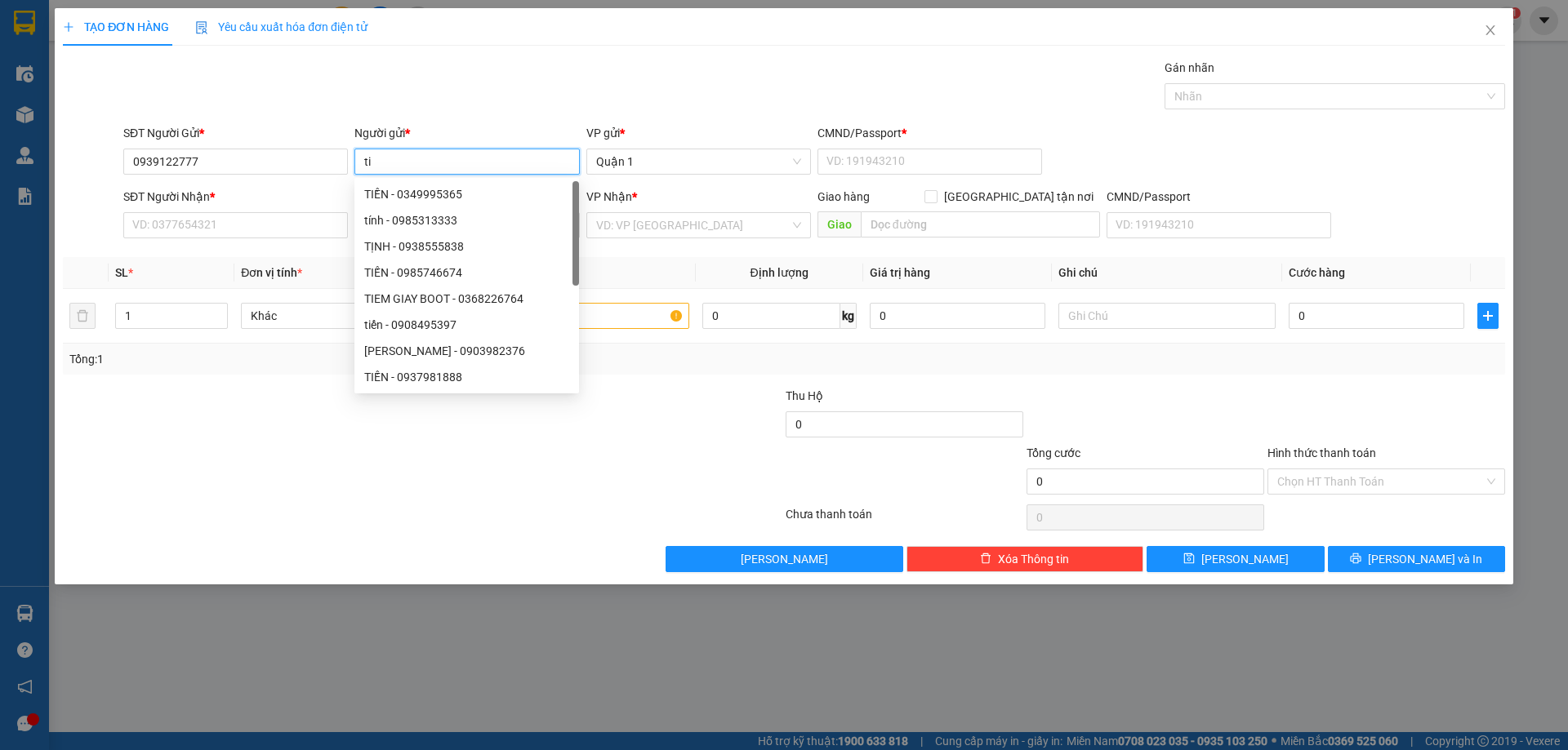
type input "t"
type input "TIẾN"
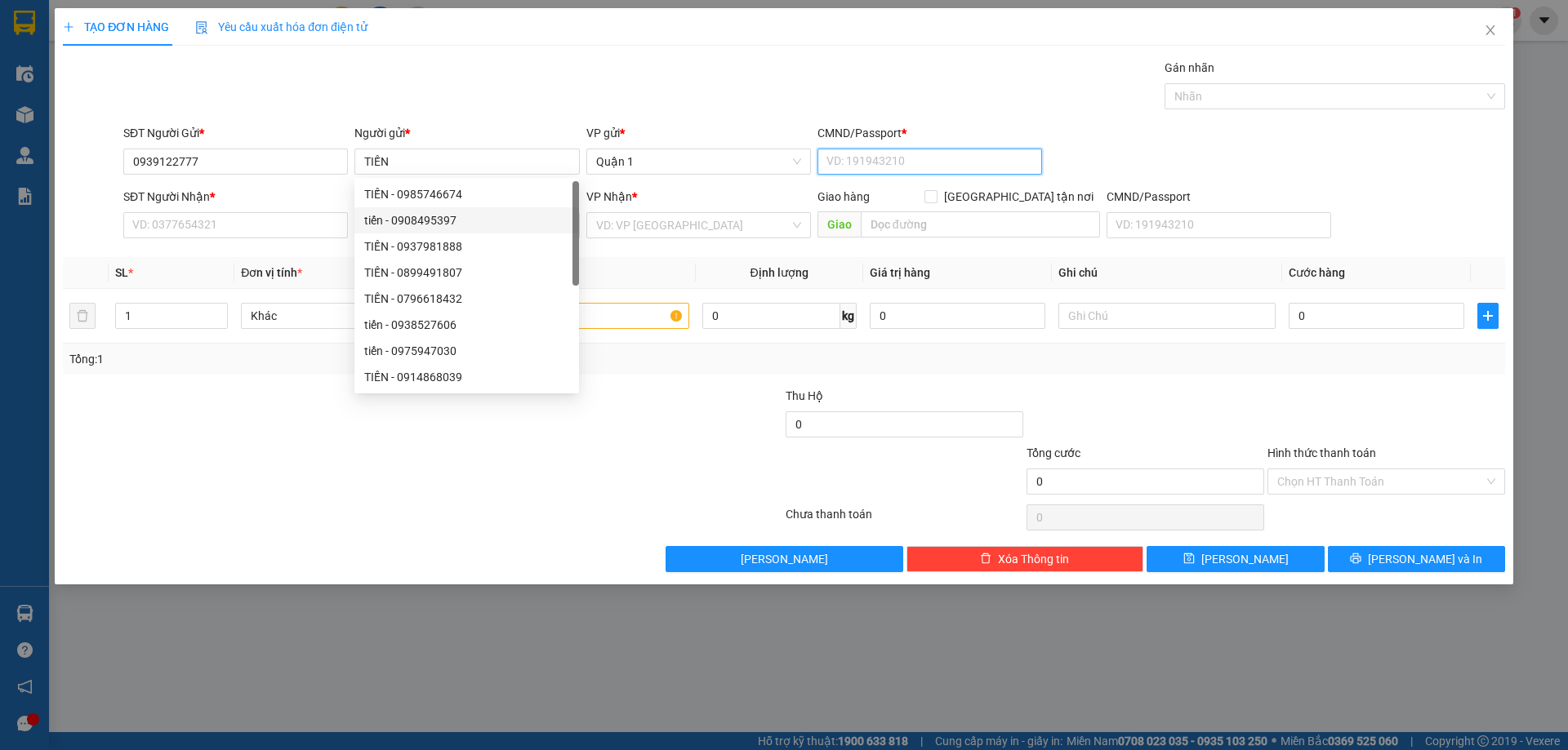
click at [917, 171] on input "CMND/Passport *" at bounding box center [930, 161] width 225 height 26
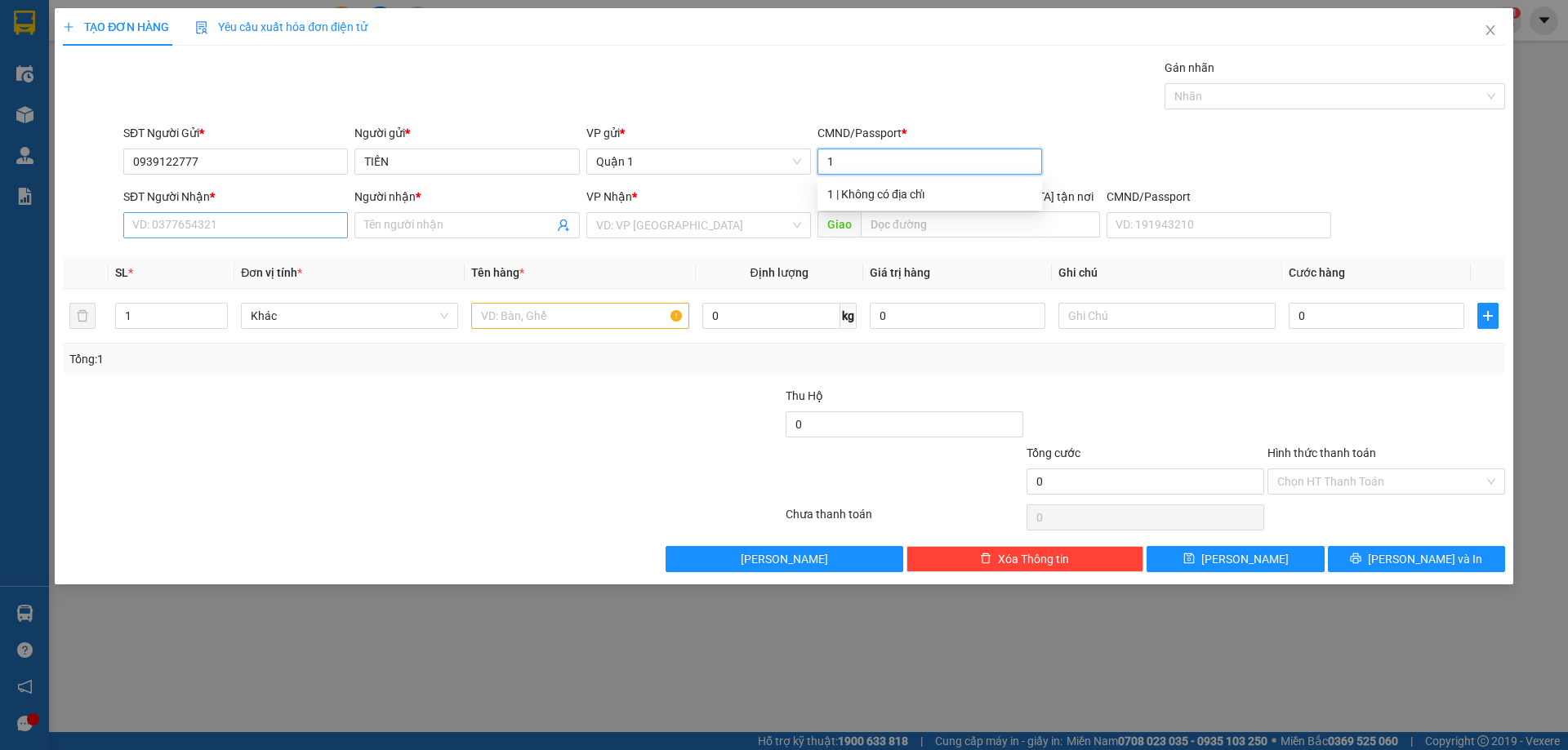
type input "1"
click at [234, 235] on input "SĐT Người Nhận *" at bounding box center [235, 225] width 225 height 26
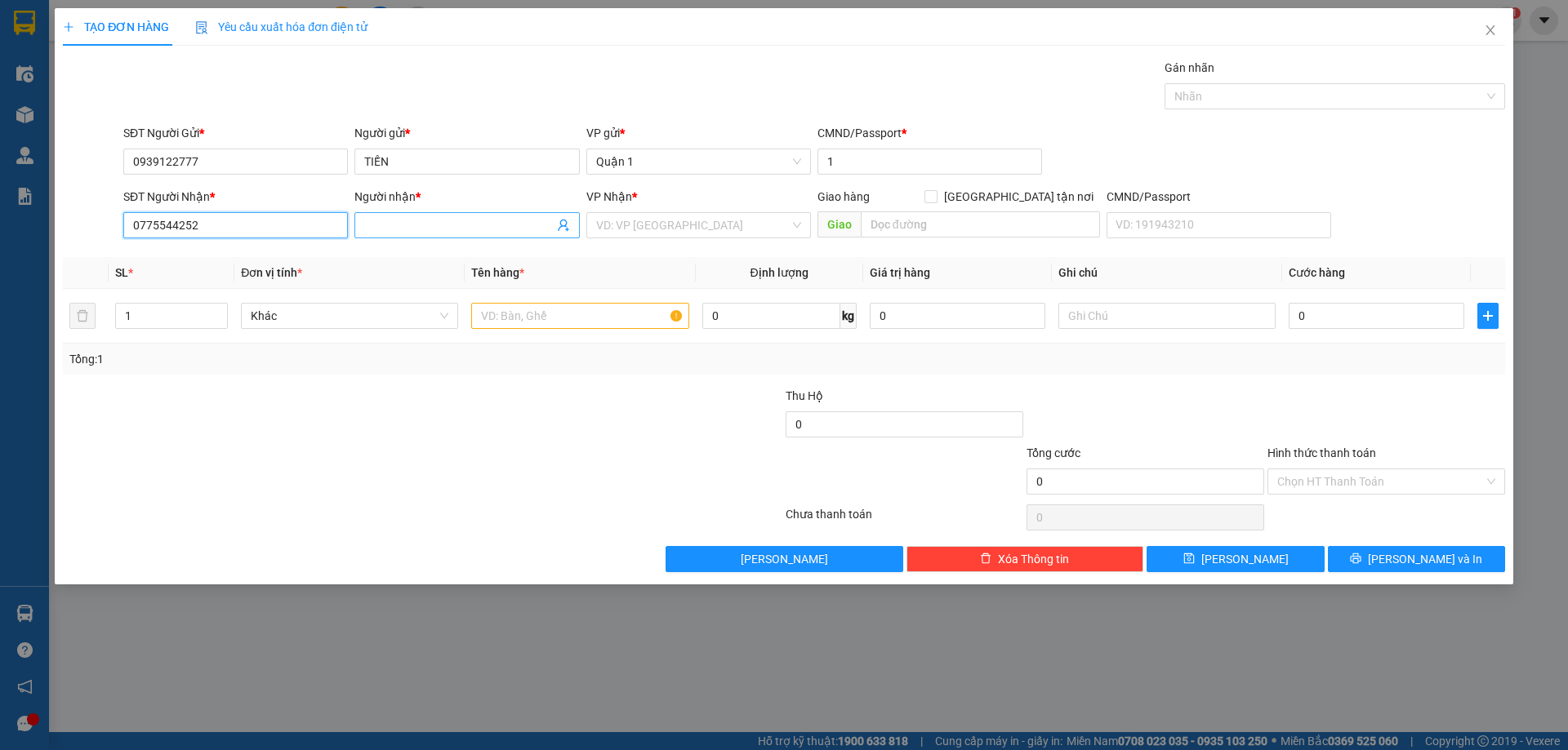
type input "0775544252"
click at [447, 227] on input "Người nhận *" at bounding box center [458, 225] width 188 height 18
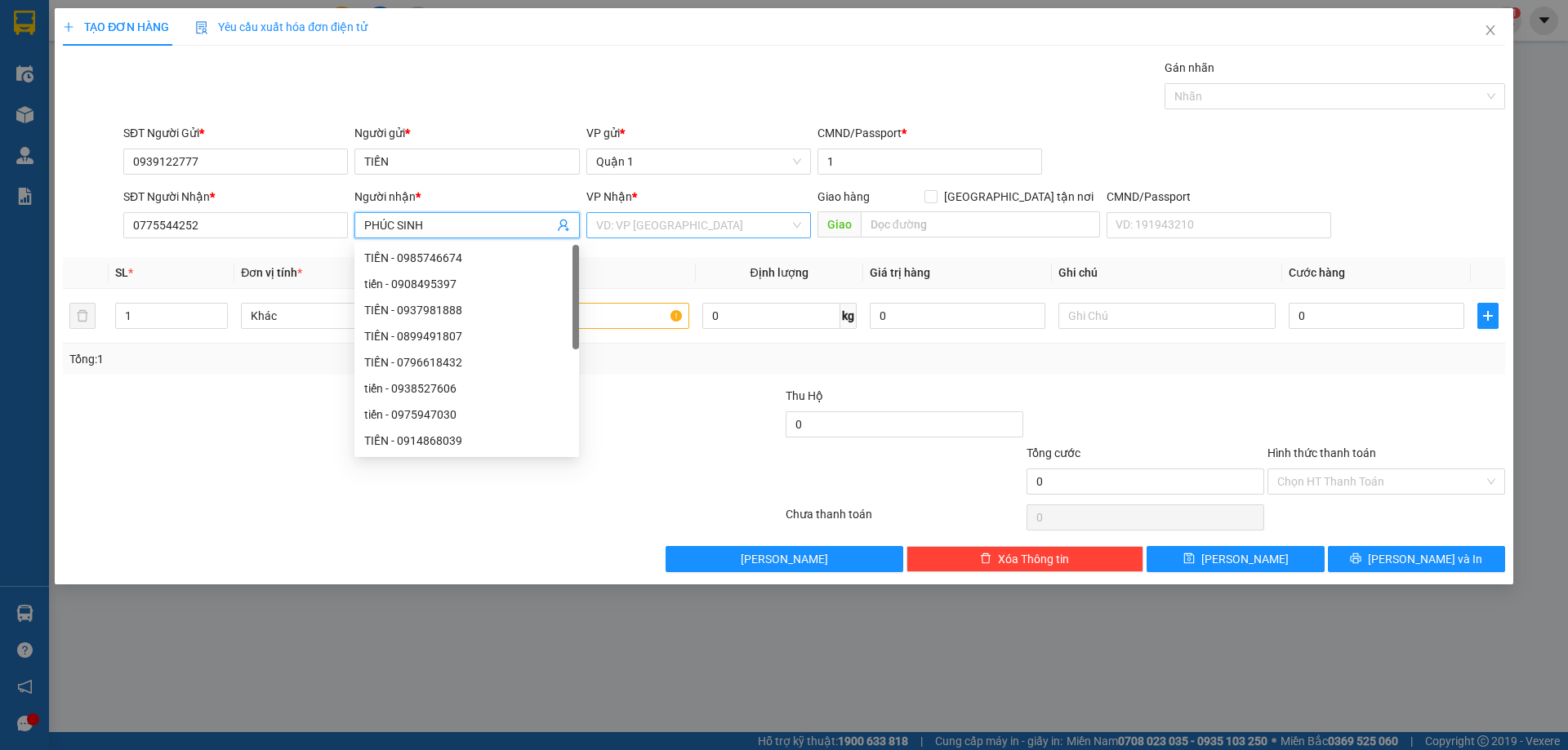
type input "PHÚC SINH"
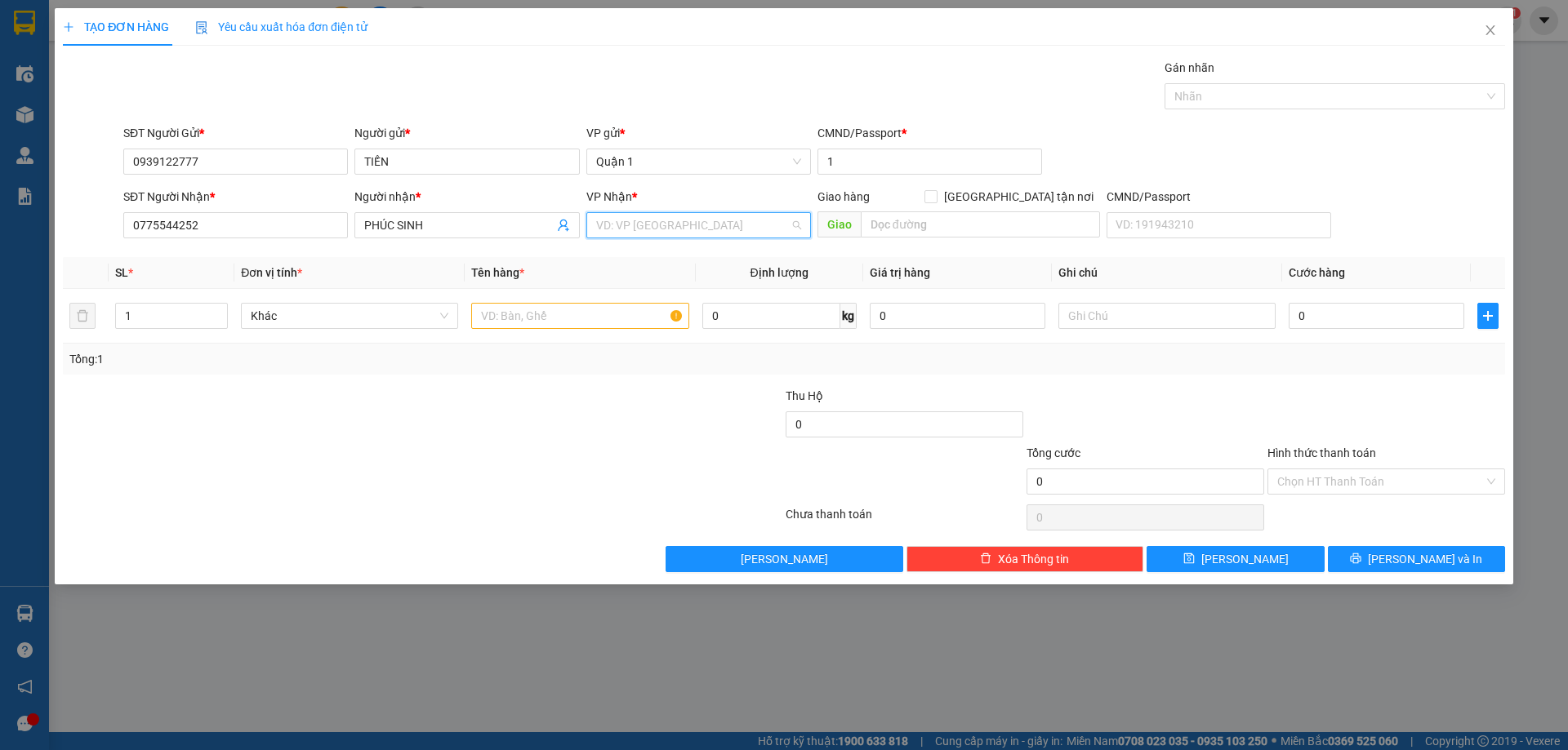
click at [661, 227] on input "search" at bounding box center [693, 226] width 193 height 25
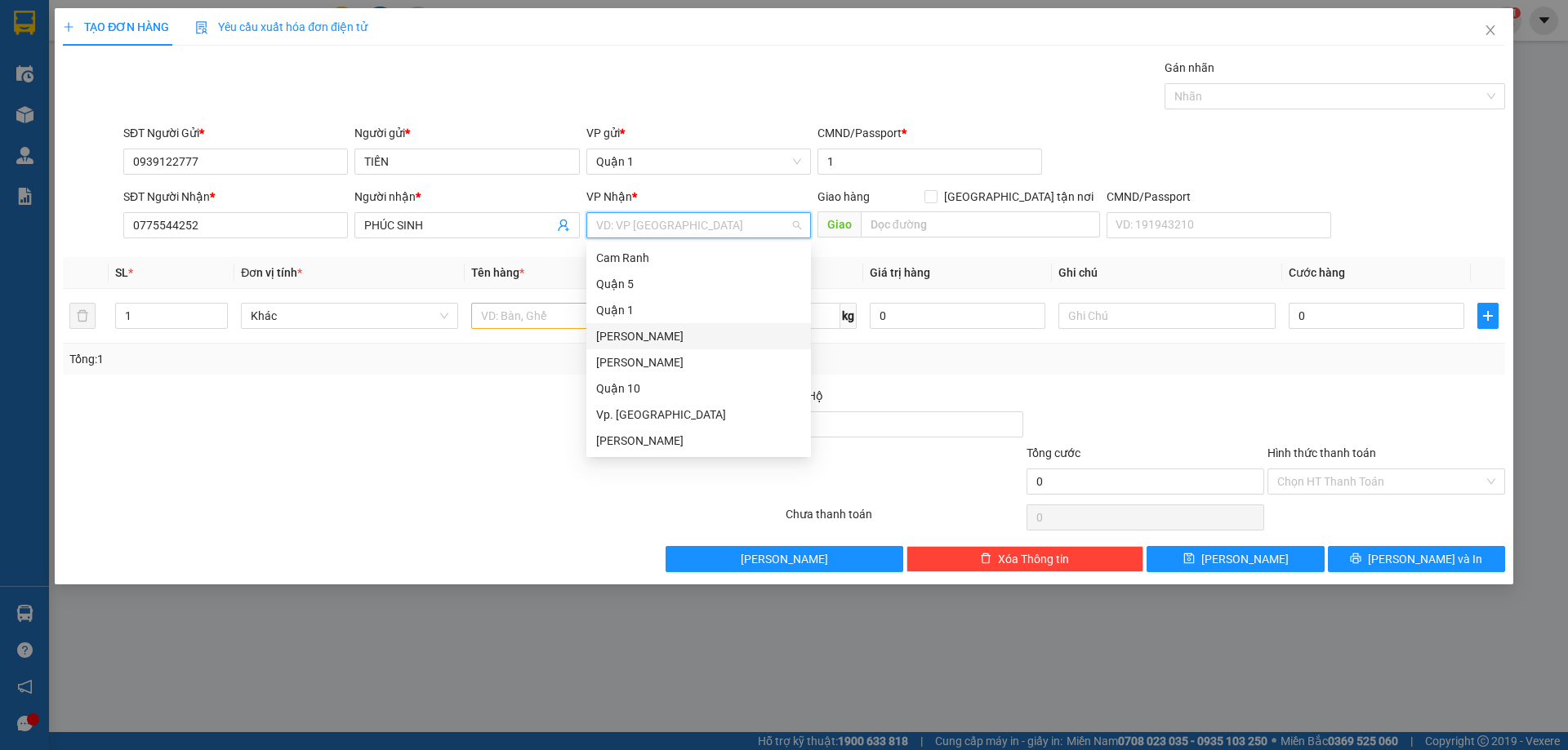
click at [688, 332] on div "[PERSON_NAME]" at bounding box center [698, 336] width 205 height 18
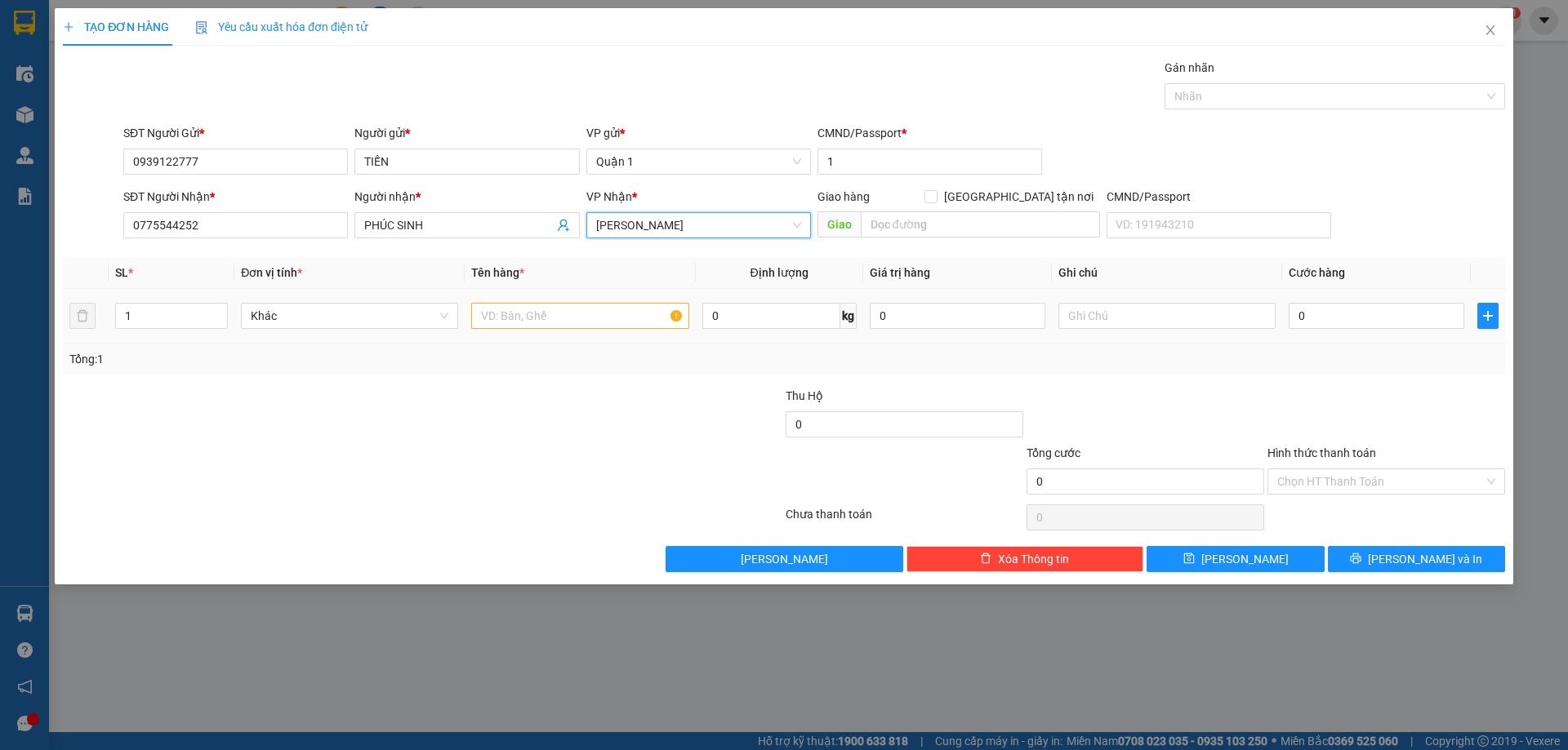
drag, startPoint x: 531, startPoint y: 297, endPoint x: 545, endPoint y: 294, distance: 14.3
click at [535, 297] on td at bounding box center [580, 316] width 231 height 55
click at [532, 320] on input "text" at bounding box center [580, 315] width 217 height 26
type input "1 CỤC NILONG TRẮNG"
click at [1393, 320] on input "0" at bounding box center [1377, 315] width 176 height 26
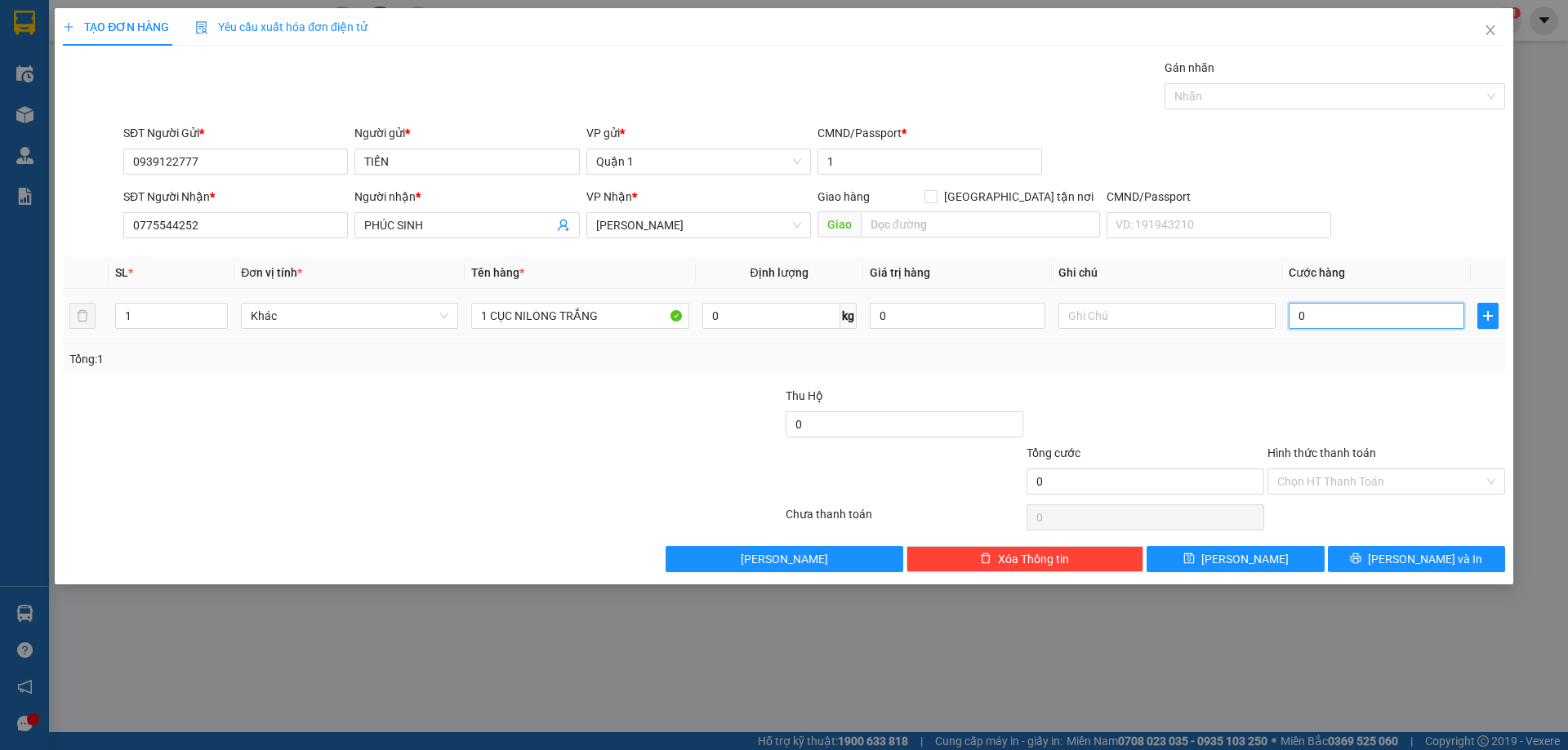
type input "6"
type input "60"
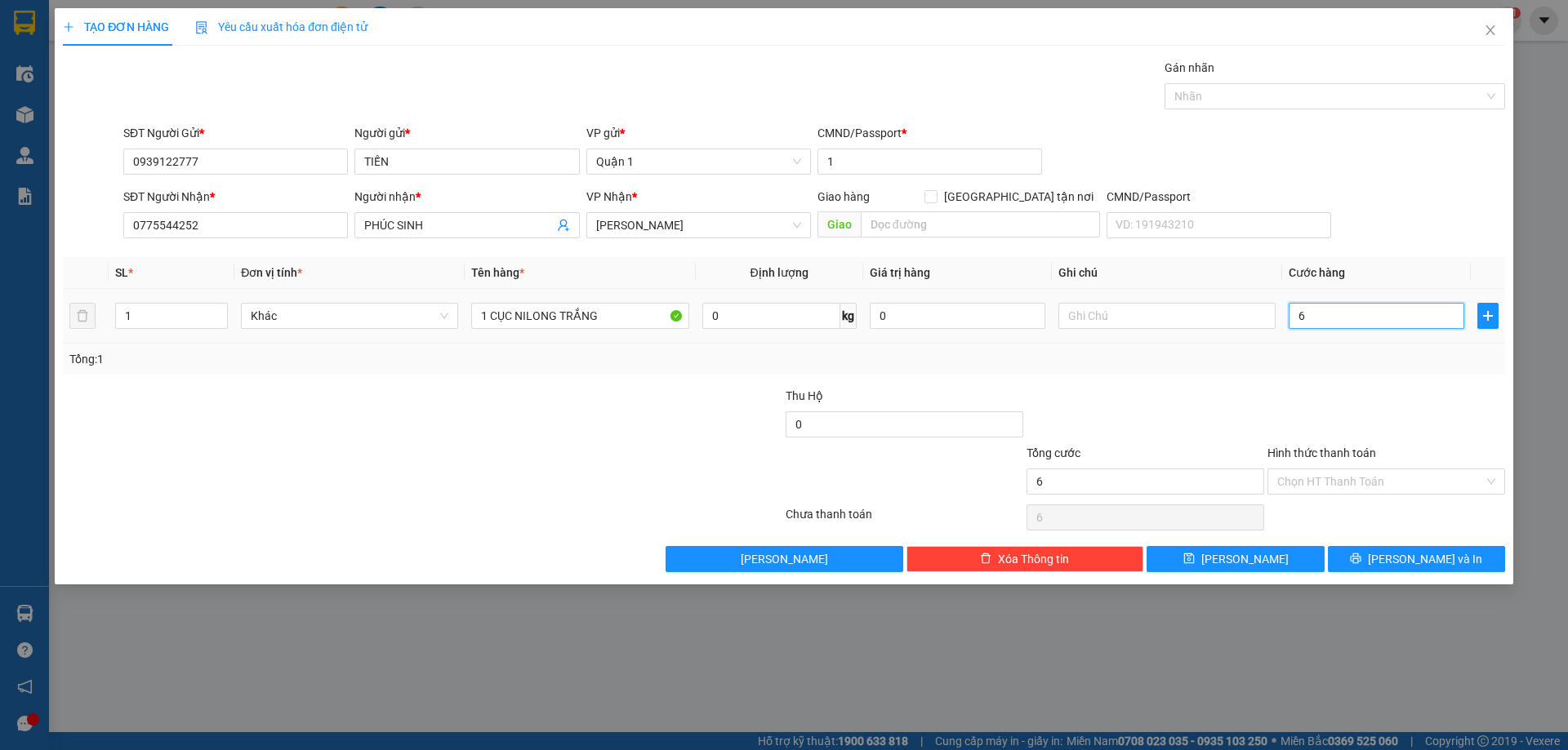
type input "60"
type input "60.000"
click at [1188, 425] on div at bounding box center [1145, 416] width 241 height 58
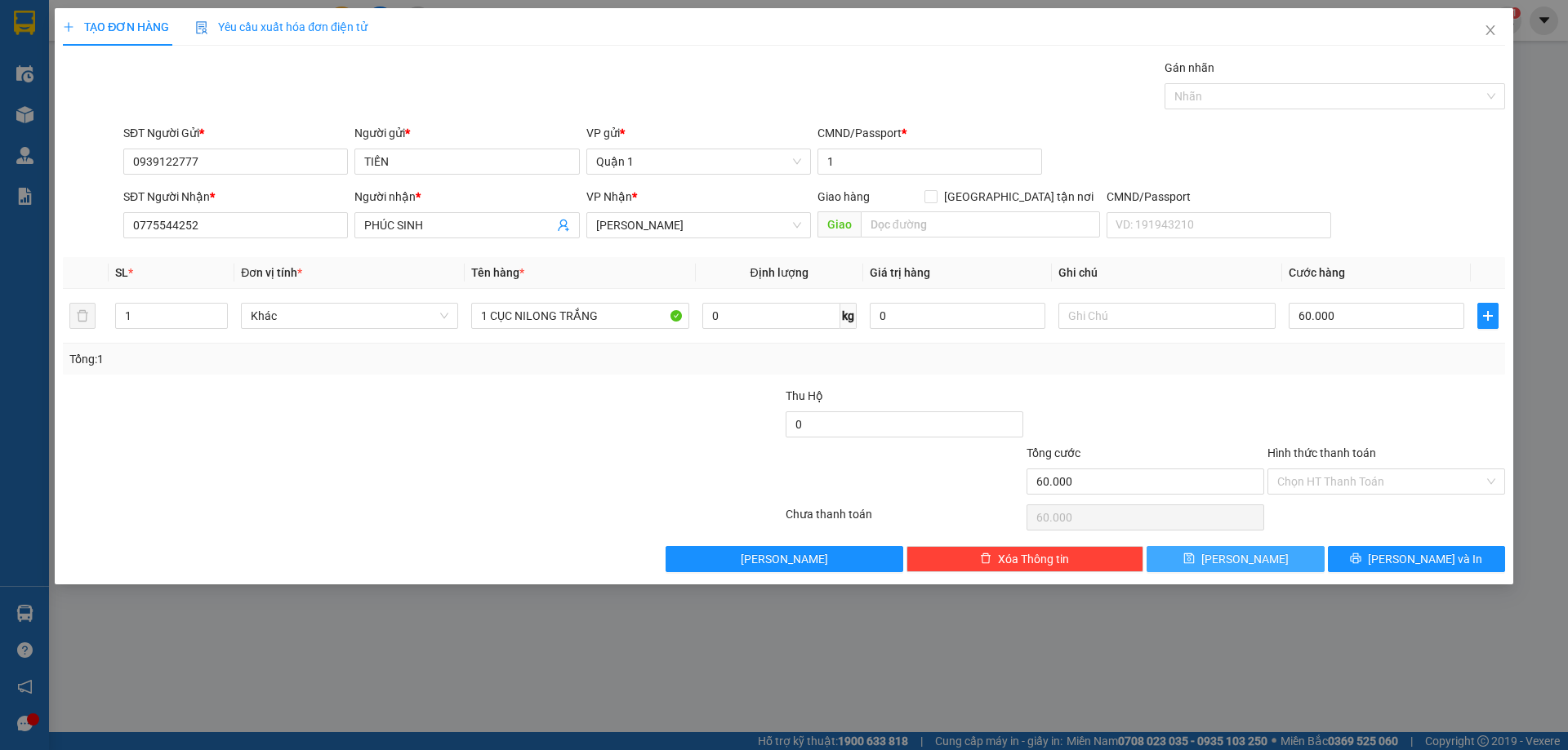
drag, startPoint x: 1237, startPoint y: 563, endPoint x: 1232, endPoint y: 547, distance: 16.8
click at [1237, 563] on span "[PERSON_NAME]" at bounding box center [1245, 559] width 87 height 18
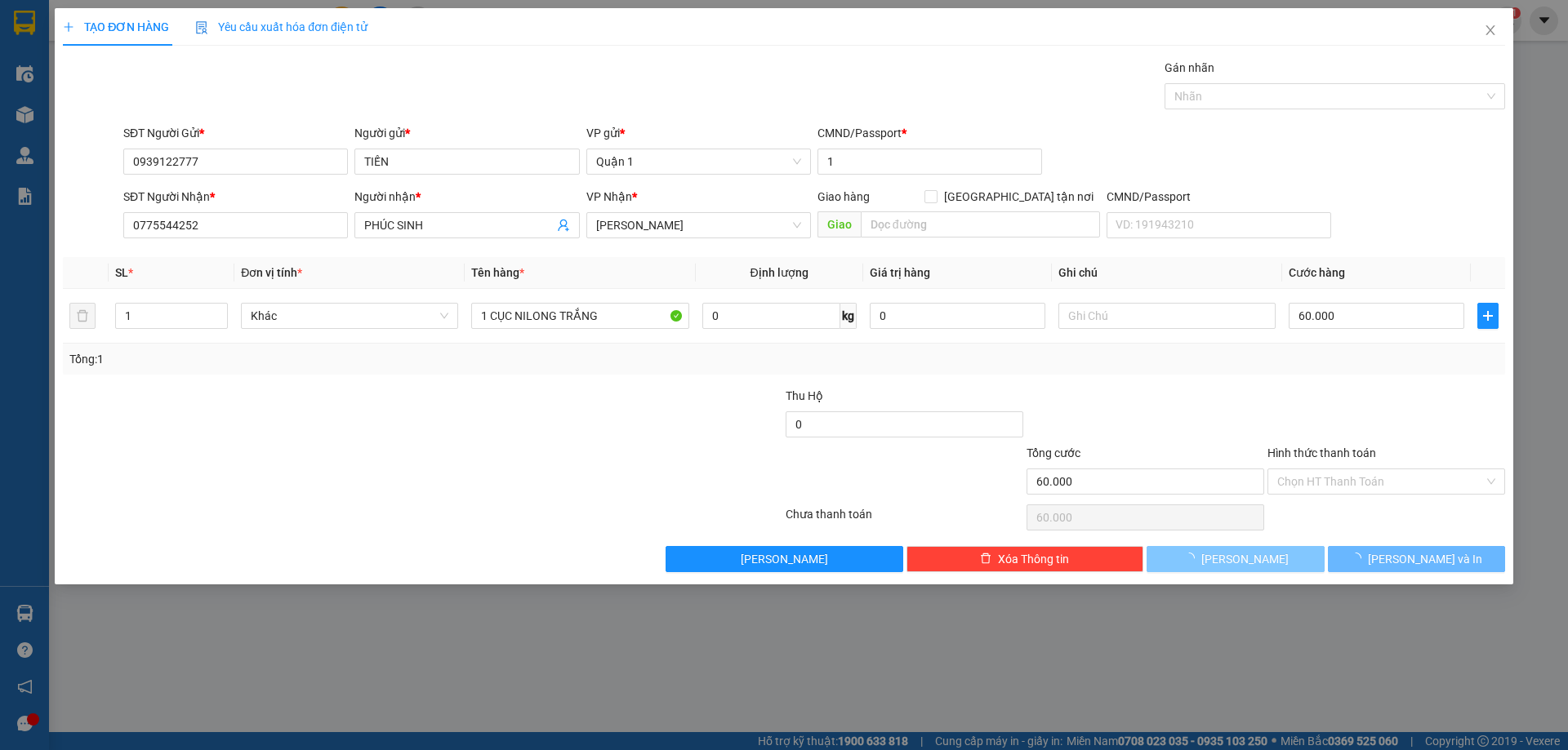
type input "0"
